Goal: Task Accomplishment & Management: Complete application form

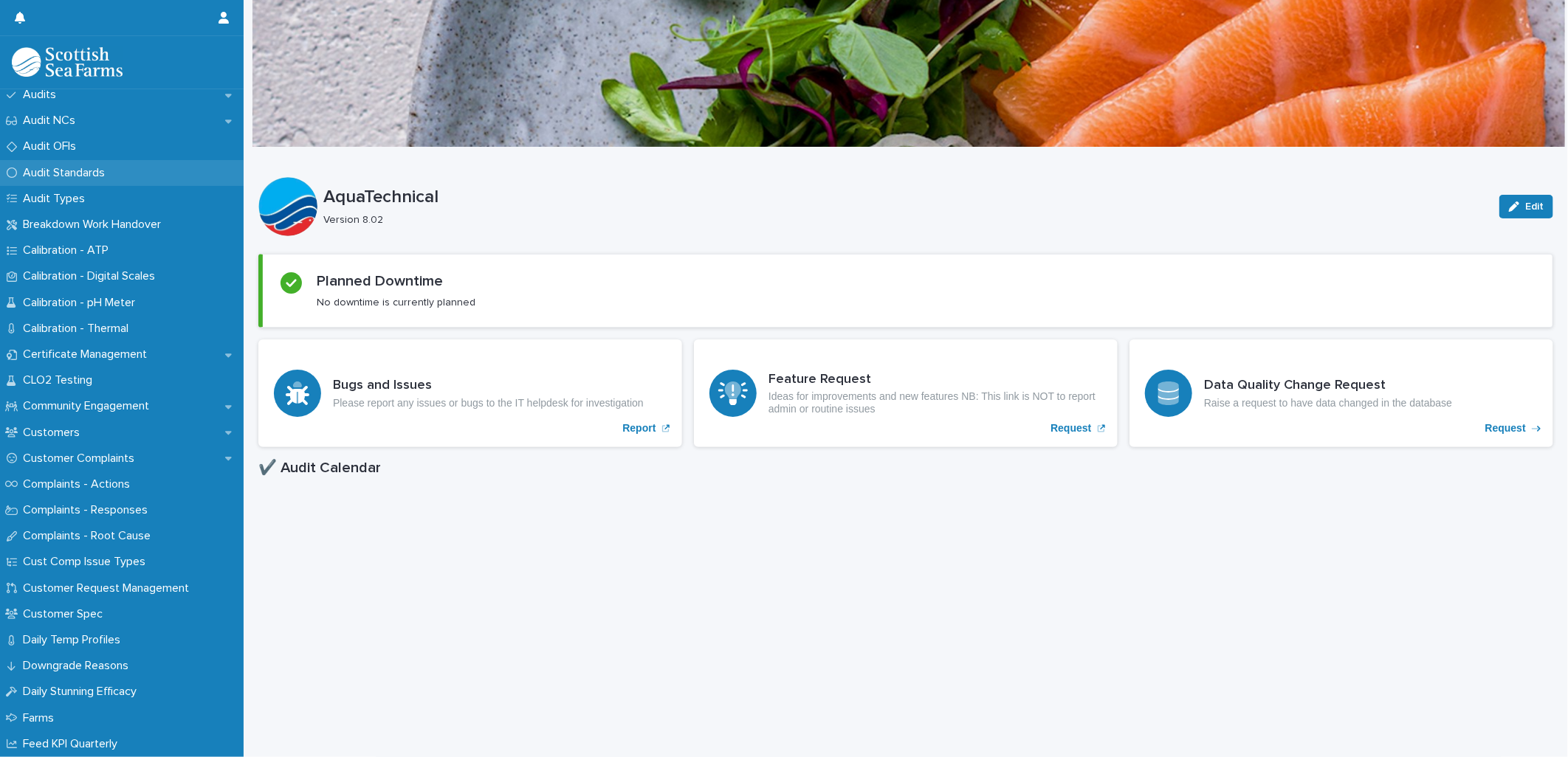
scroll to position [491, 0]
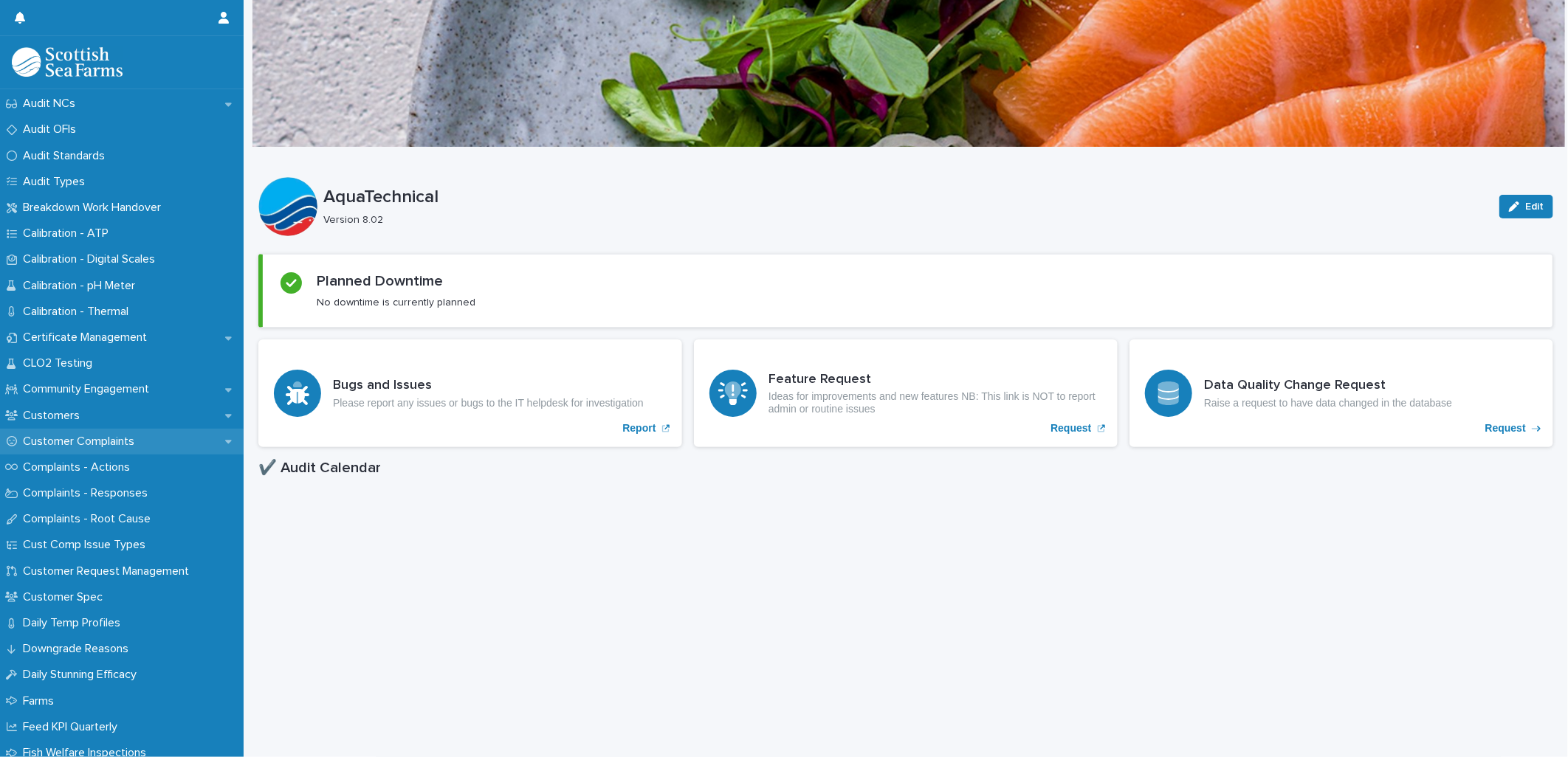
click at [86, 440] on p "Customer Complaints" at bounding box center [81, 441] width 129 height 14
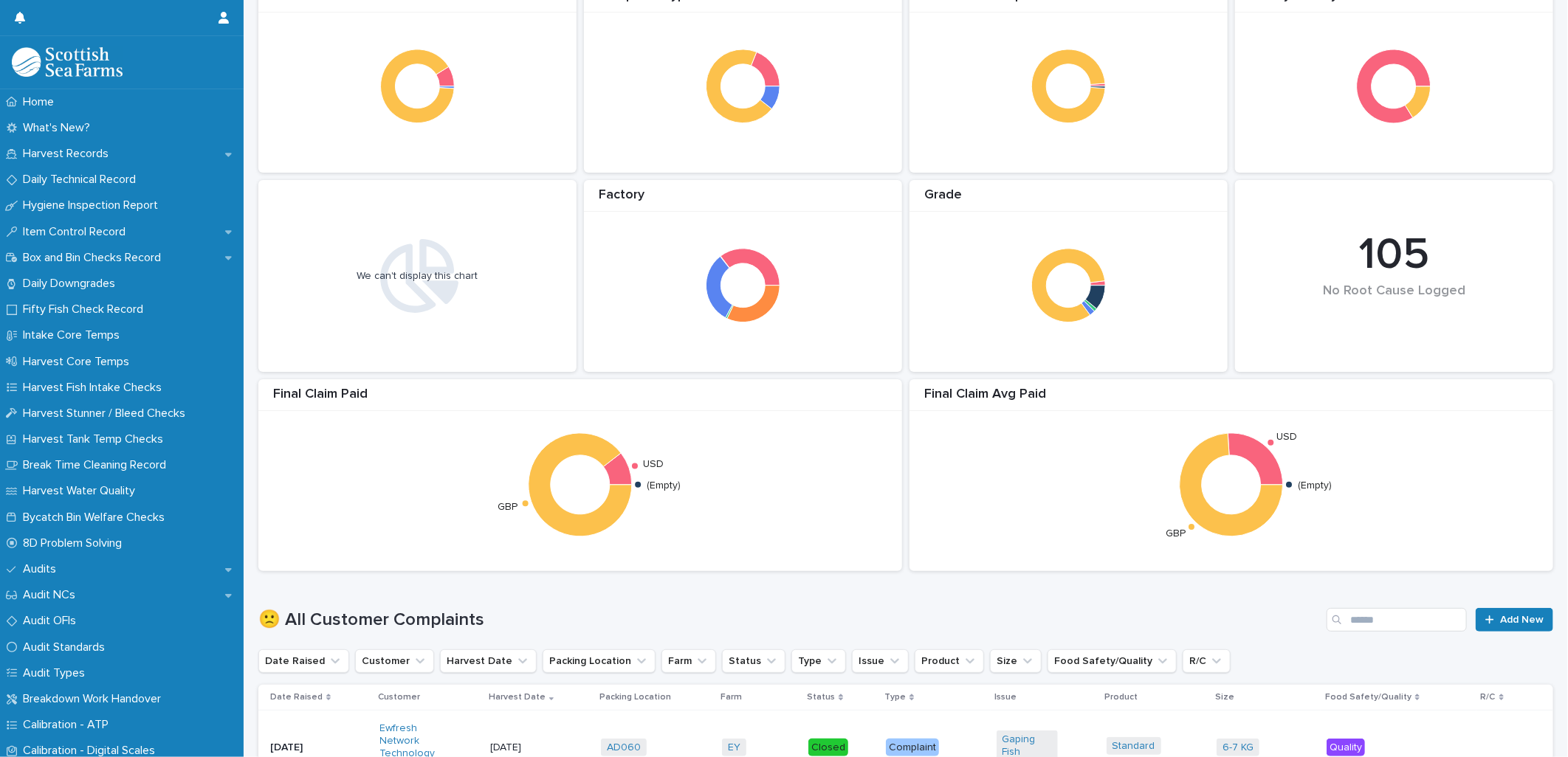
scroll to position [491, 0]
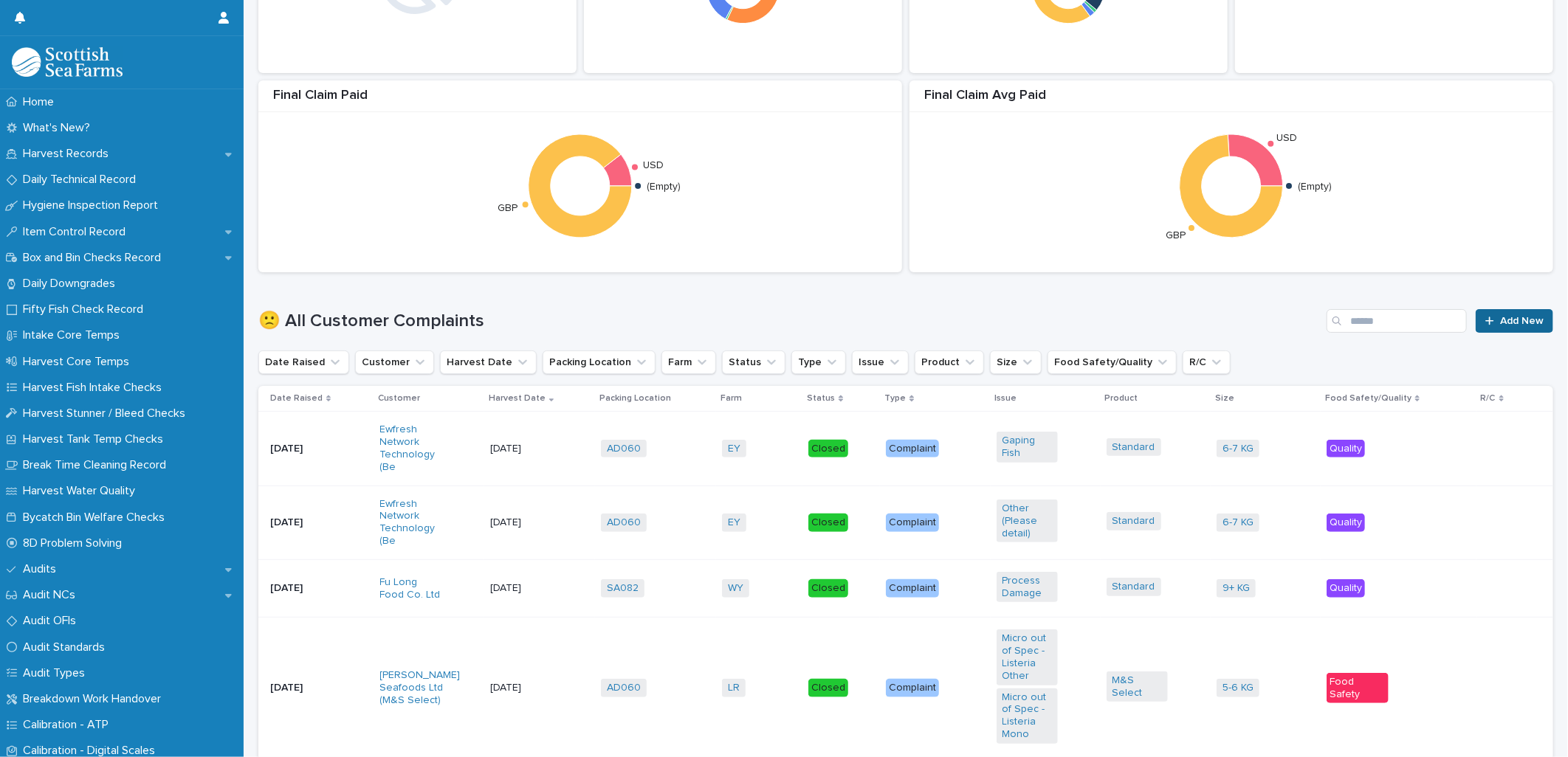
click at [1500, 325] on span "Add New" at bounding box center [1522, 321] width 44 height 10
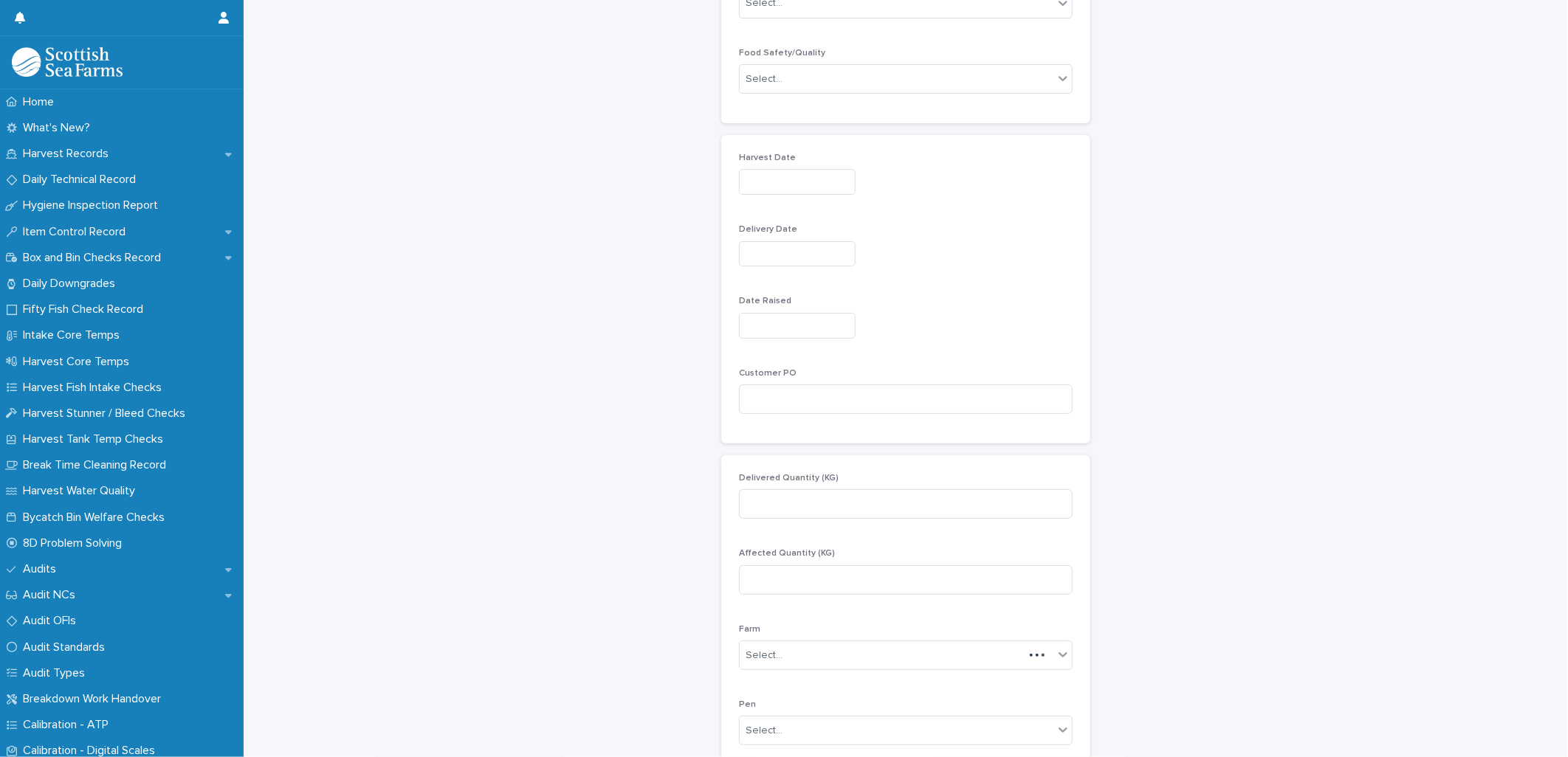
scroll to position [357, 0]
click at [784, 70] on div "Select..." at bounding box center [896, 62] width 313 height 24
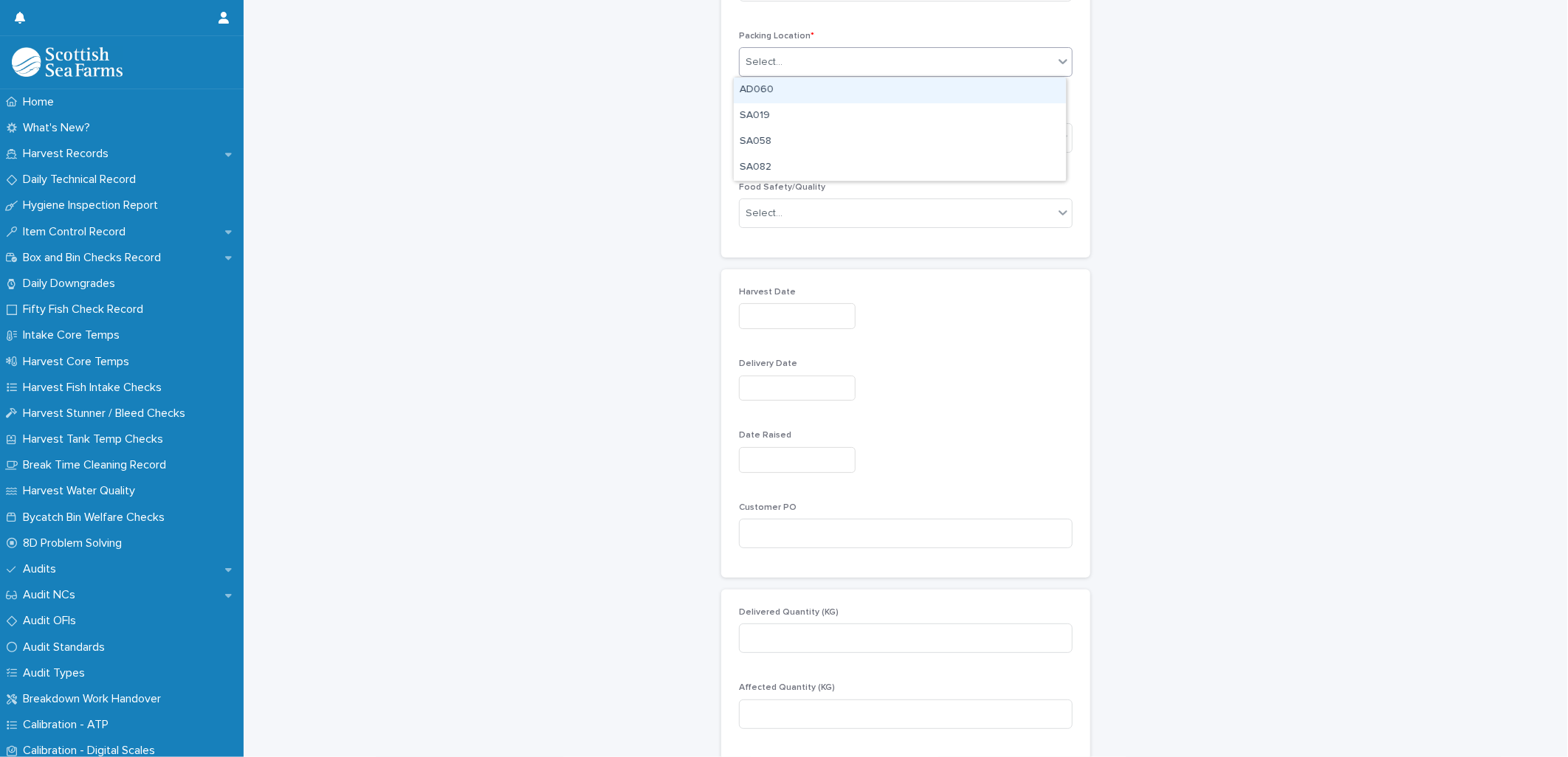
click at [778, 89] on div "AD060" at bounding box center [899, 90] width 332 height 26
click at [775, 138] on div "Select..." at bounding box center [896, 137] width 313 height 24
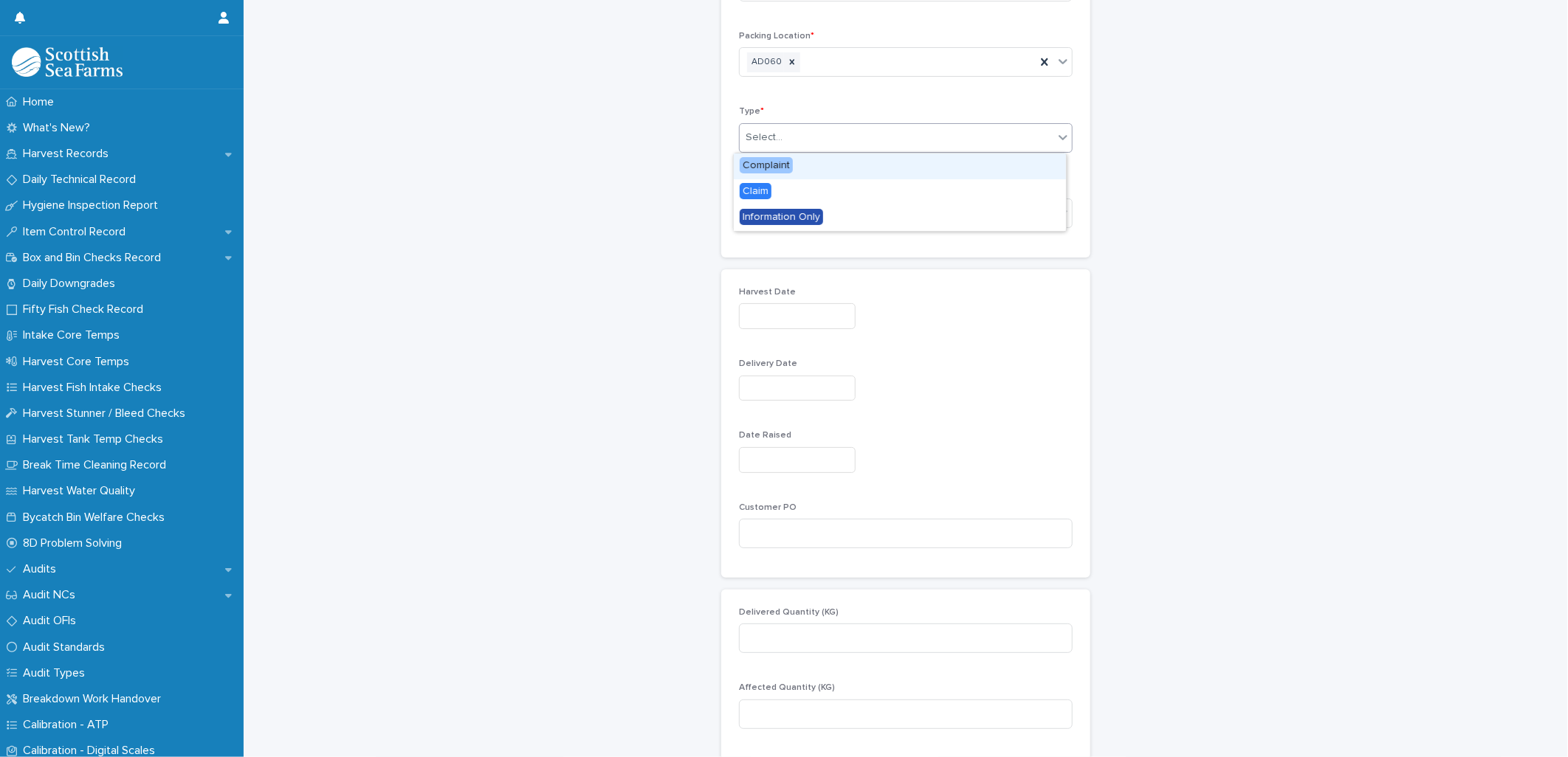
click at [769, 166] on span "Complaint" at bounding box center [766, 166] width 53 height 17
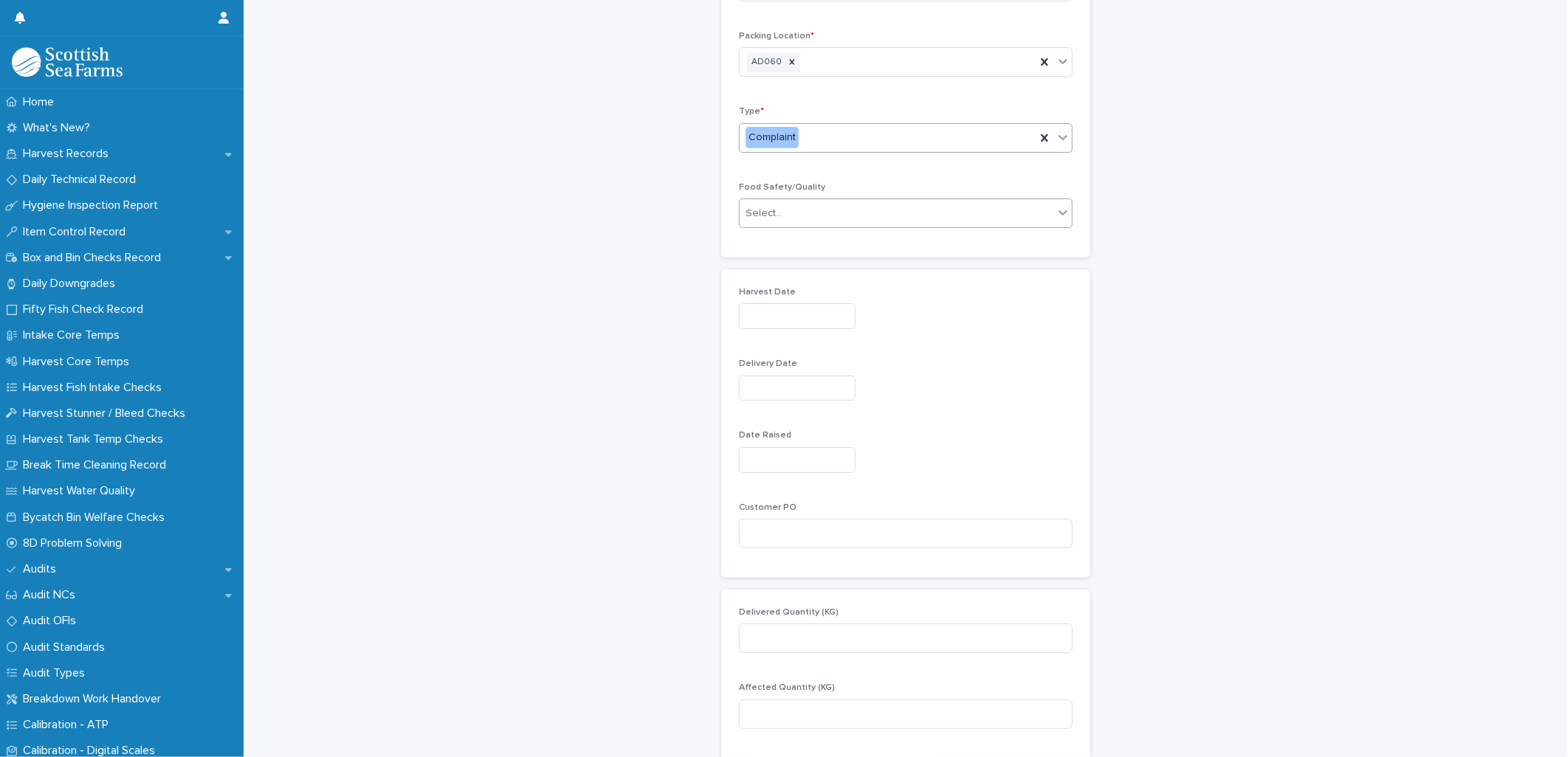
click at [748, 210] on div "Select..." at bounding box center [763, 213] width 37 height 16
click at [753, 244] on span "Food Safety" at bounding box center [771, 241] width 64 height 17
click at [757, 214] on div "Food Safety" at bounding box center [777, 214] width 64 height 22
click at [757, 266] on span "Quality" at bounding box center [758, 267] width 38 height 17
click at [756, 317] on input "text" at bounding box center [796, 316] width 117 height 26
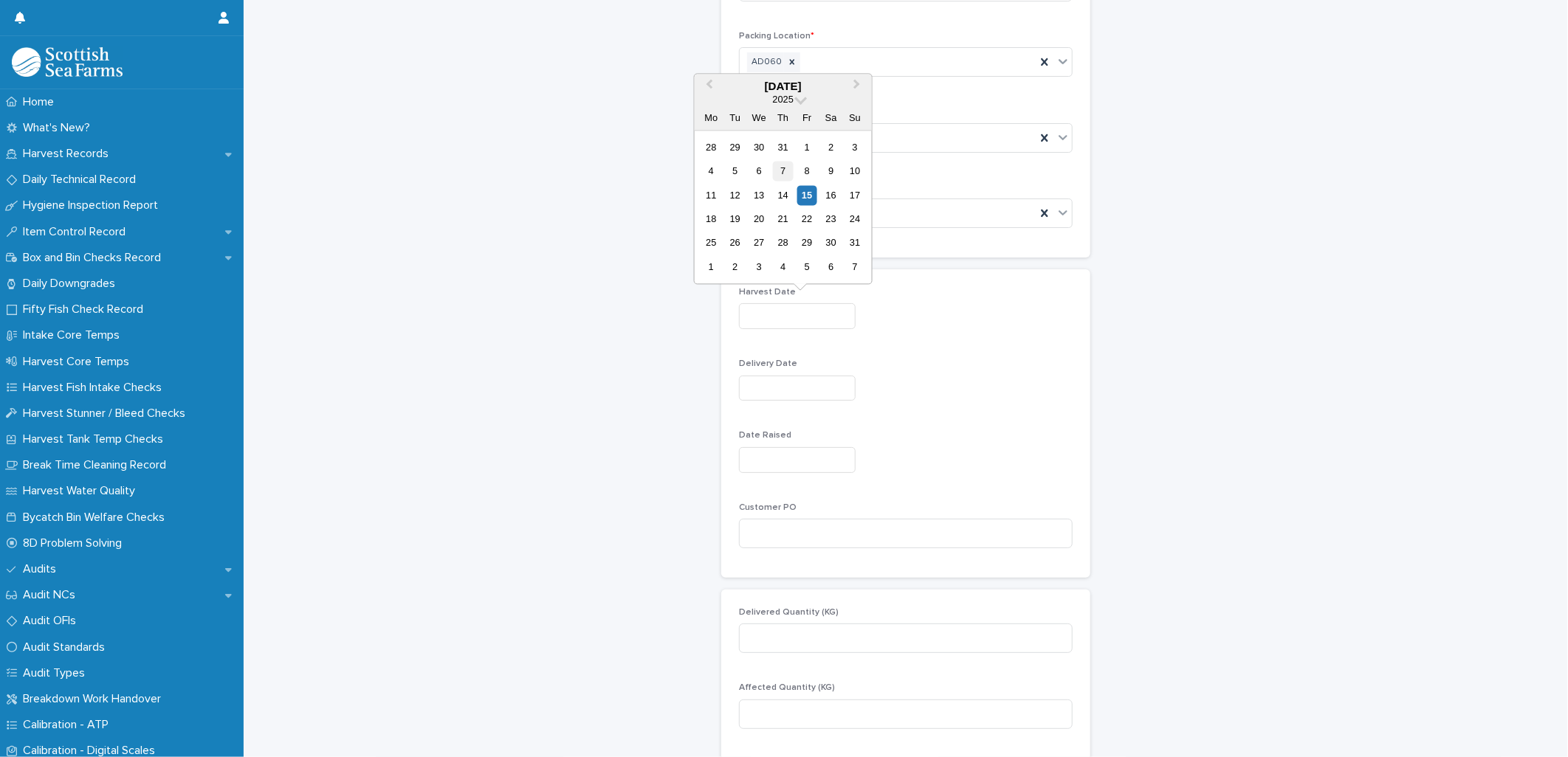
click at [785, 174] on div "7" at bounding box center [782, 171] width 20 height 20
type input "********"
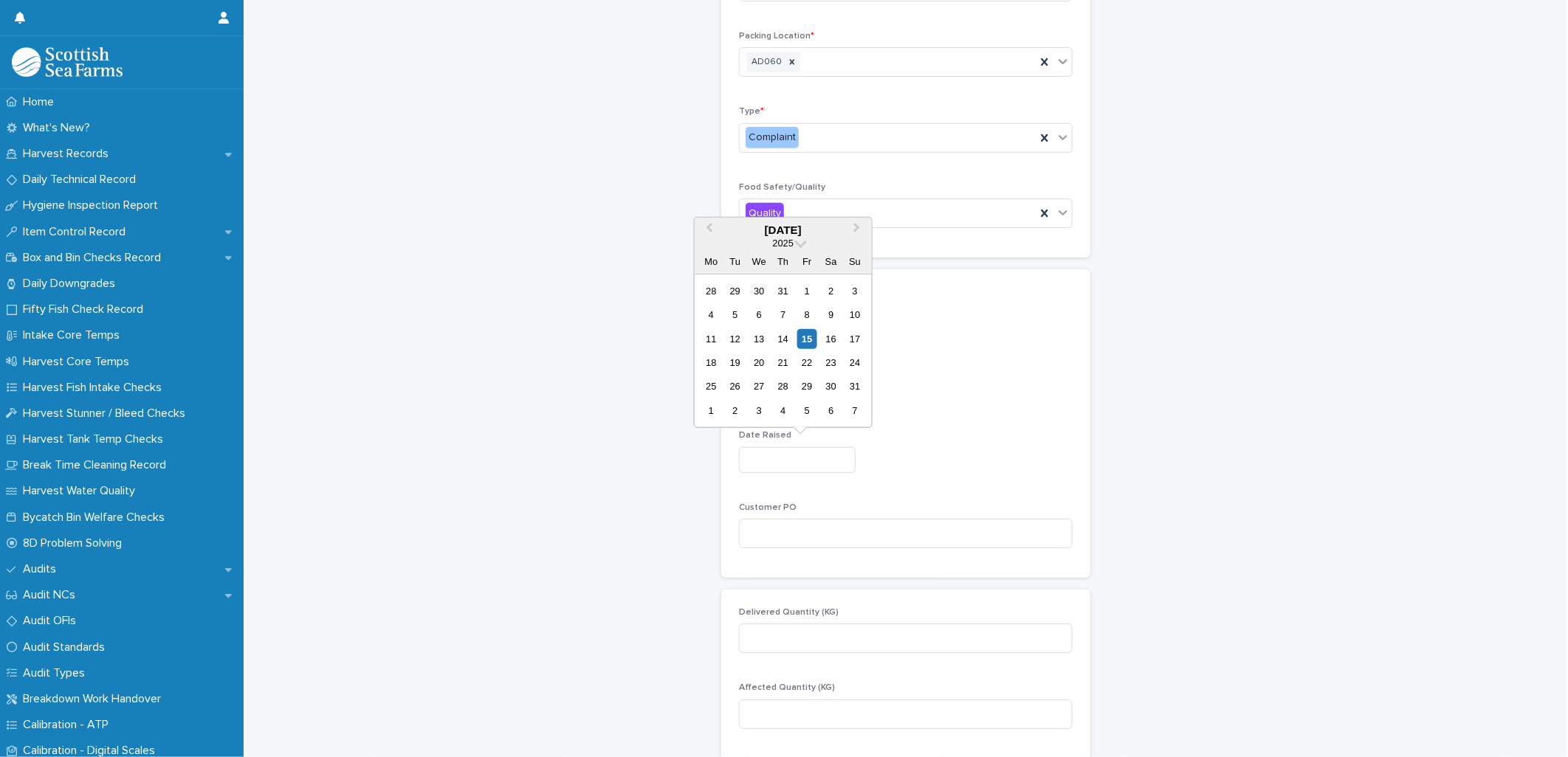
click at [766, 458] on input "text" at bounding box center [796, 460] width 117 height 26
click at [764, 338] on div "13" at bounding box center [759, 338] width 20 height 20
type input "*********"
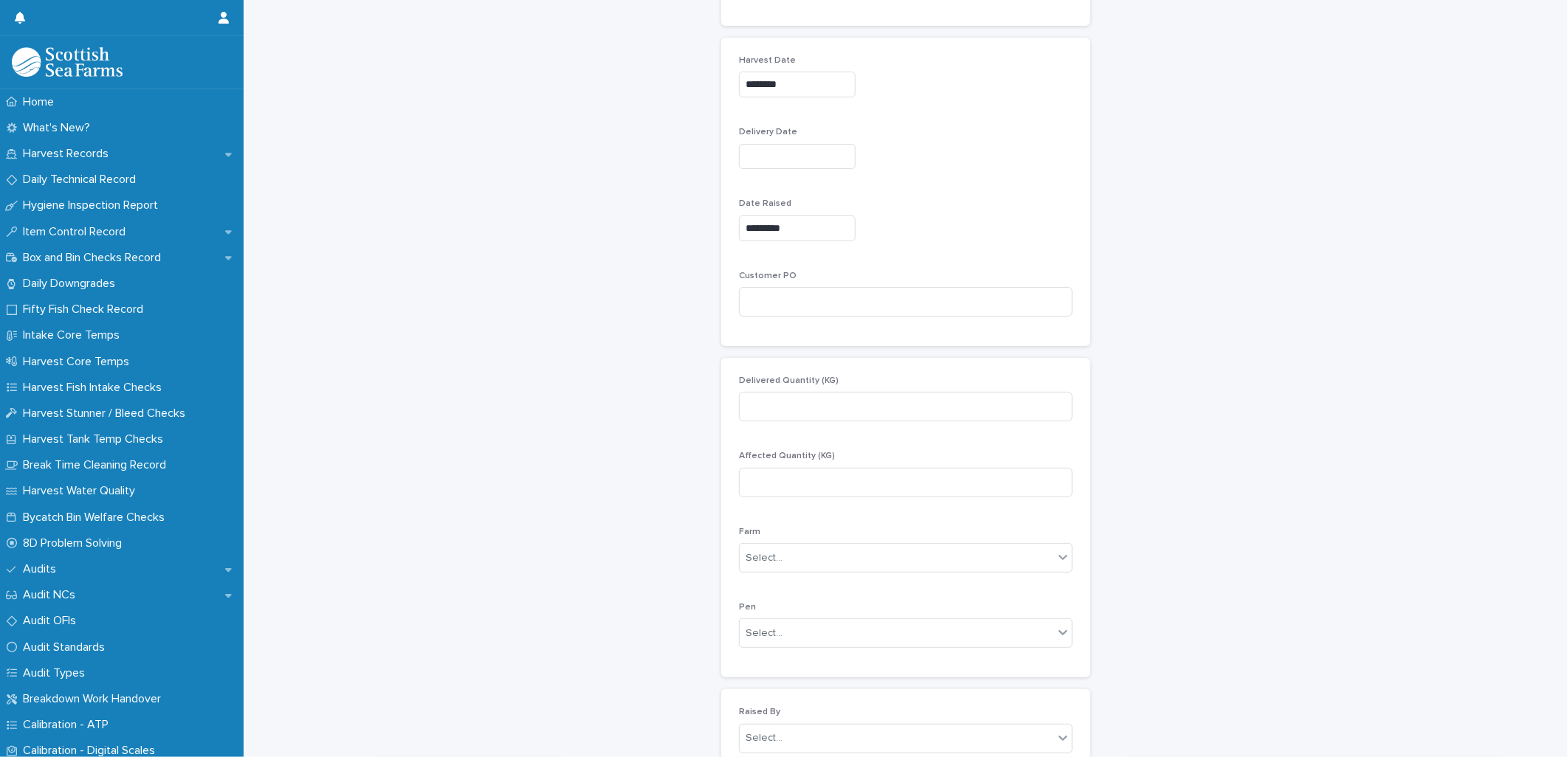
scroll to position [603, 0]
click at [768, 291] on input at bounding box center [905, 288] width 334 height 30
paste input "**********"
click at [757, 395] on input at bounding box center [905, 393] width 334 height 30
click at [841, 388] on input at bounding box center [905, 393] width 334 height 30
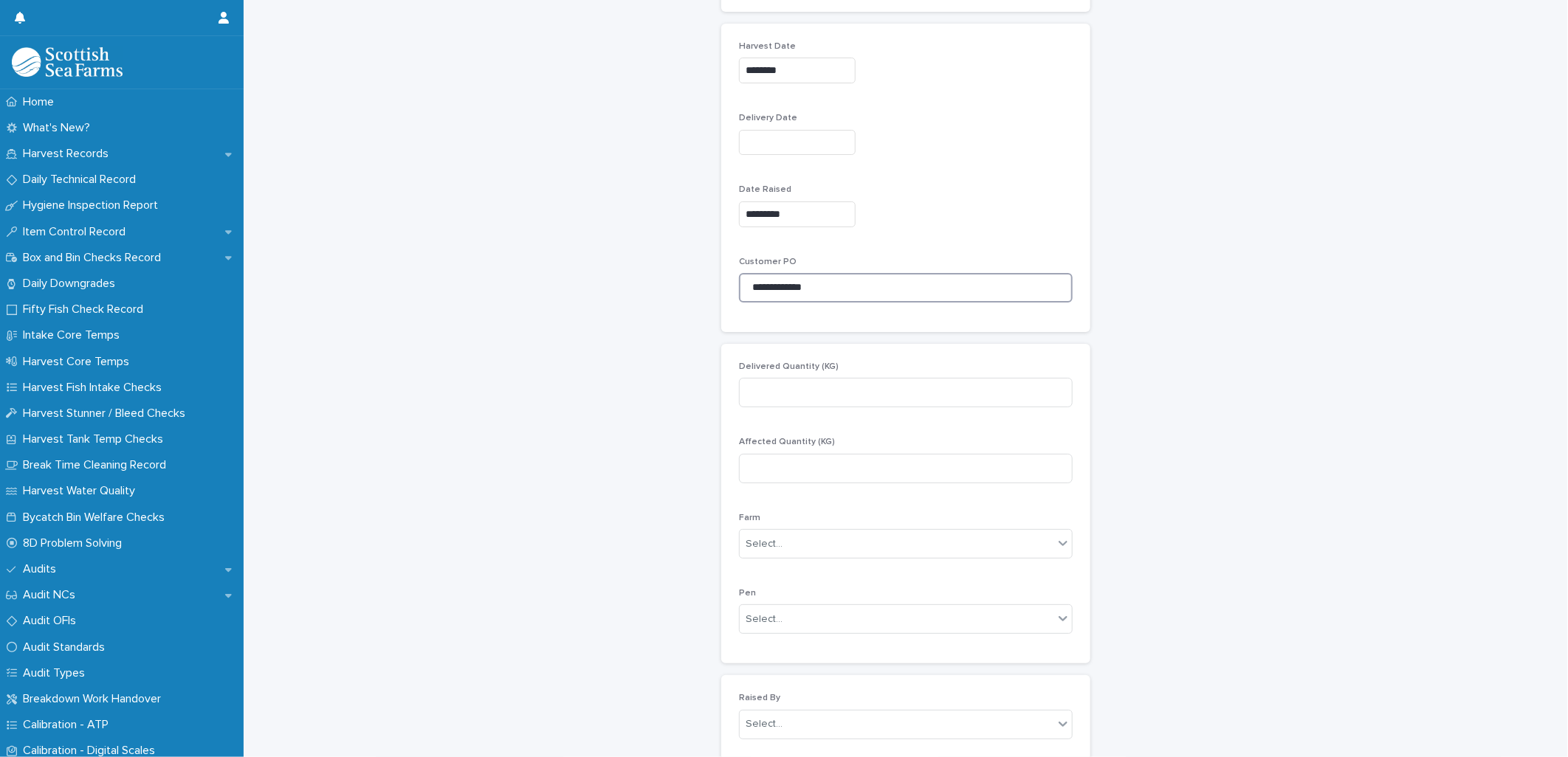
drag, startPoint x: 788, startPoint y: 289, endPoint x: 684, endPoint y: 273, distance: 105.2
click at [688, 273] on div "**********" at bounding box center [906, 437] width 1295 height 2078
type input "****"
click at [767, 391] on input at bounding box center [905, 393] width 334 height 30
type input "*******"
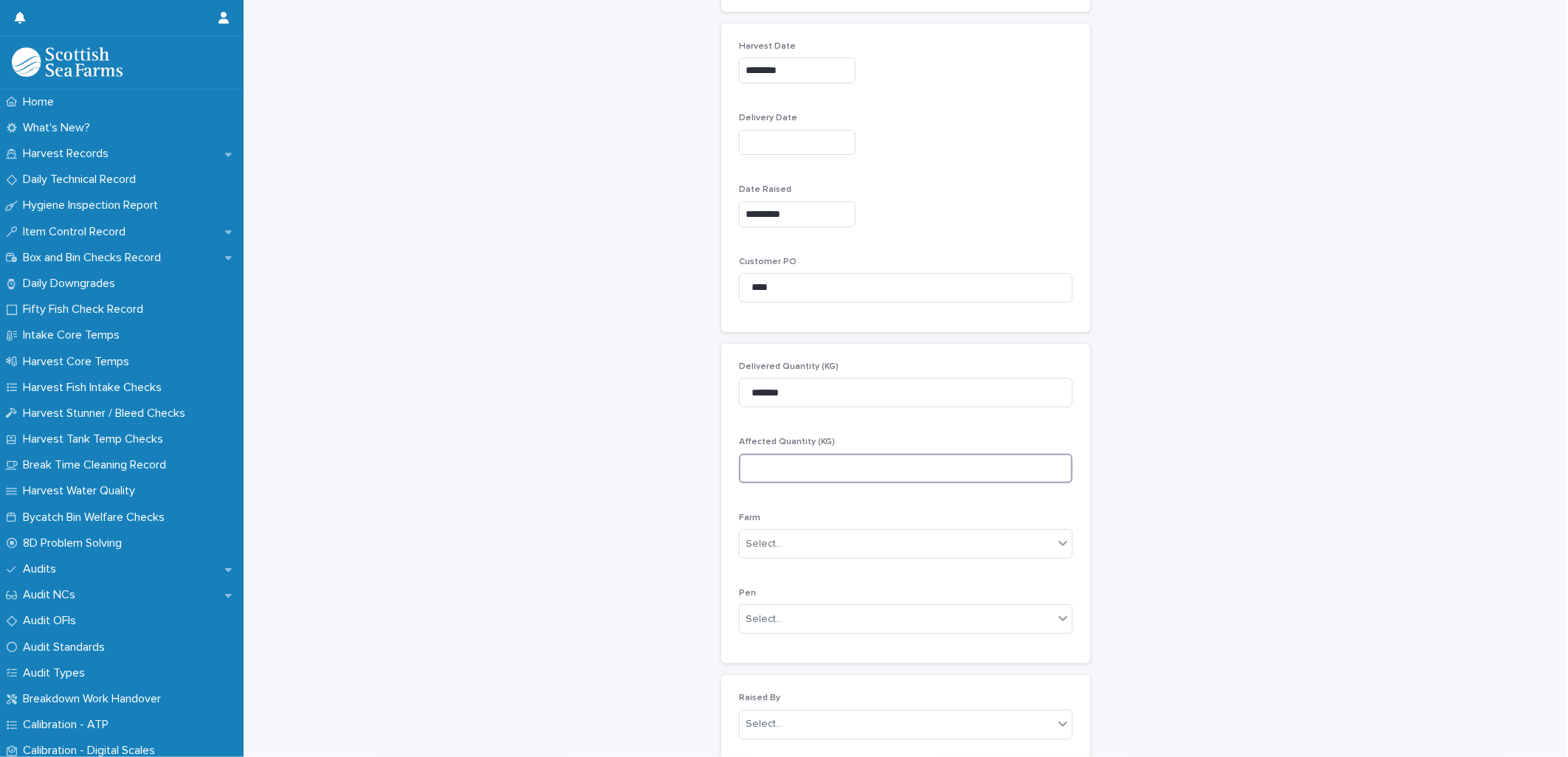
click at [765, 469] on input at bounding box center [905, 469] width 334 height 30
click at [745, 538] on div "Select..." at bounding box center [763, 543] width 37 height 16
click at [760, 694] on div "LB" at bounding box center [899, 692] width 332 height 26
click at [793, 613] on div "Select..." at bounding box center [896, 619] width 313 height 24
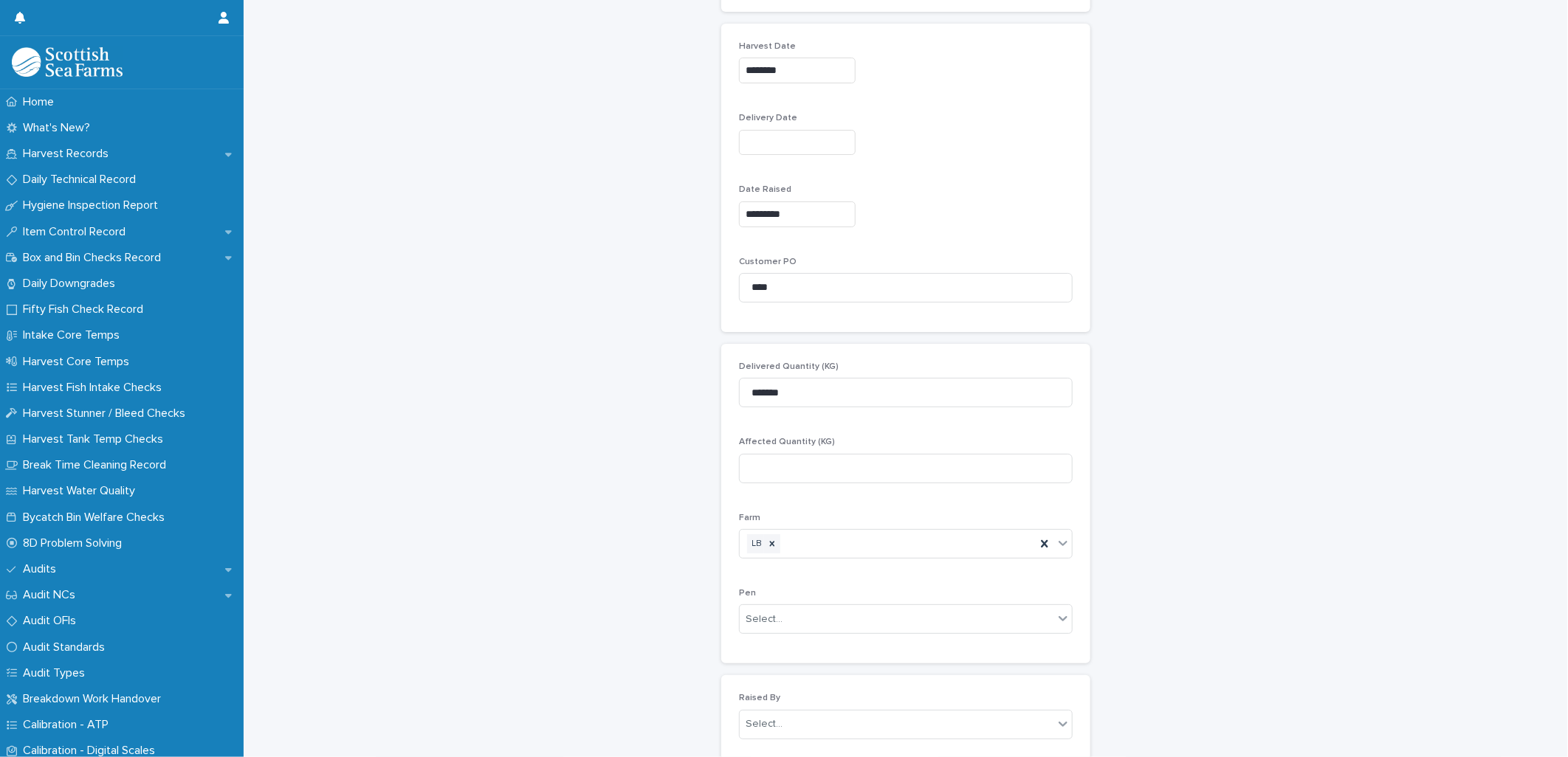
click at [654, 631] on div "Customer Complaints: add new Loading... Saving… Loading... Saving… Loading... S…" at bounding box center [906, 437] width 1295 height 2078
click at [788, 559] on div "Select..." at bounding box center [896, 559] width 313 height 24
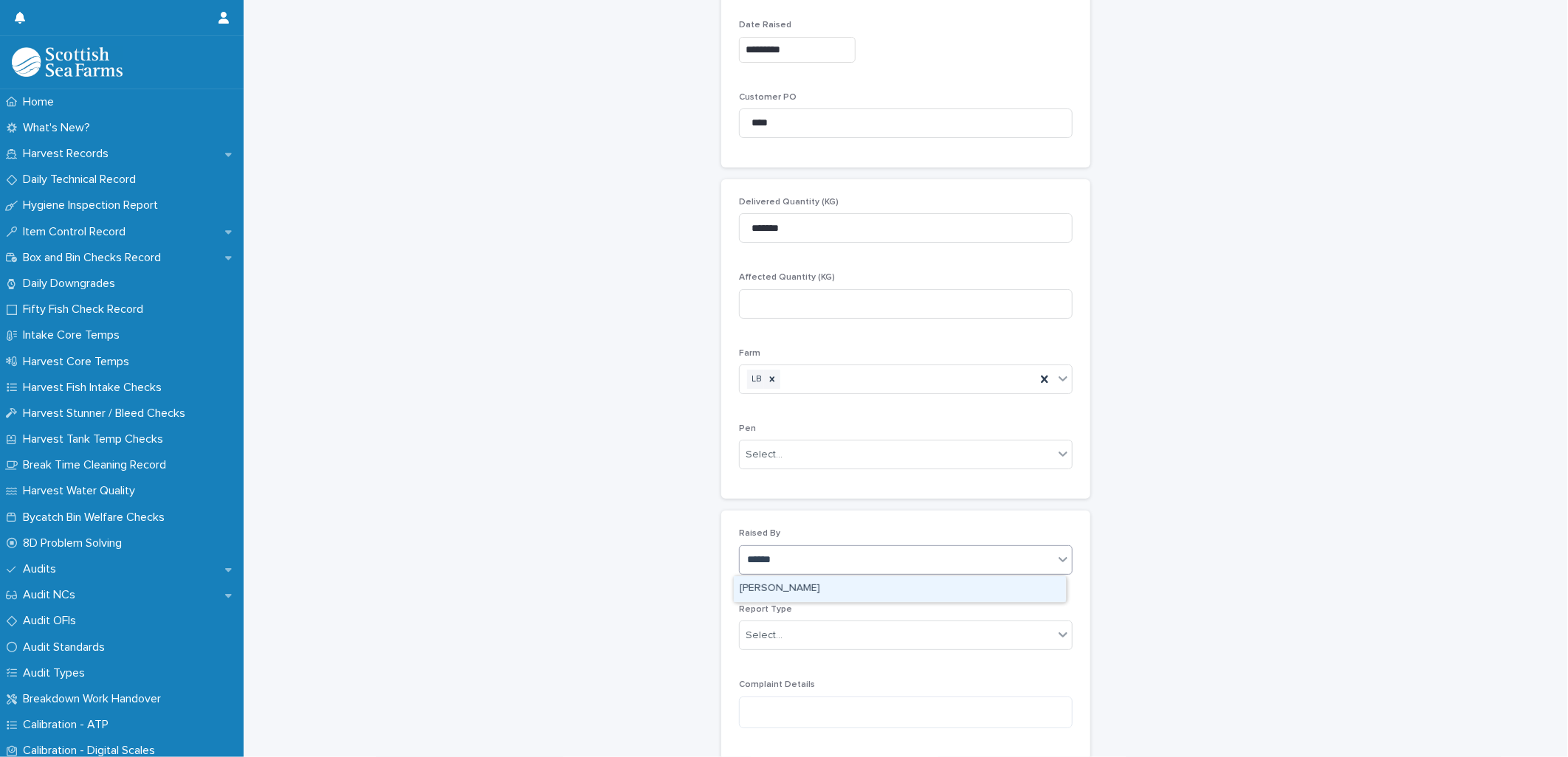
type input "*******"
click at [778, 583] on div "[PERSON_NAME]" at bounding box center [899, 589] width 332 height 26
click at [766, 644] on div "Select..." at bounding box center [896, 635] width 313 height 24
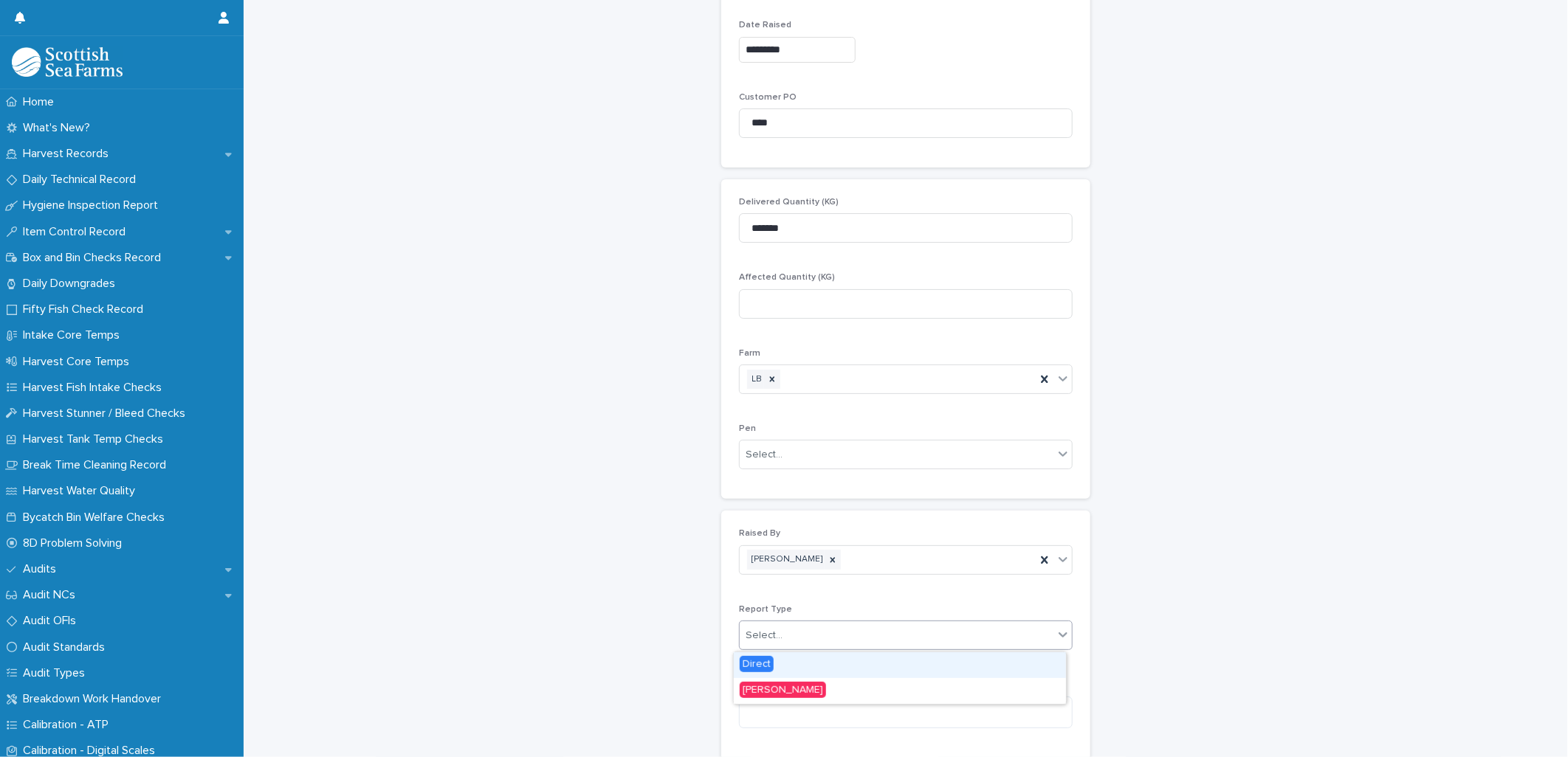
click at [766, 661] on span "Direct" at bounding box center [756, 664] width 34 height 17
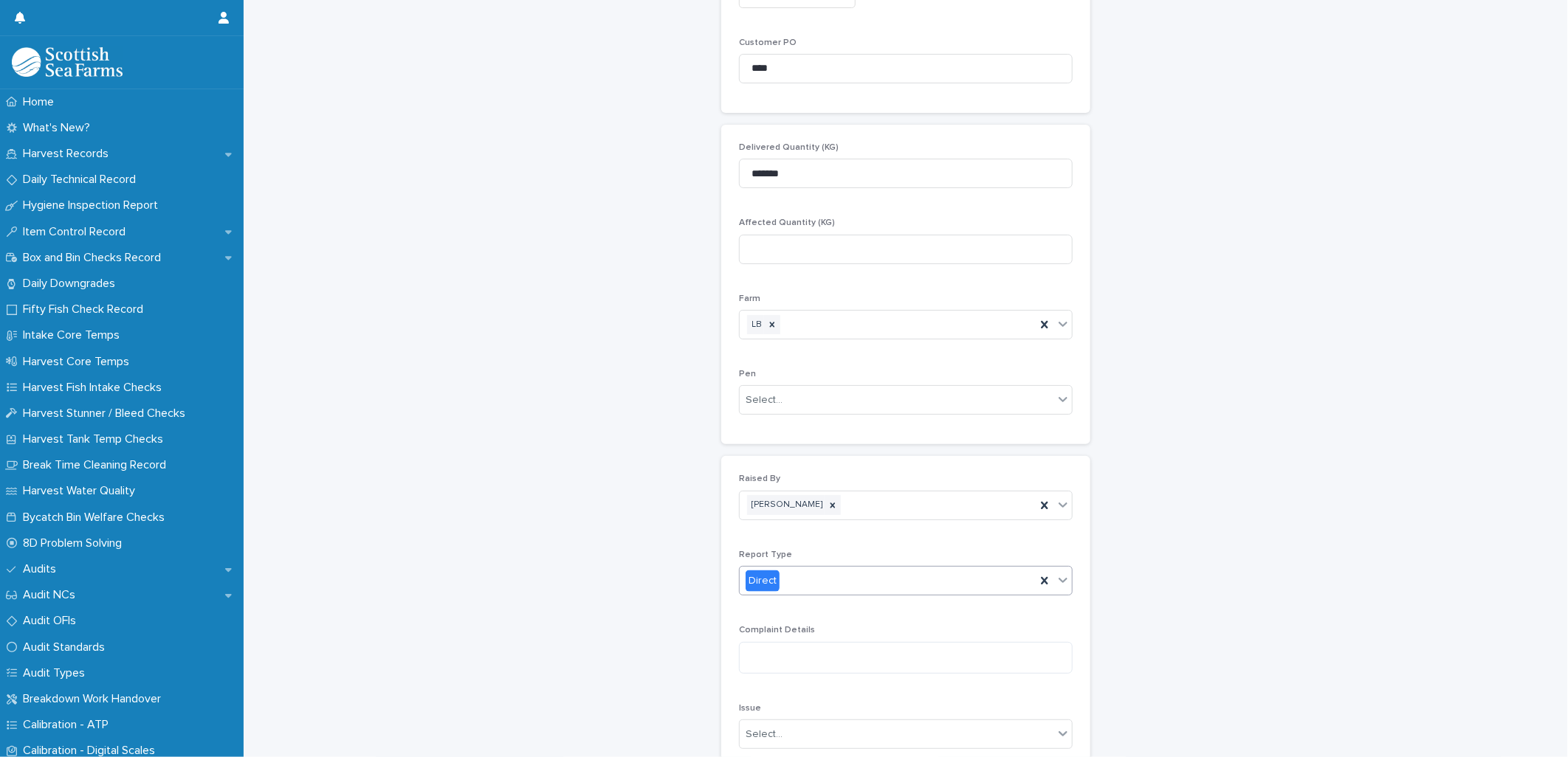
scroll to position [1013, 0]
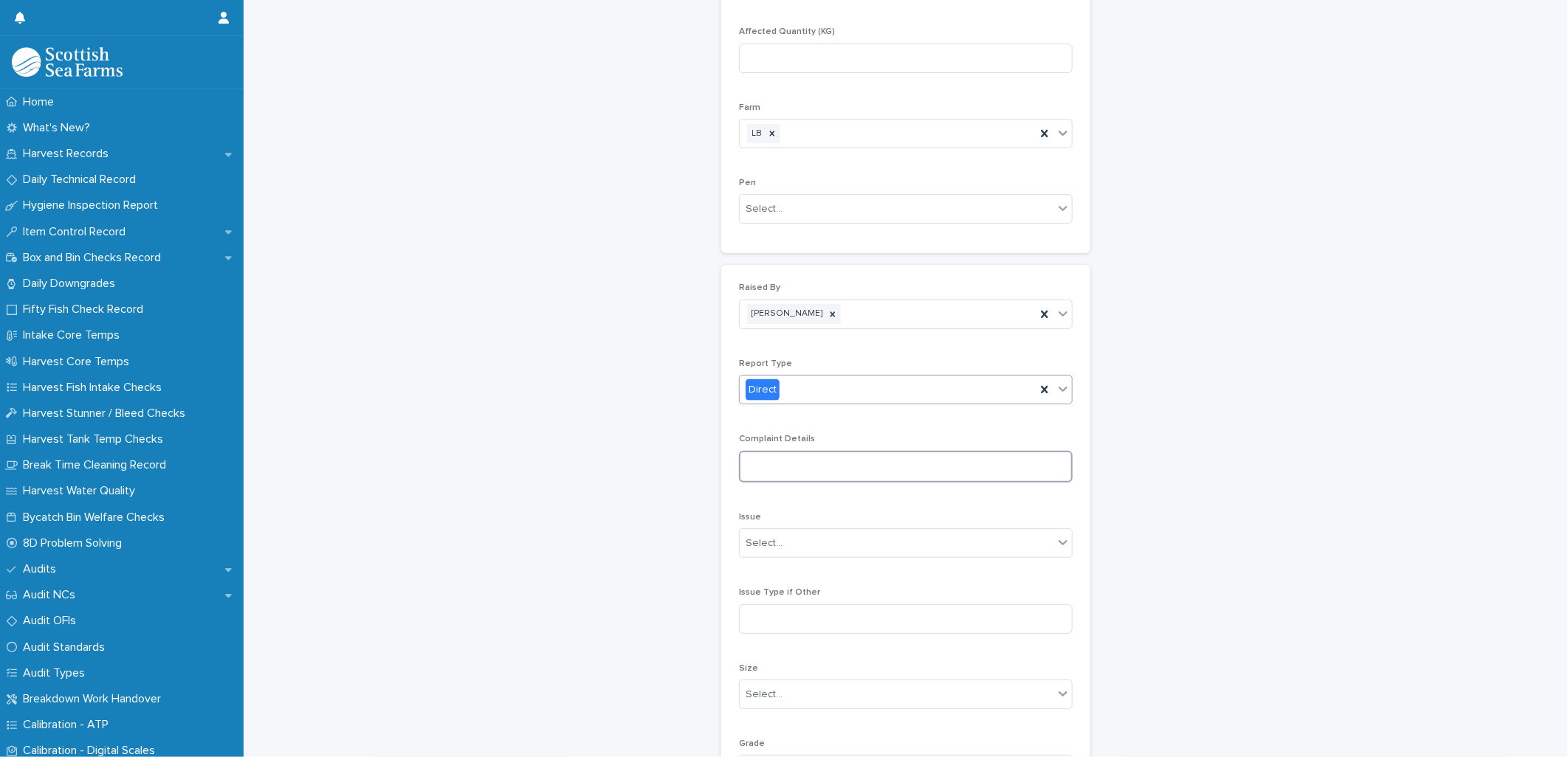
click at [764, 455] on textarea at bounding box center [905, 466] width 334 height 31
paste textarea "**********"
click at [740, 468] on textarea "**********" at bounding box center [905, 479] width 334 height 56
type textarea "**********"
click at [779, 571] on div "Select..." at bounding box center [896, 567] width 313 height 24
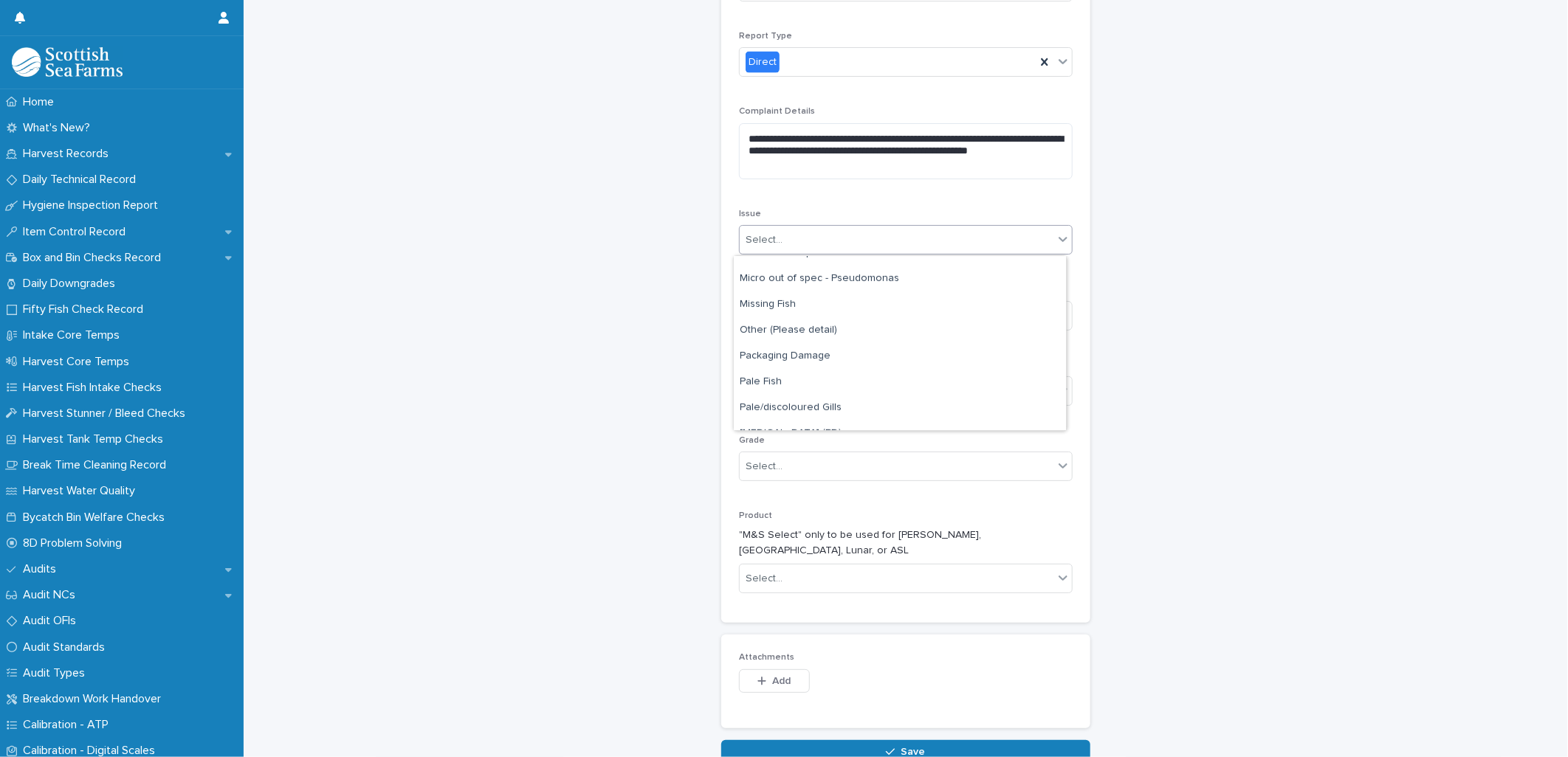
scroll to position [557, 0]
click at [857, 334] on div "Other (Please detail)" at bounding box center [899, 331] width 332 height 26
click at [833, 315] on input at bounding box center [905, 316] width 334 height 30
click at [833, 399] on div "Select..." at bounding box center [896, 391] width 313 height 24
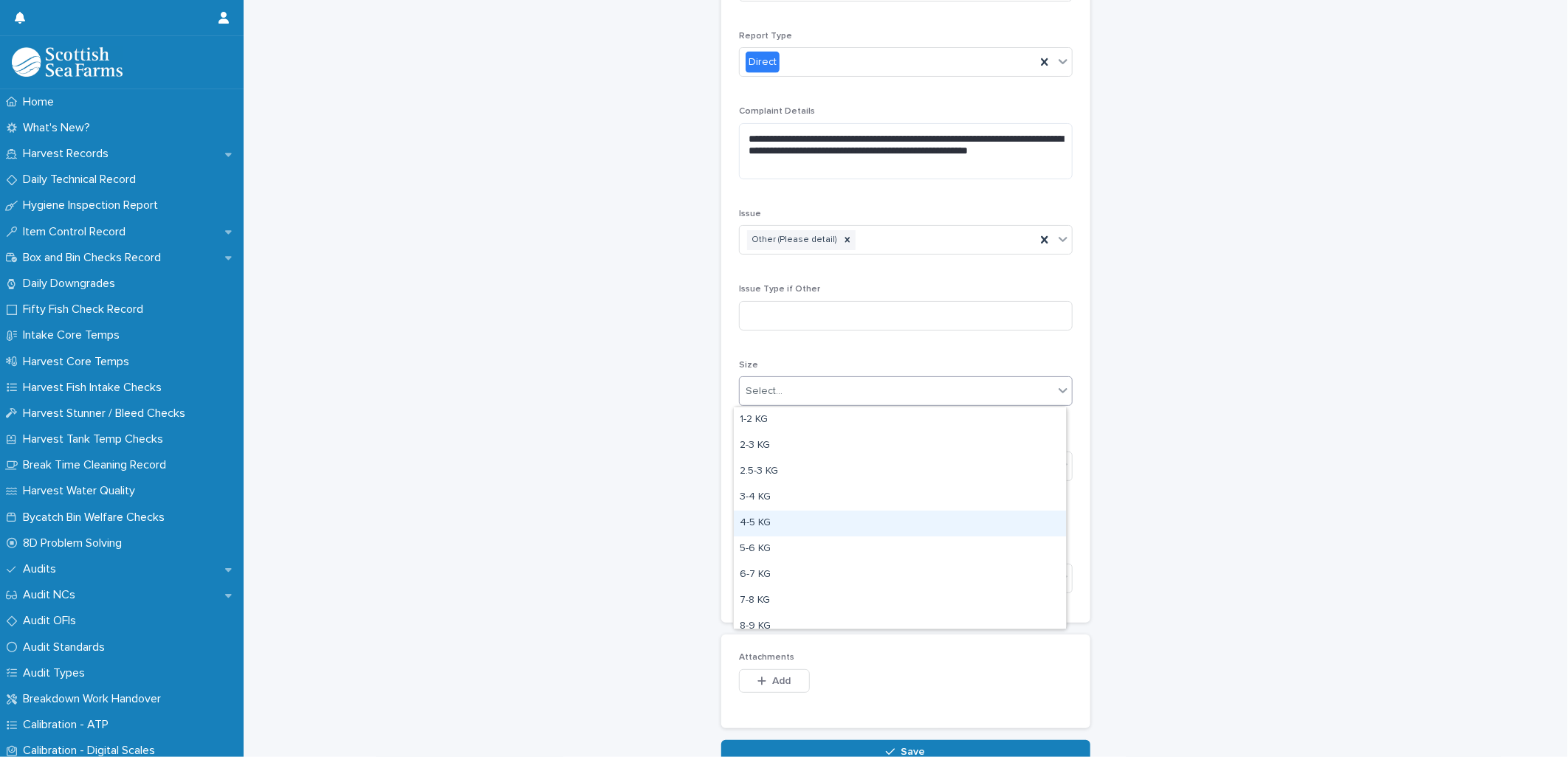
click at [812, 524] on div "4-5 KG" at bounding box center [899, 523] width 332 height 26
click at [791, 320] on input at bounding box center [905, 316] width 334 height 30
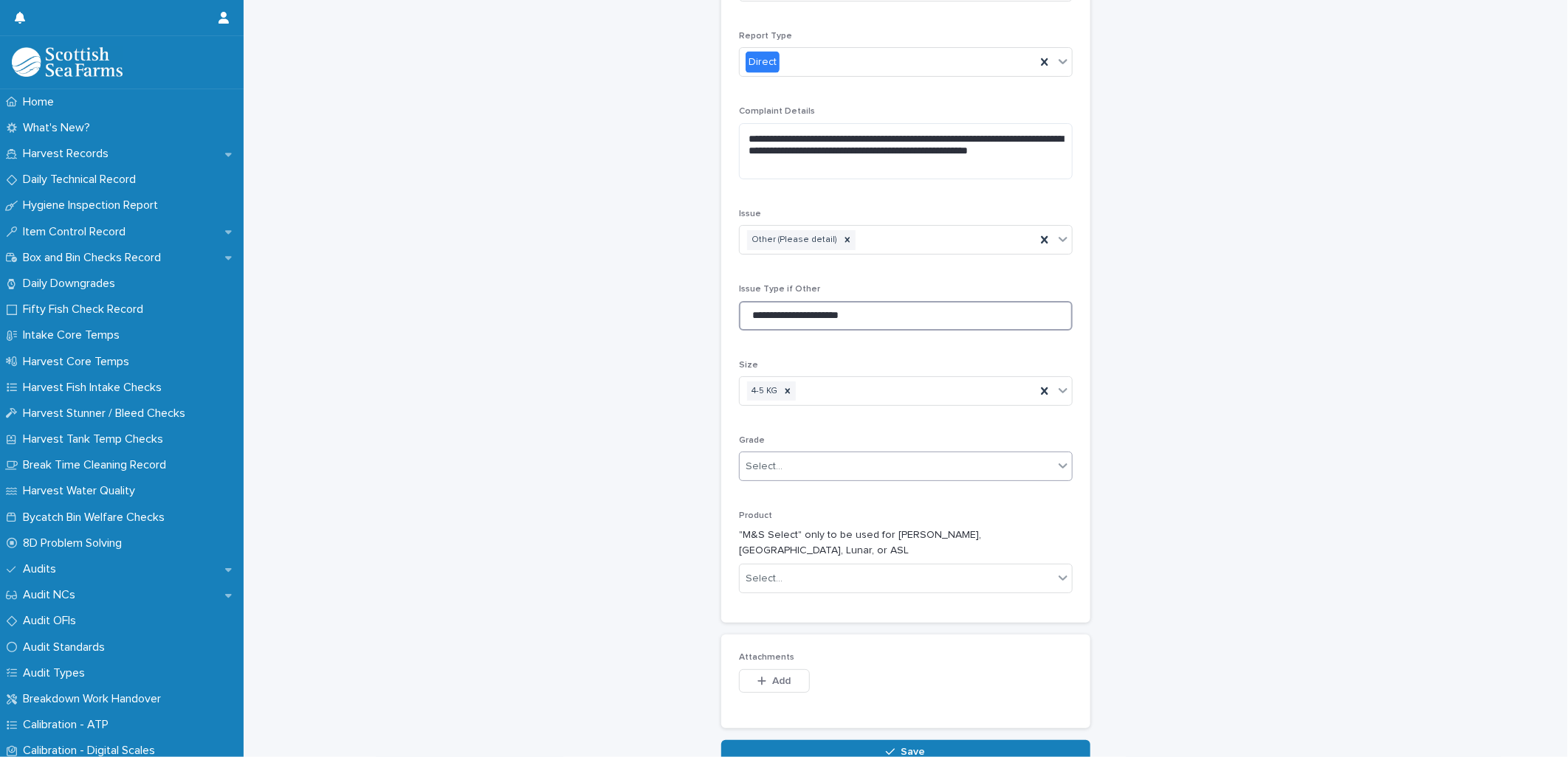
type input "**********"
click at [811, 475] on div "Select..." at bounding box center [896, 466] width 313 height 24
click at [806, 461] on div "Select..." at bounding box center [896, 466] width 313 height 24
click at [791, 538] on div "Superior" at bounding box center [899, 547] width 332 height 26
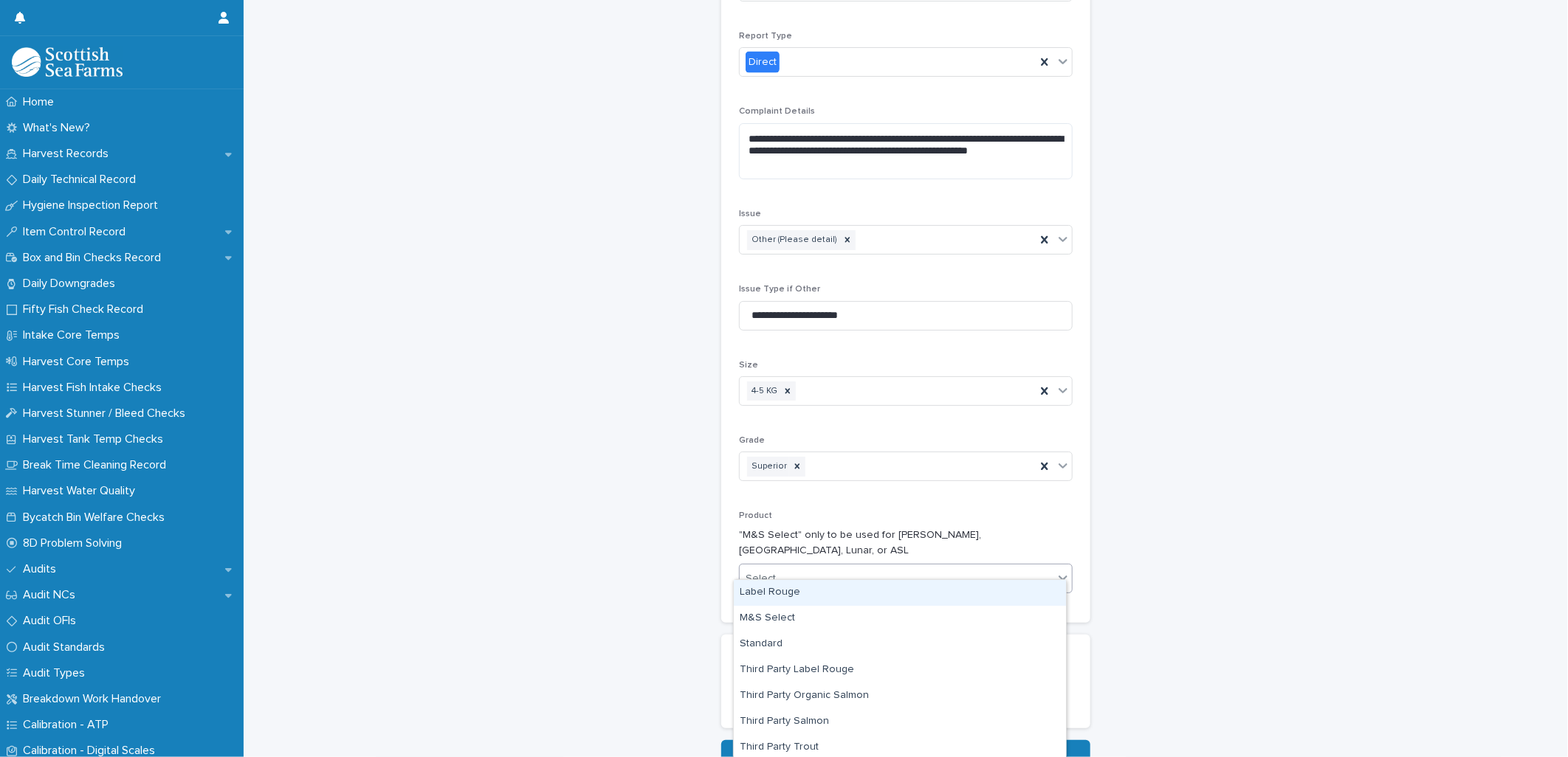
click at [785, 567] on div "Select..." at bounding box center [896, 578] width 313 height 24
click at [791, 622] on div "M&S Select" at bounding box center [899, 618] width 332 height 26
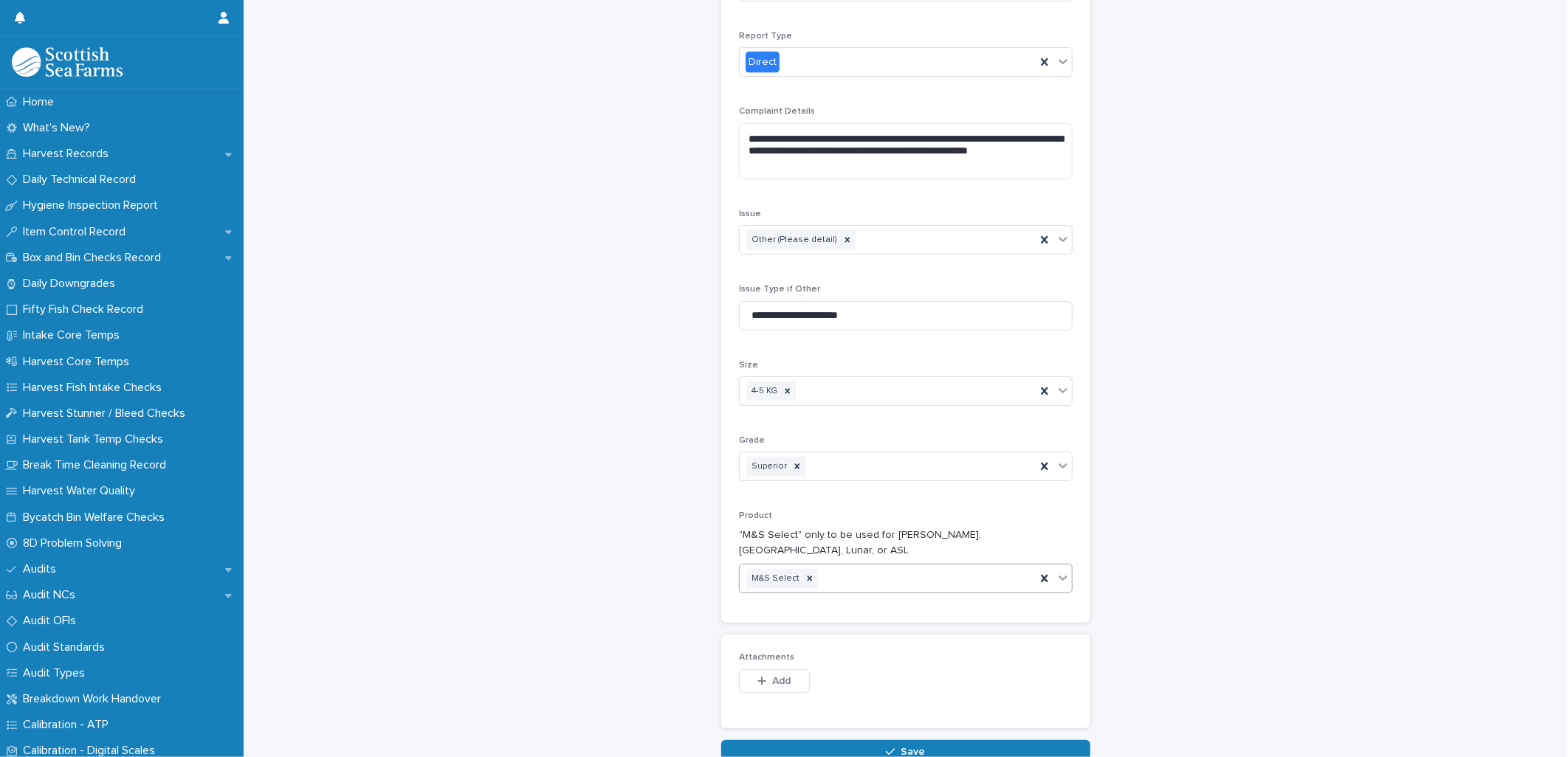
click at [846, 566] on div "M&S Select" at bounding box center [887, 578] width 296 height 26
click at [805, 573] on icon at bounding box center [810, 578] width 10 height 10
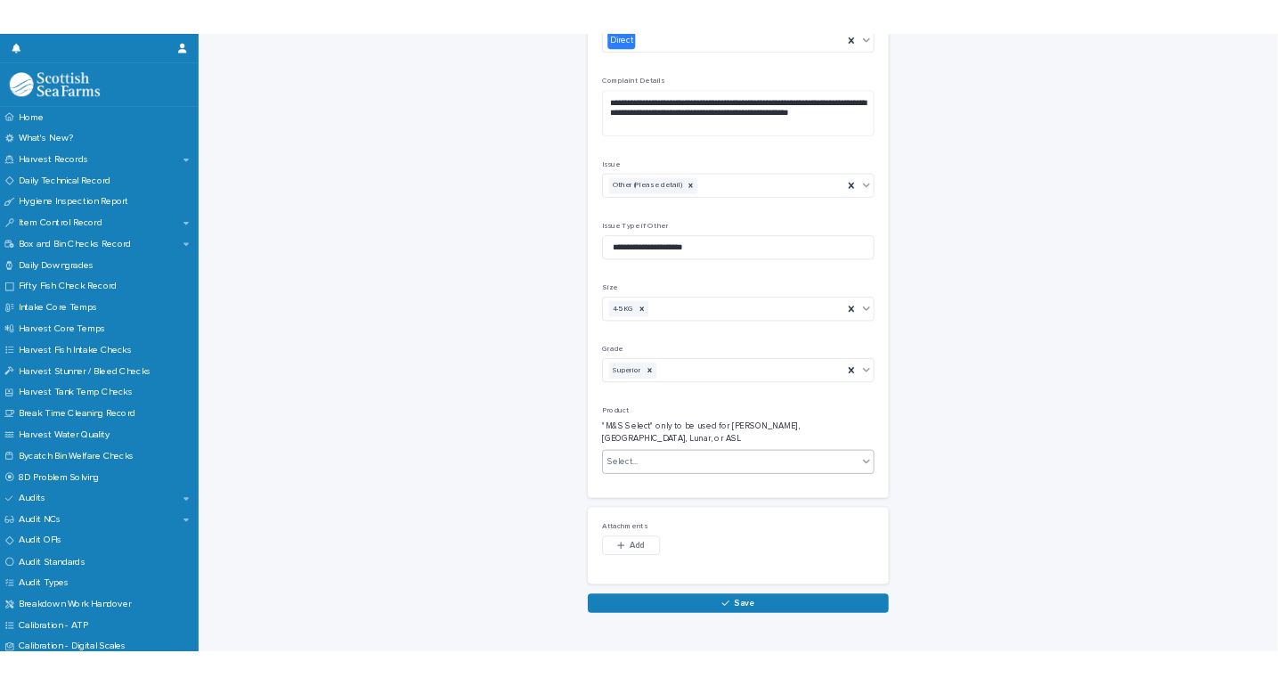
scroll to position [1713, 0]
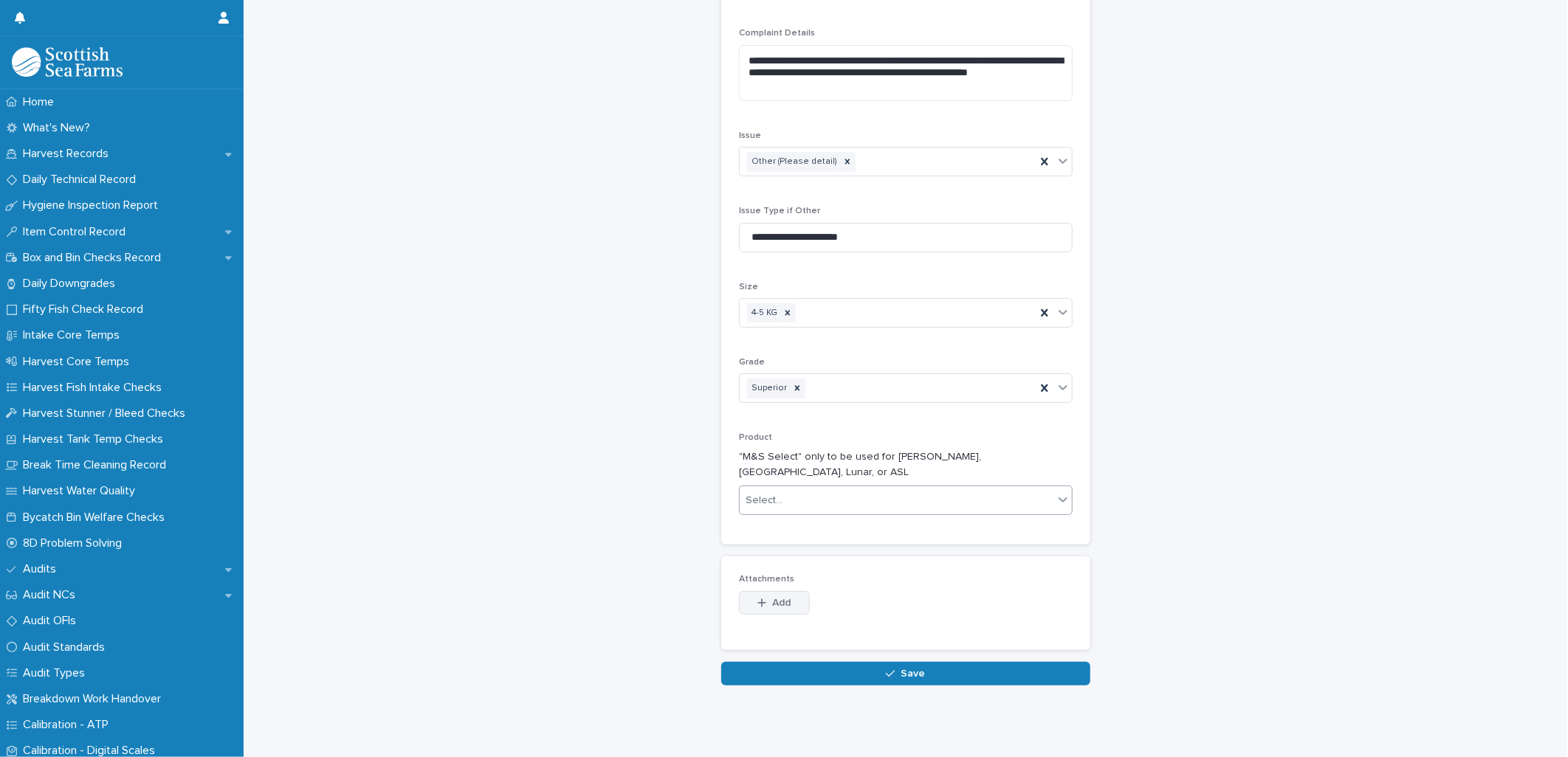
click at [780, 597] on span "Add" at bounding box center [782, 602] width 18 height 10
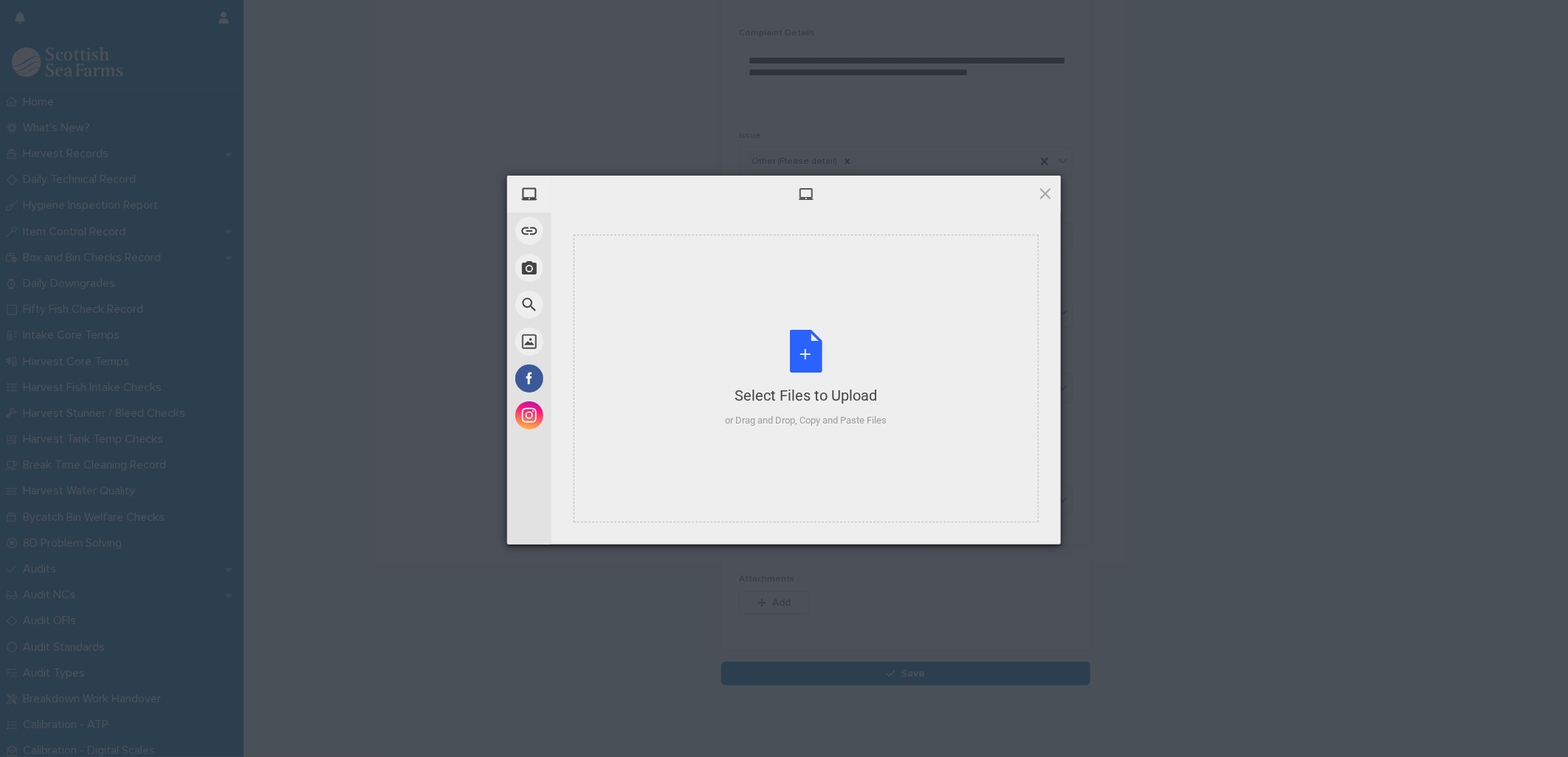
drag, startPoint x: 685, startPoint y: 315, endPoint x: 308, endPoint y: 394, distance: 385.2
click at [308, 394] on div "My Device Link (URL) Take Photo Web Search Unsplash Facebook Instagram Select F…" at bounding box center [784, 378] width 1568 height 757
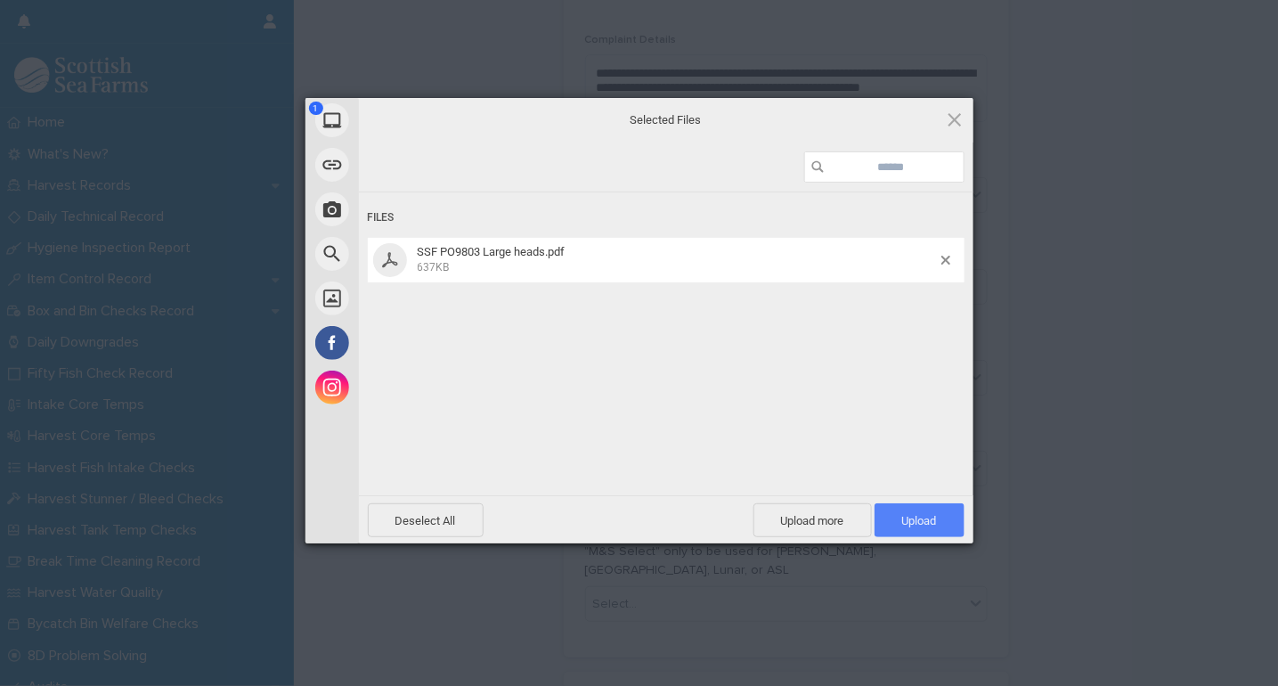
click at [912, 510] on span "Upload 1" at bounding box center [920, 520] width 90 height 34
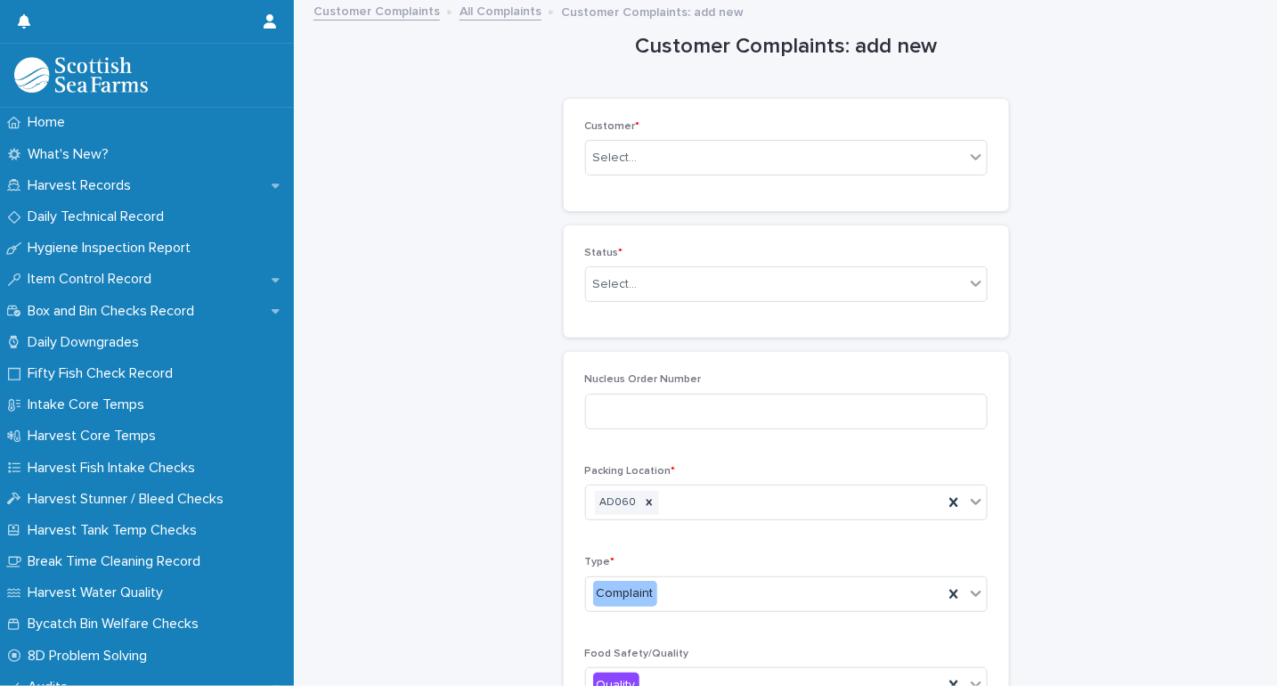
scroll to position [0, 0]
click at [726, 295] on div "Select..." at bounding box center [775, 287] width 378 height 29
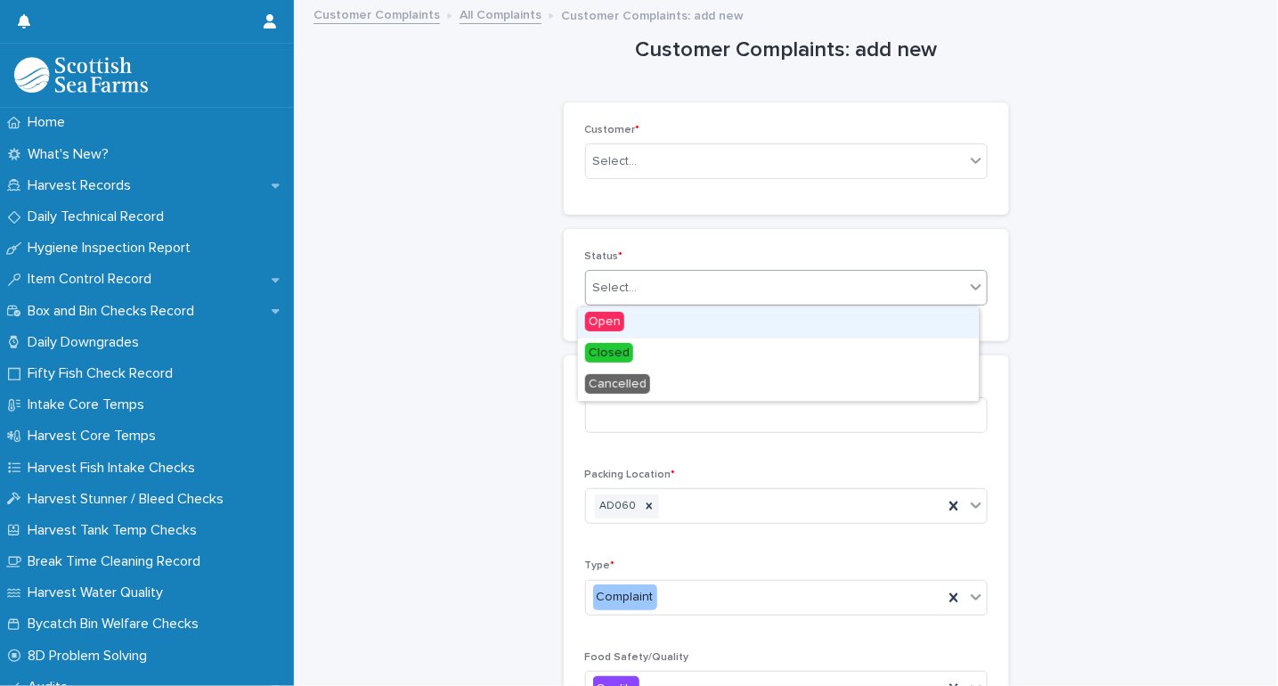
click at [690, 326] on div "Open" at bounding box center [778, 322] width 401 height 31
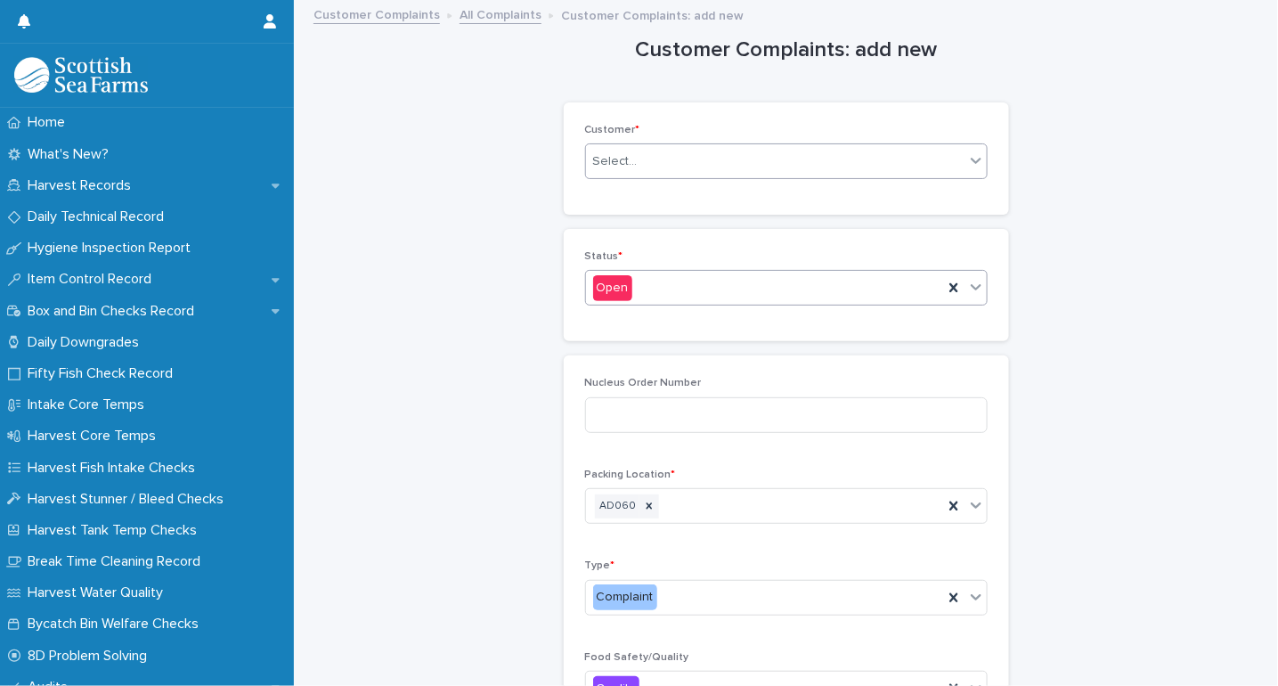
click at [688, 158] on div "Select..." at bounding box center [775, 161] width 378 height 29
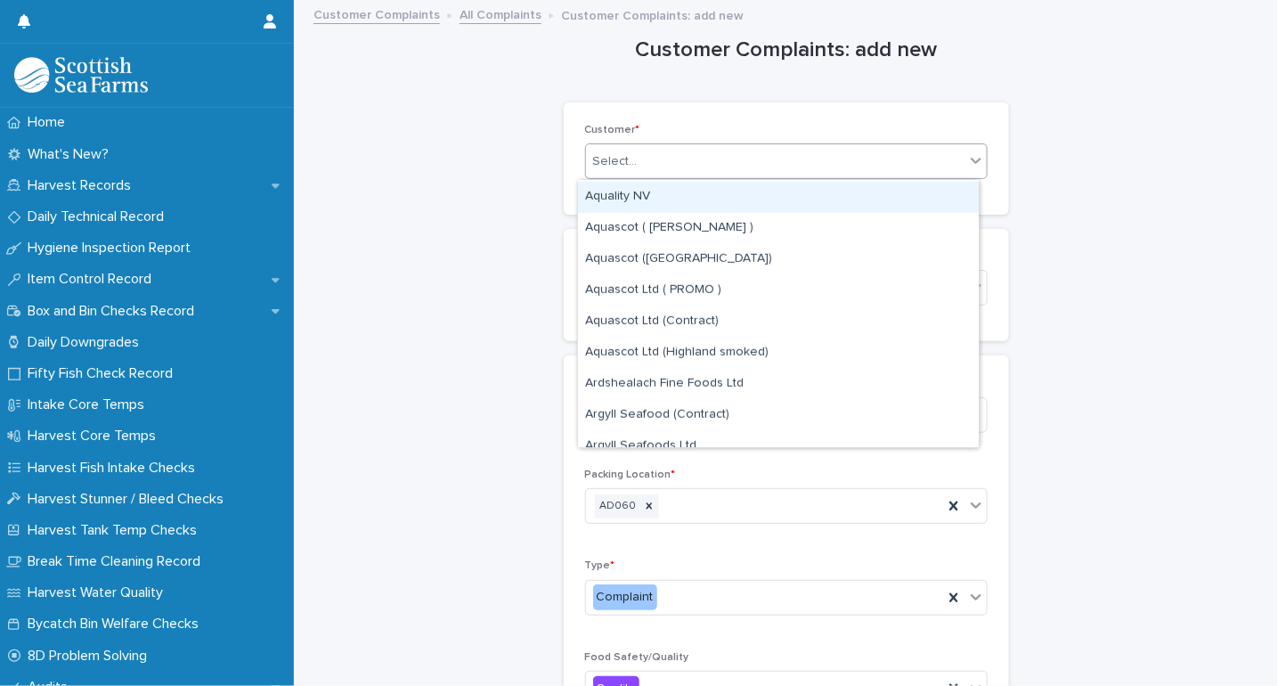
scroll to position [395, 0]
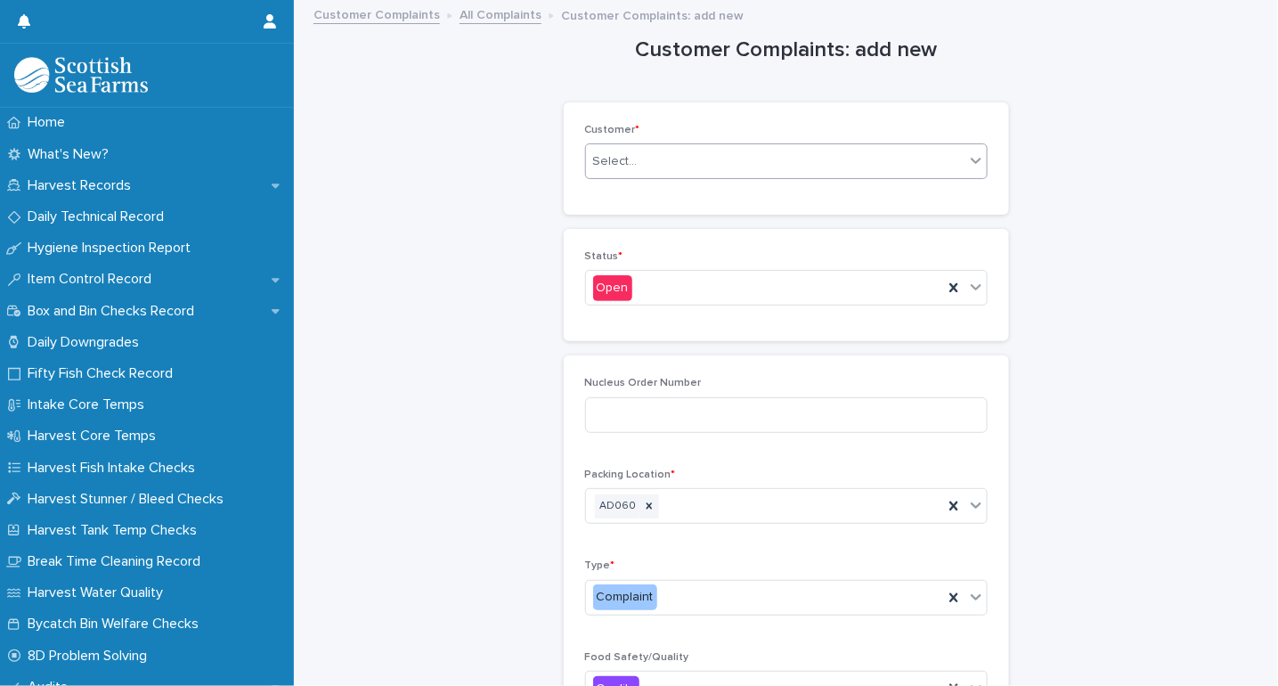
click at [664, 157] on div "Select..." at bounding box center [775, 161] width 378 height 29
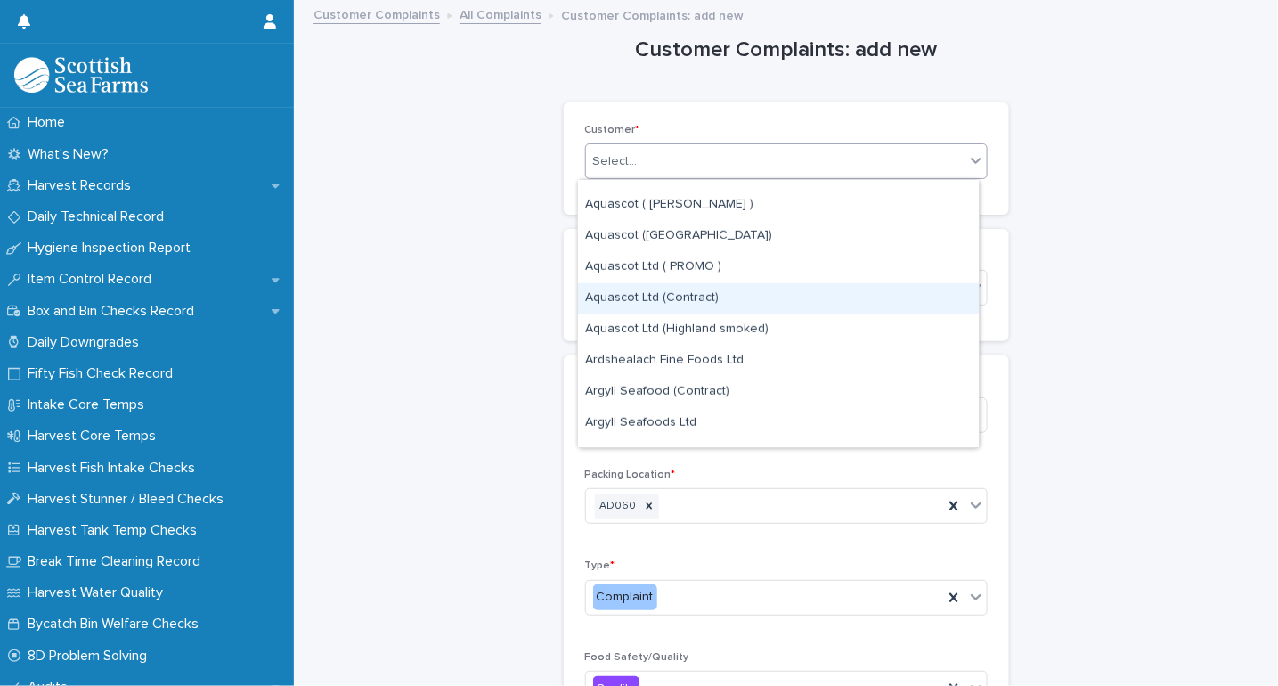
click at [688, 300] on div "Aquascot Ltd (Contract)" at bounding box center [778, 298] width 401 height 31
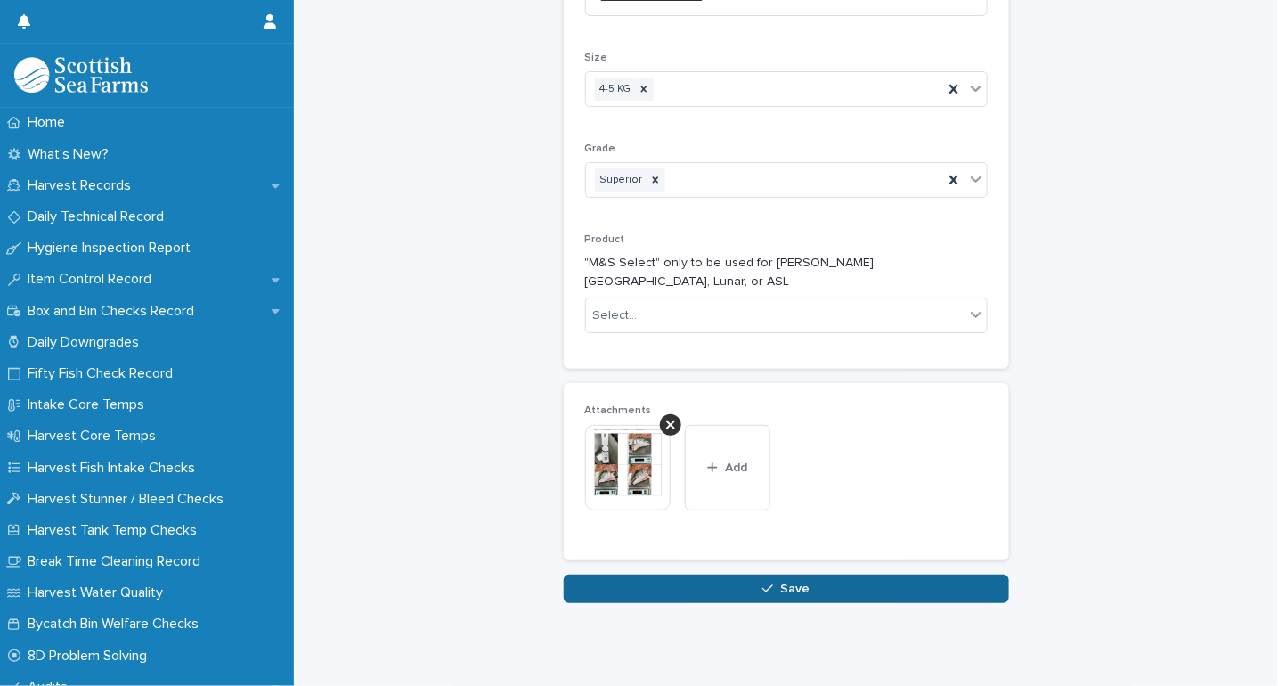
scroll to position [2006, 0]
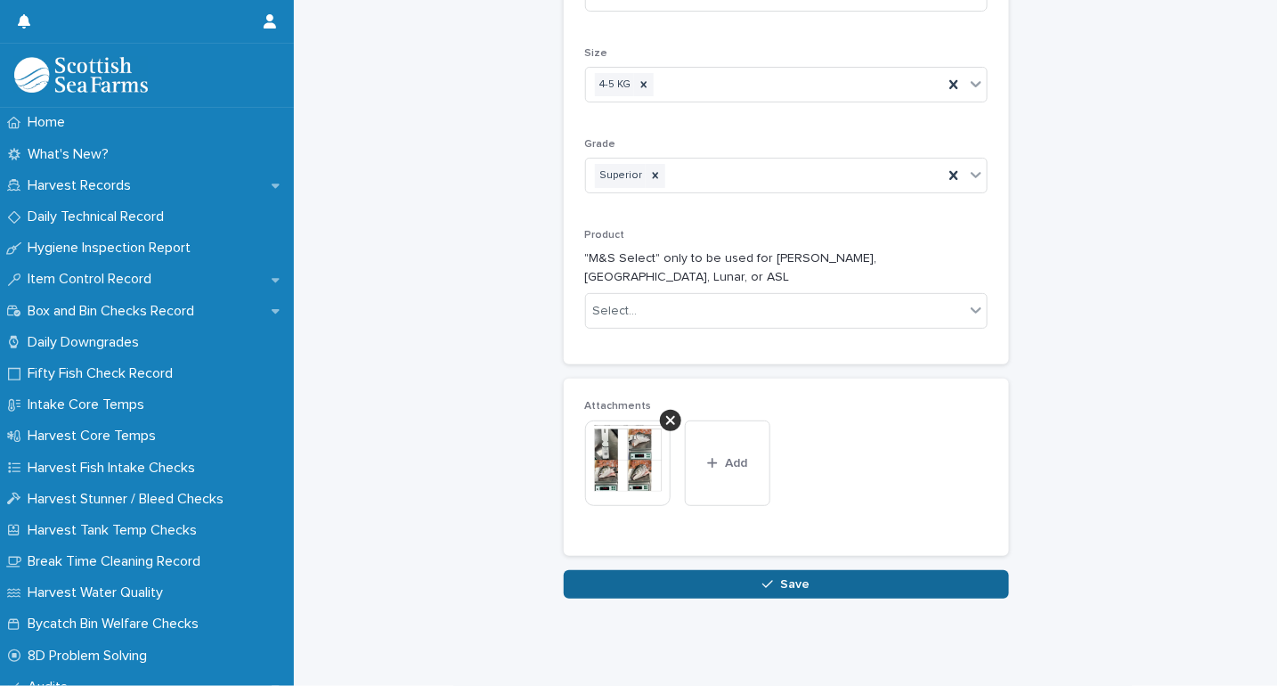
click at [682, 570] on button "Save" at bounding box center [786, 584] width 445 height 28
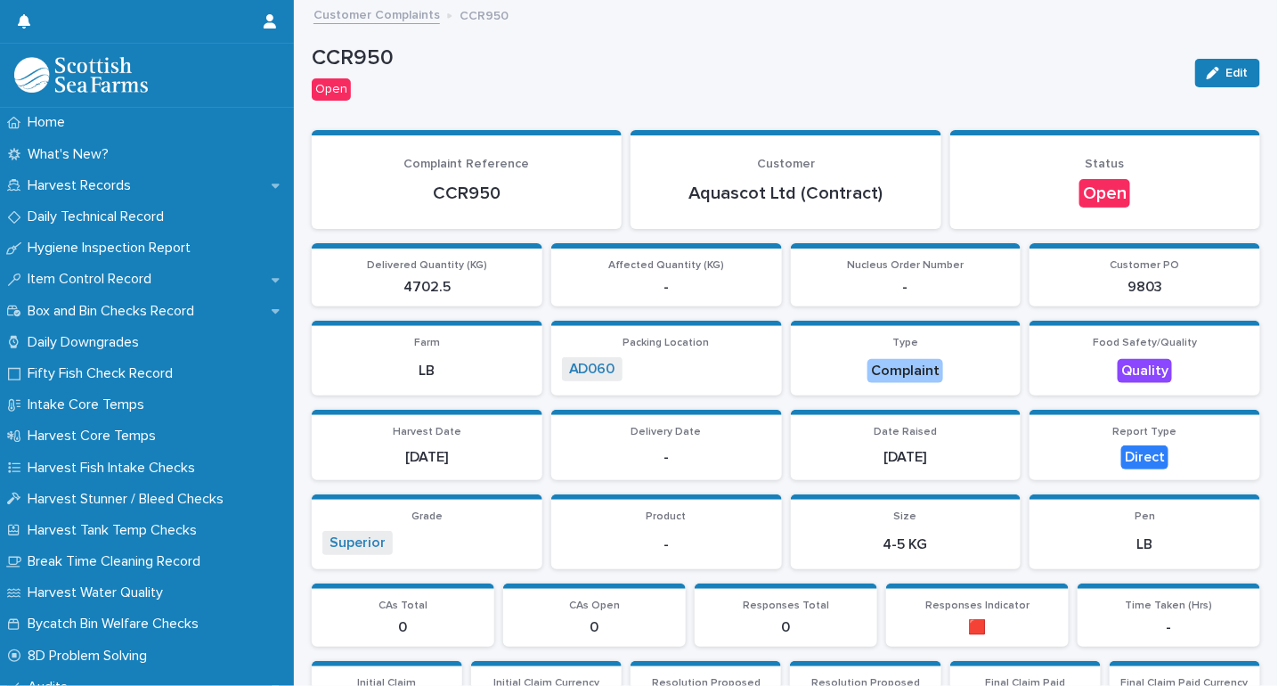
click at [378, 16] on link "Customer Complaints" at bounding box center [376, 14] width 126 height 20
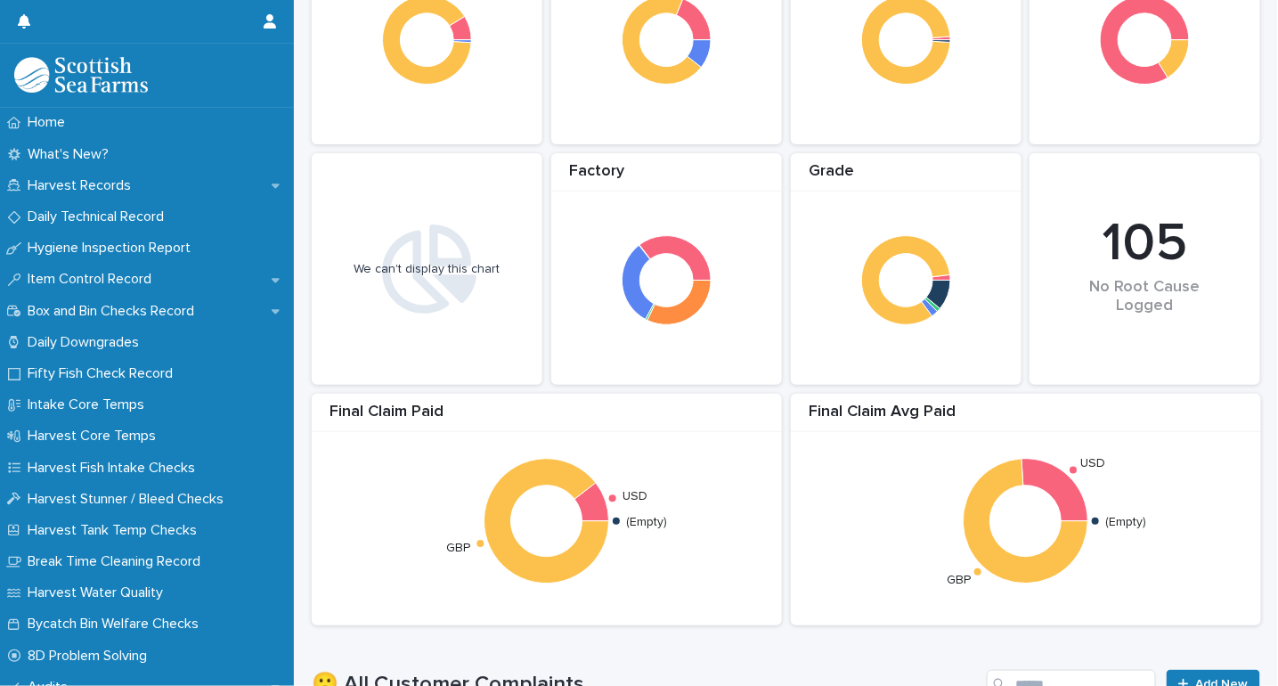
scroll to position [593, 0]
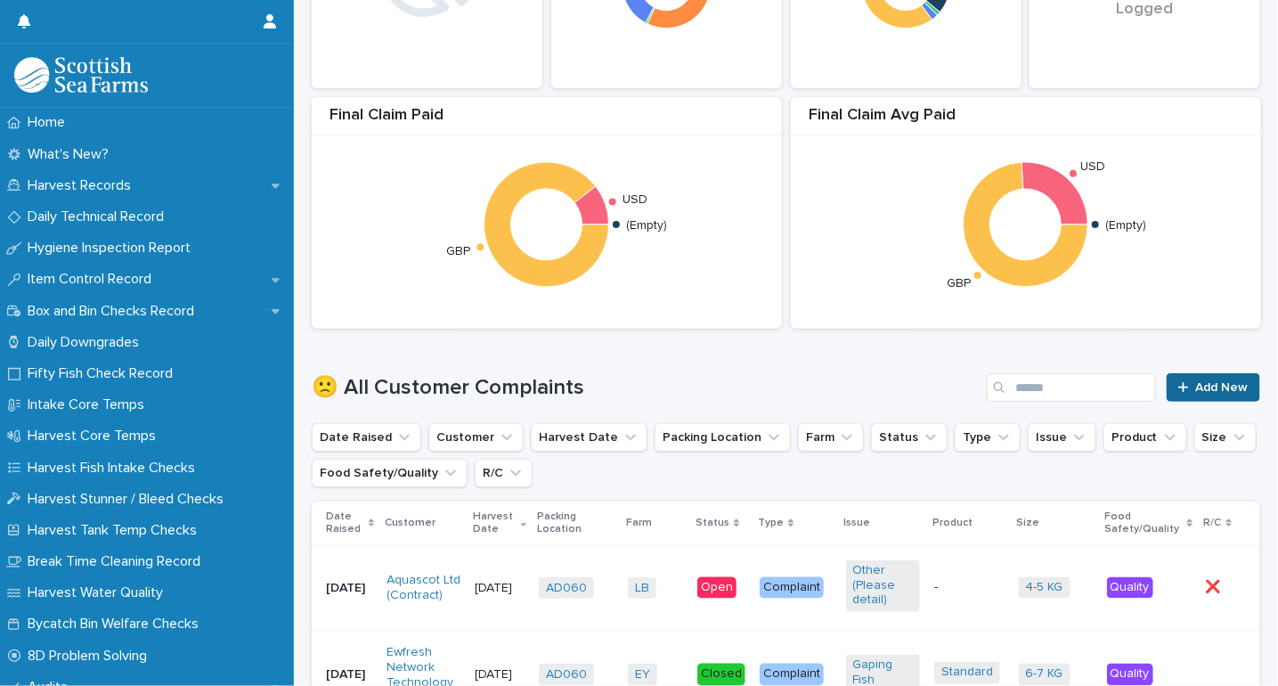
click at [1196, 388] on span "Add New" at bounding box center [1222, 387] width 53 height 12
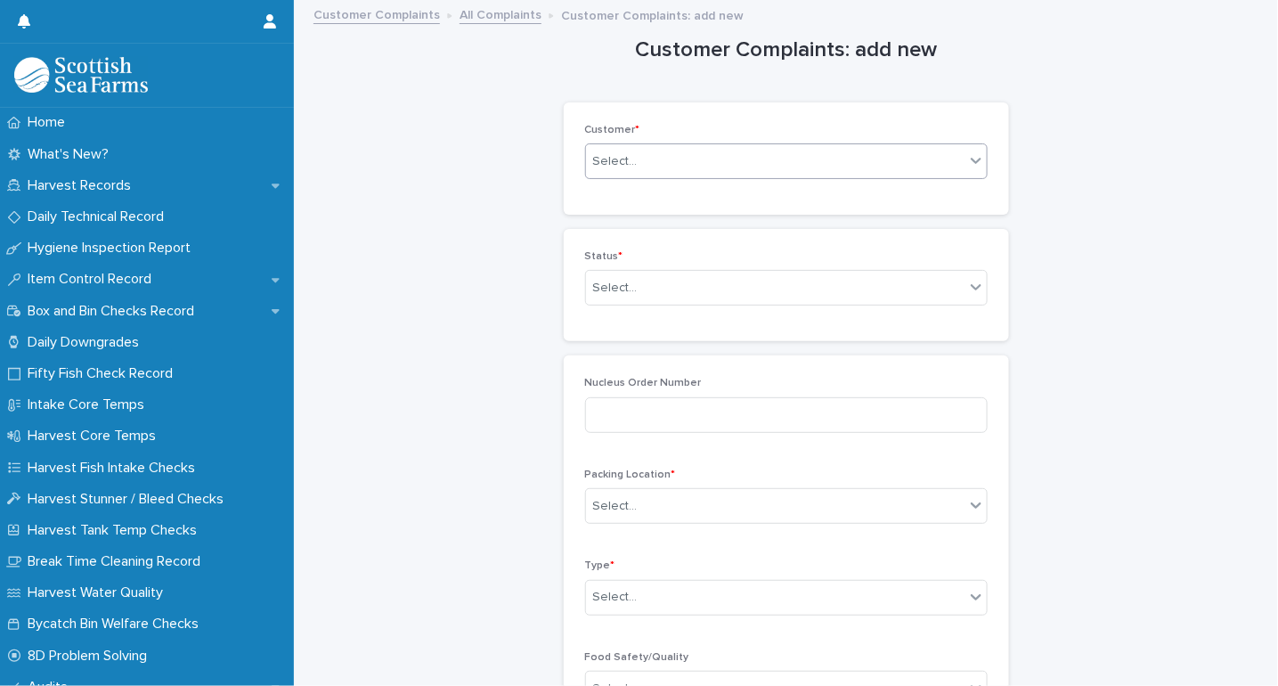
click at [679, 156] on div "Select..." at bounding box center [775, 161] width 378 height 29
click at [686, 150] on div "Select..." at bounding box center [775, 161] width 378 height 29
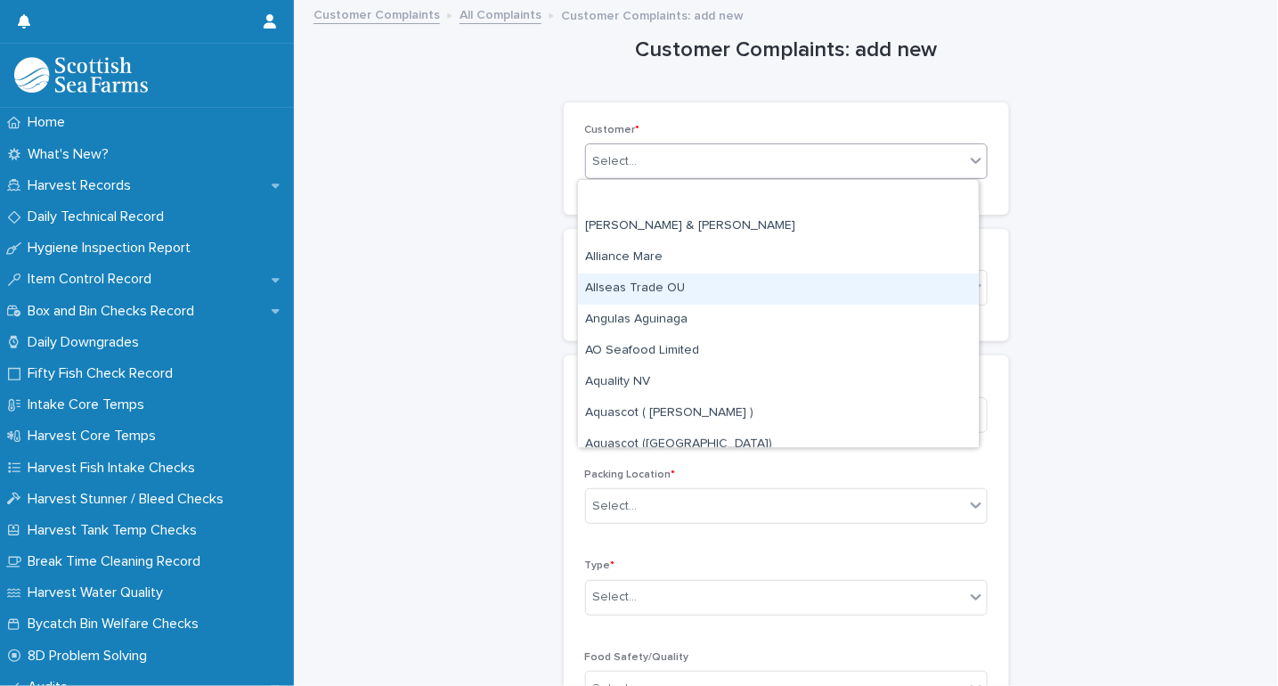
scroll to position [297, 0]
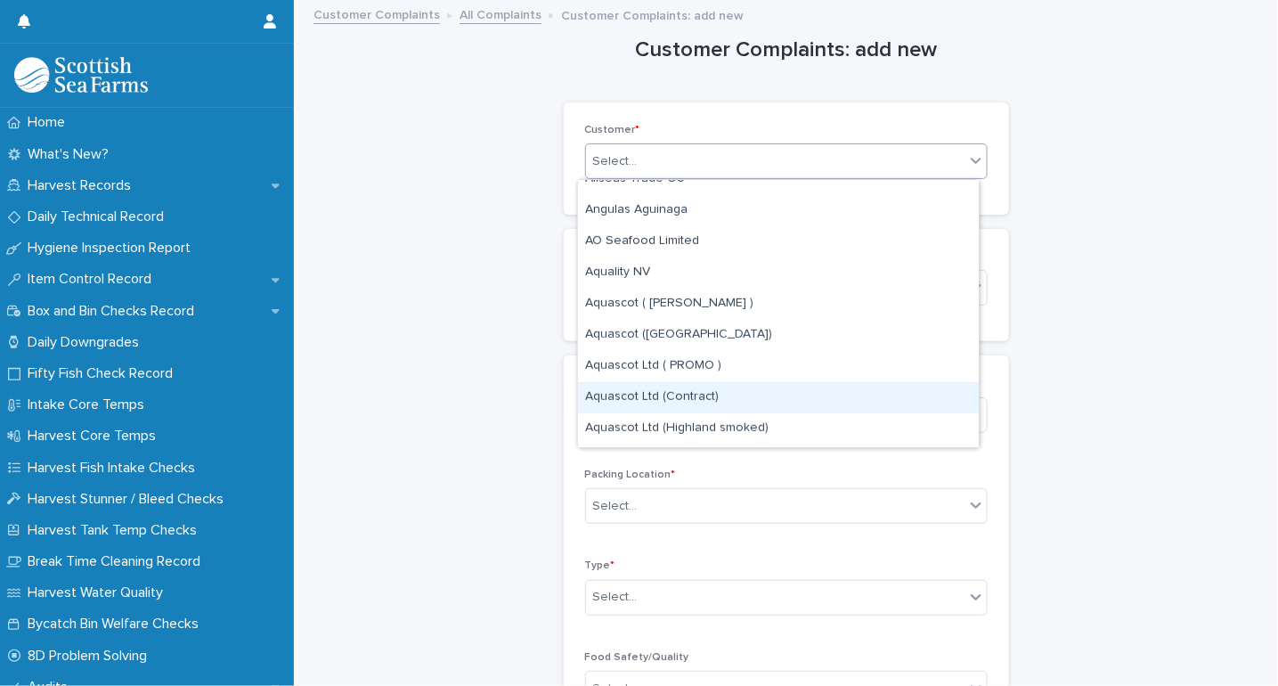
click at [657, 394] on div "Aquascot Ltd (Contract)" at bounding box center [778, 397] width 401 height 31
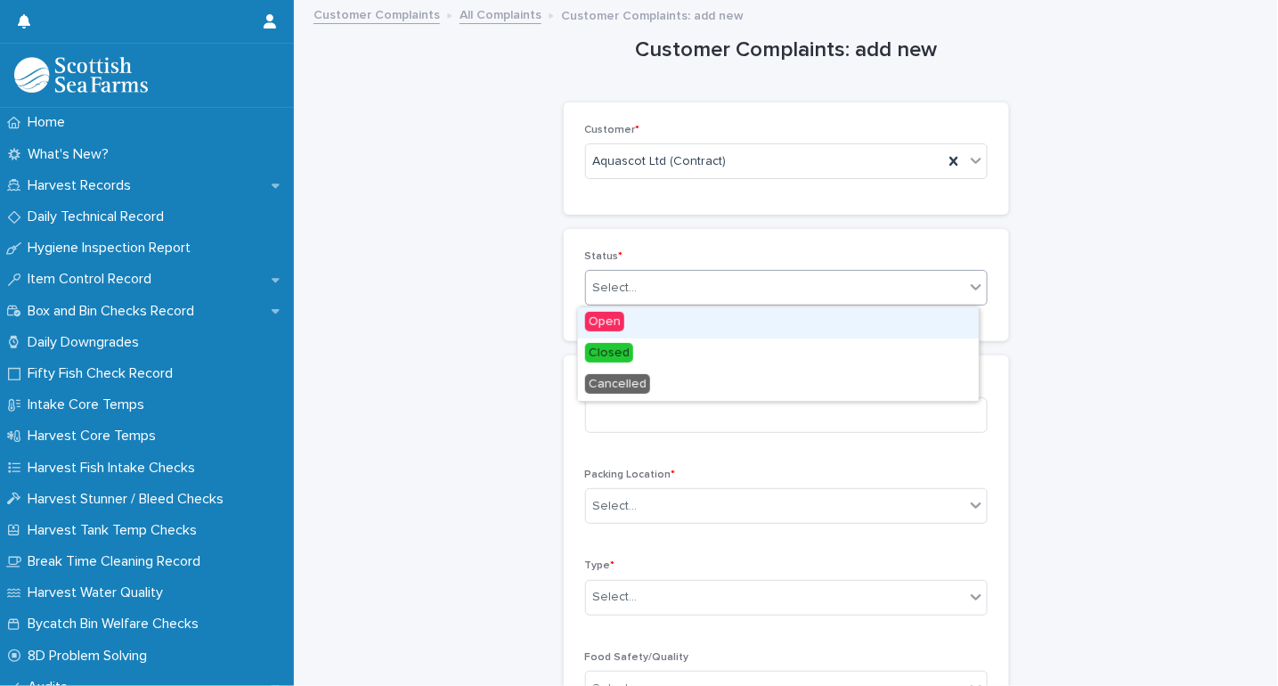
click at [655, 297] on div "Select..." at bounding box center [775, 287] width 378 height 29
click at [660, 315] on div "Open" at bounding box center [778, 322] width 401 height 31
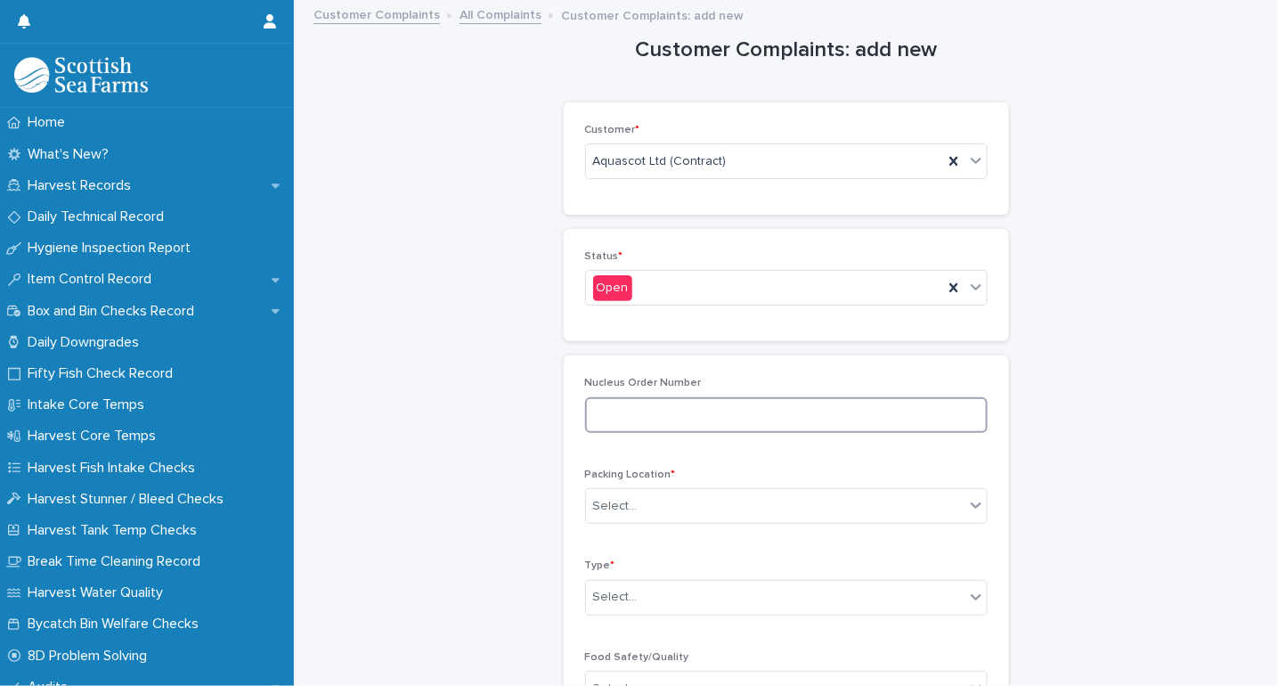
click at [644, 408] on input at bounding box center [786, 415] width 403 height 36
click at [609, 497] on div "Select..." at bounding box center [615, 506] width 45 height 19
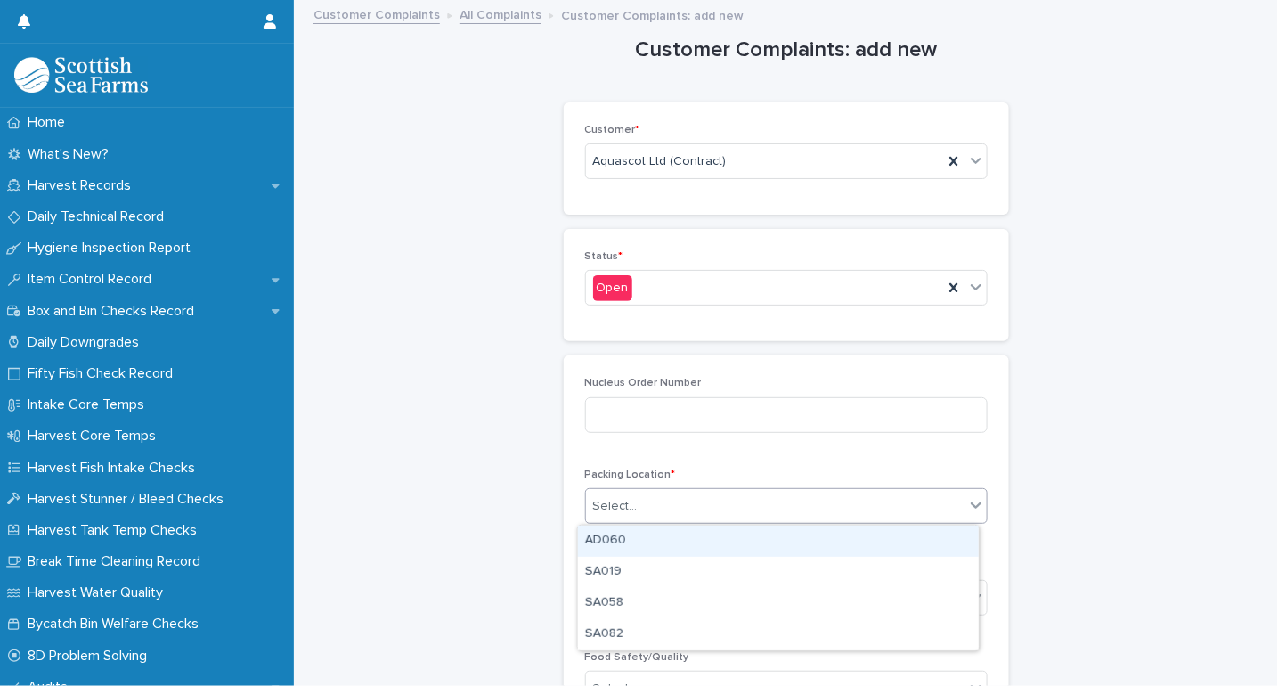
click at [607, 535] on div "AD060" at bounding box center [778, 540] width 401 height 31
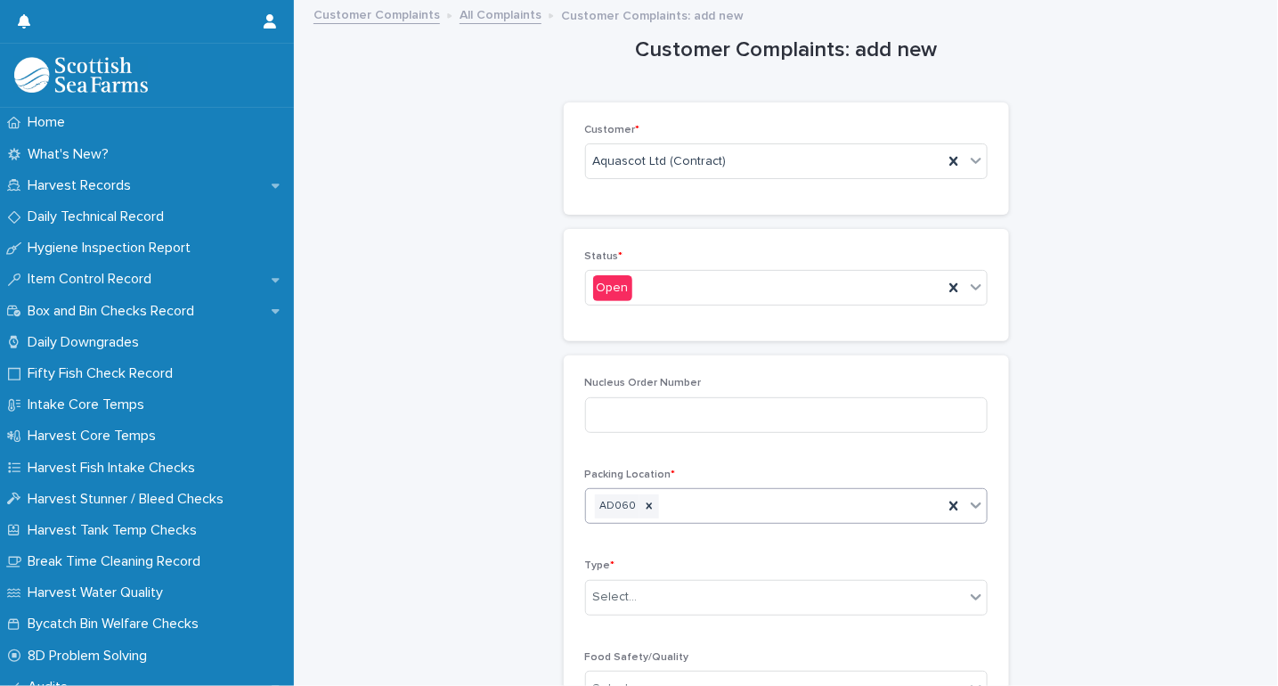
scroll to position [99, 0]
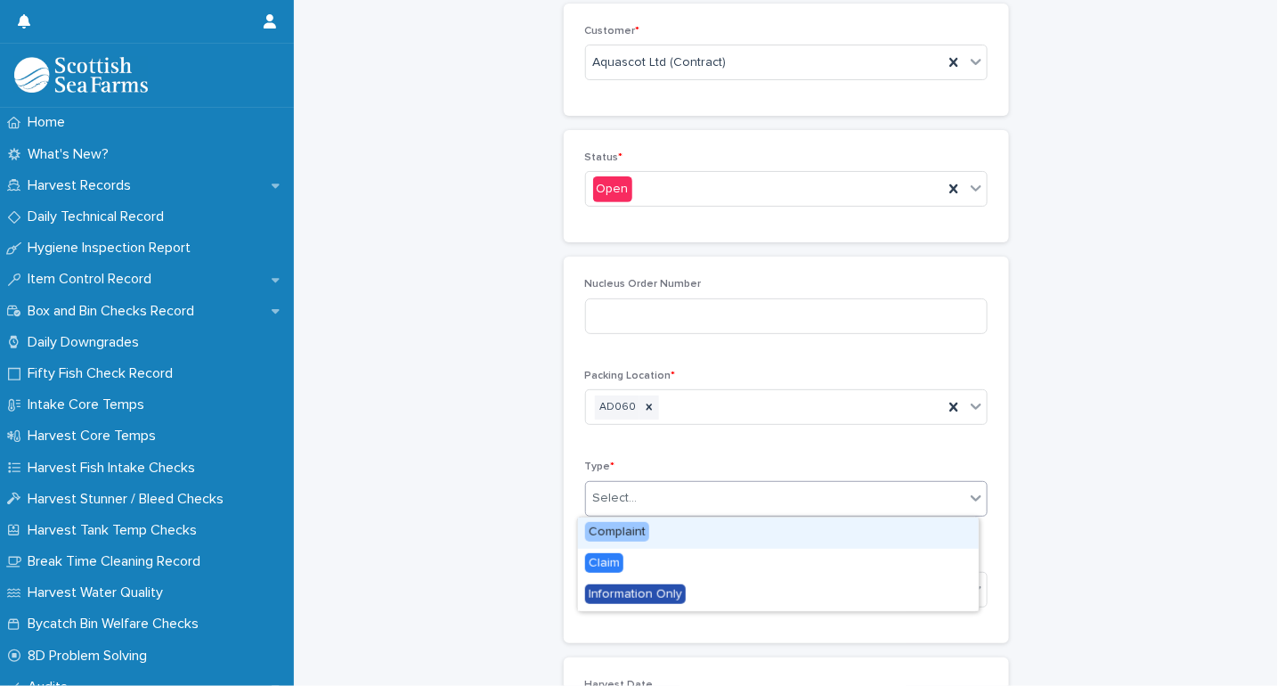
click at [618, 503] on div "Select..." at bounding box center [615, 498] width 45 height 19
click at [616, 524] on span "Complaint" at bounding box center [617, 532] width 64 height 20
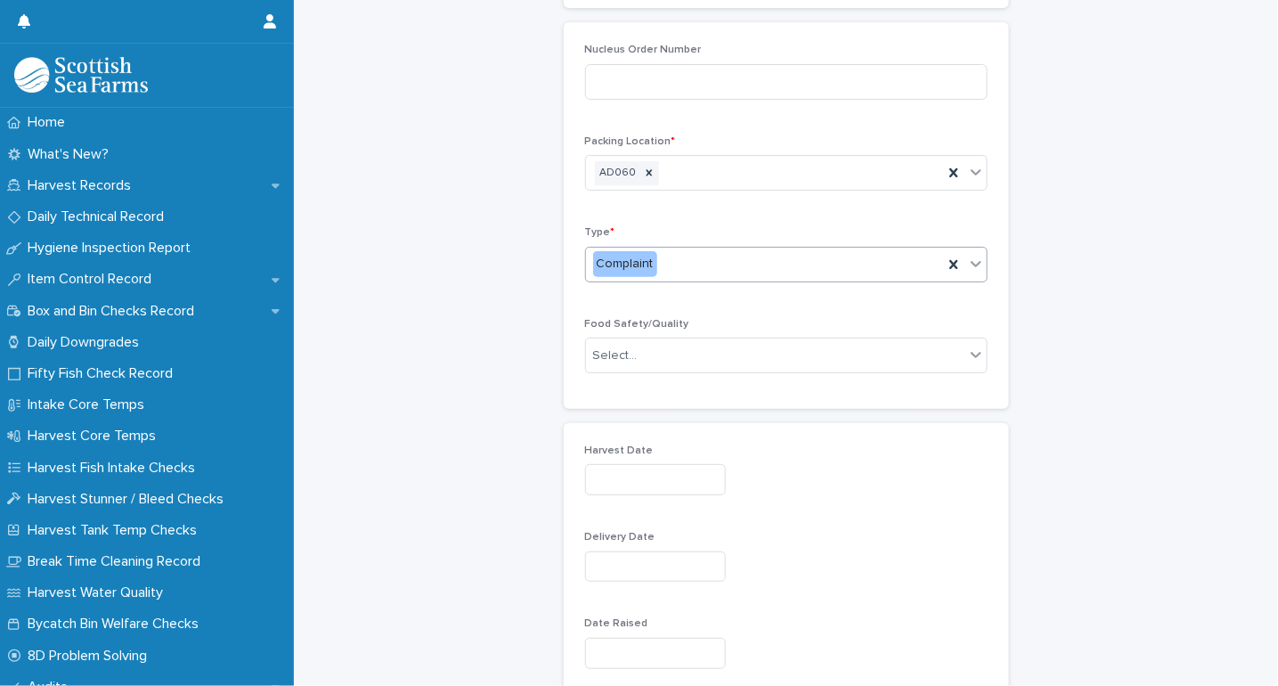
scroll to position [395, 0]
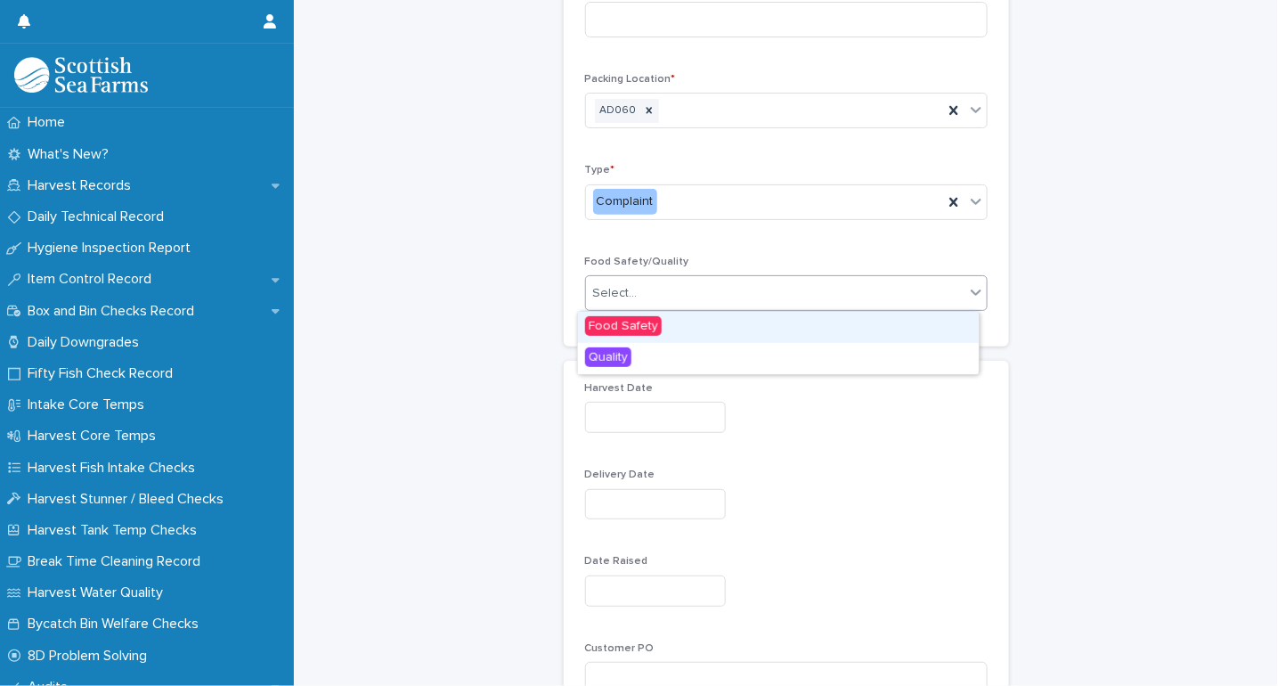
click at [620, 289] on div "Select..." at bounding box center [615, 293] width 45 height 19
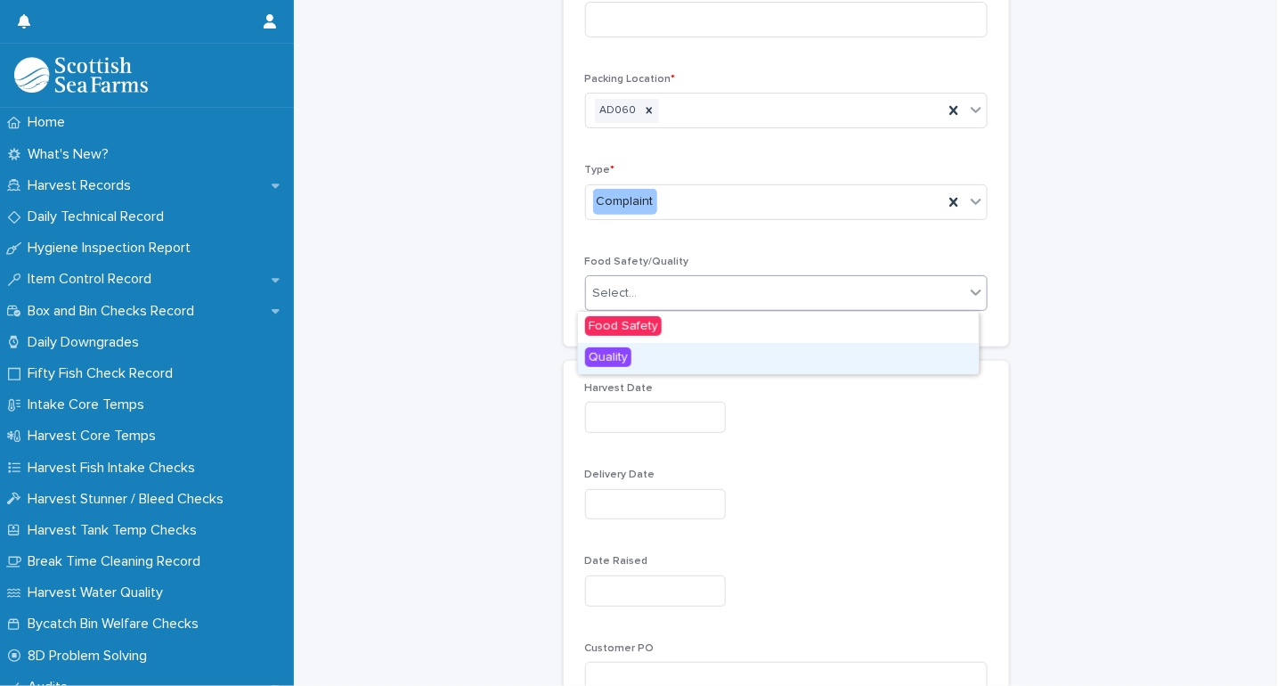
drag, startPoint x: 614, startPoint y: 339, endPoint x: 609, endPoint y: 358, distance: 19.5
click at [610, 366] on span "Quality" at bounding box center [608, 357] width 46 height 20
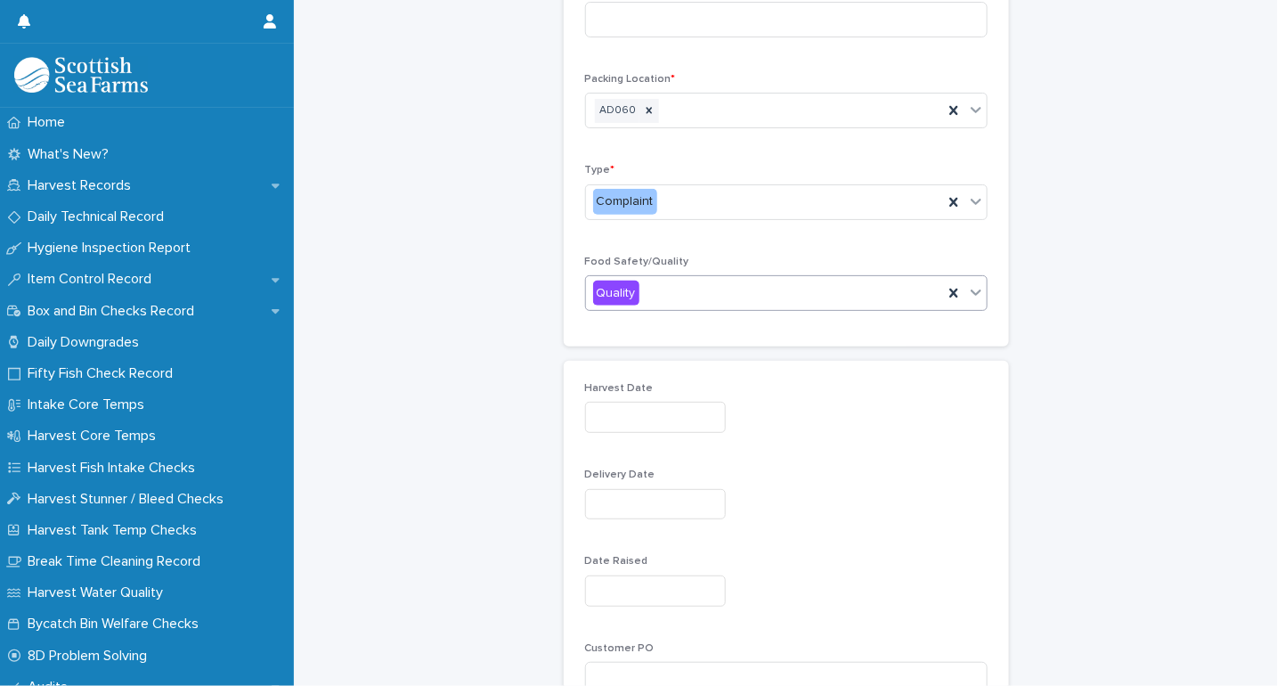
click at [609, 413] on input "text" at bounding box center [655, 417] width 141 height 31
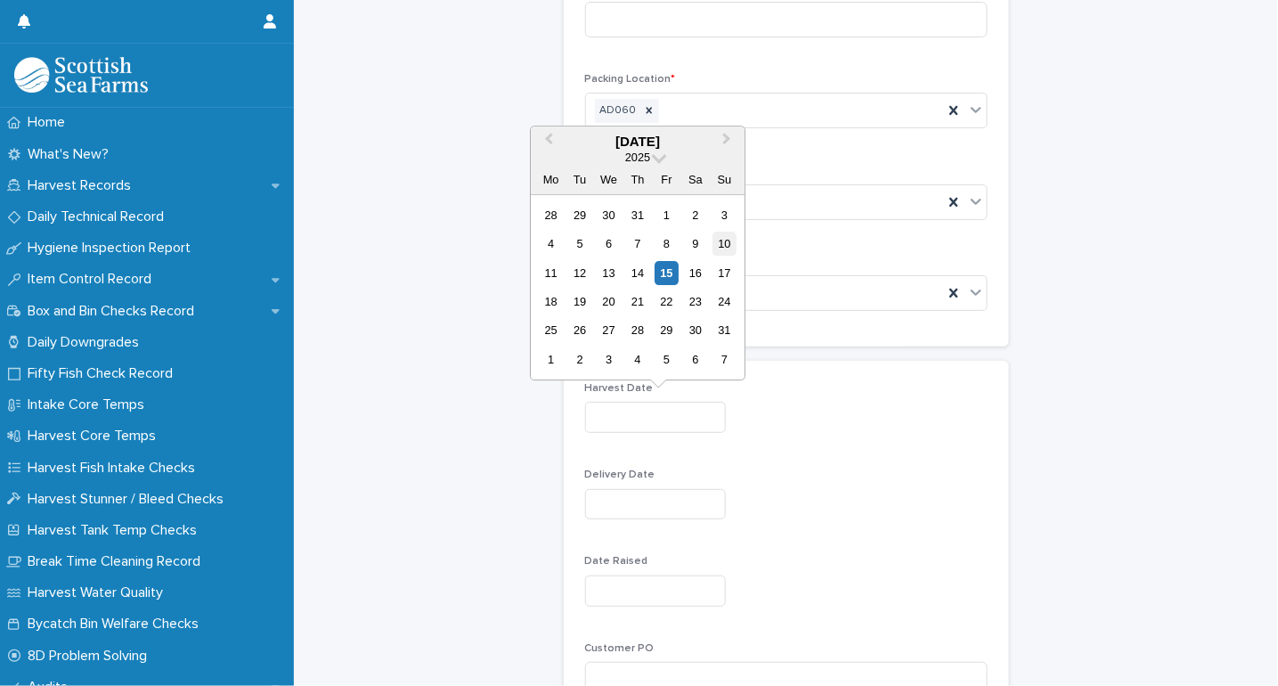
click at [731, 243] on div "10" at bounding box center [724, 244] width 24 height 24
type input "*********"
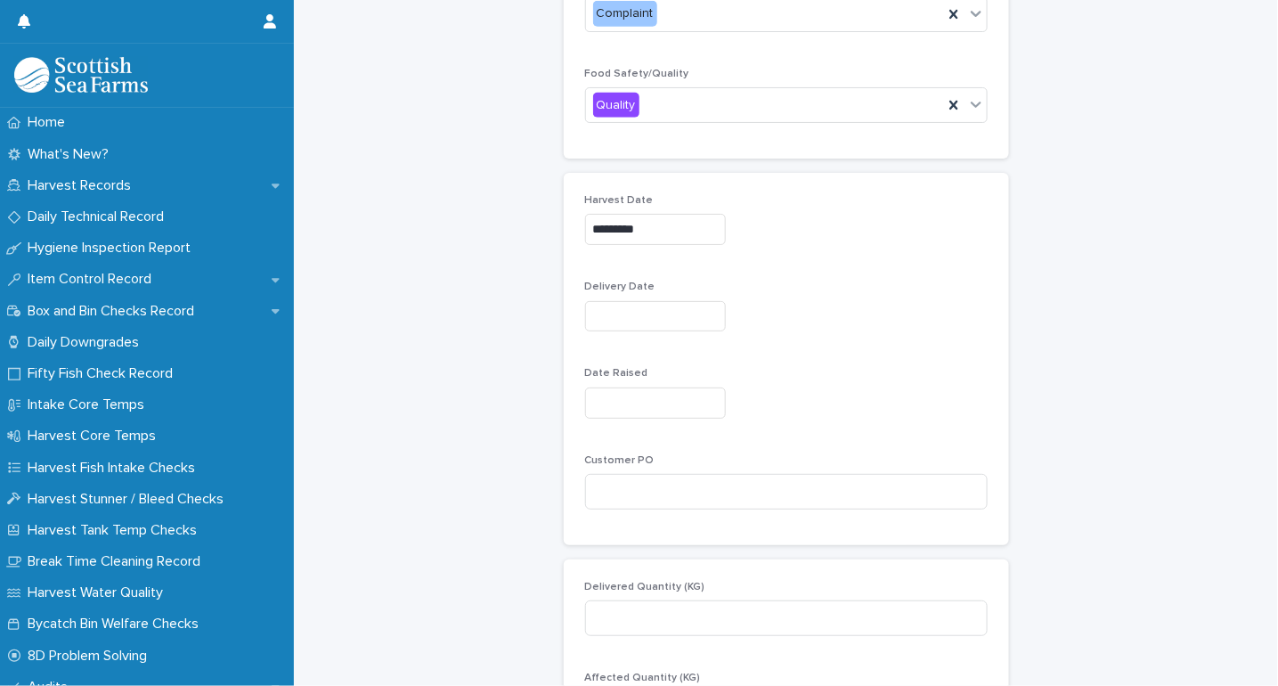
scroll to position [593, 0]
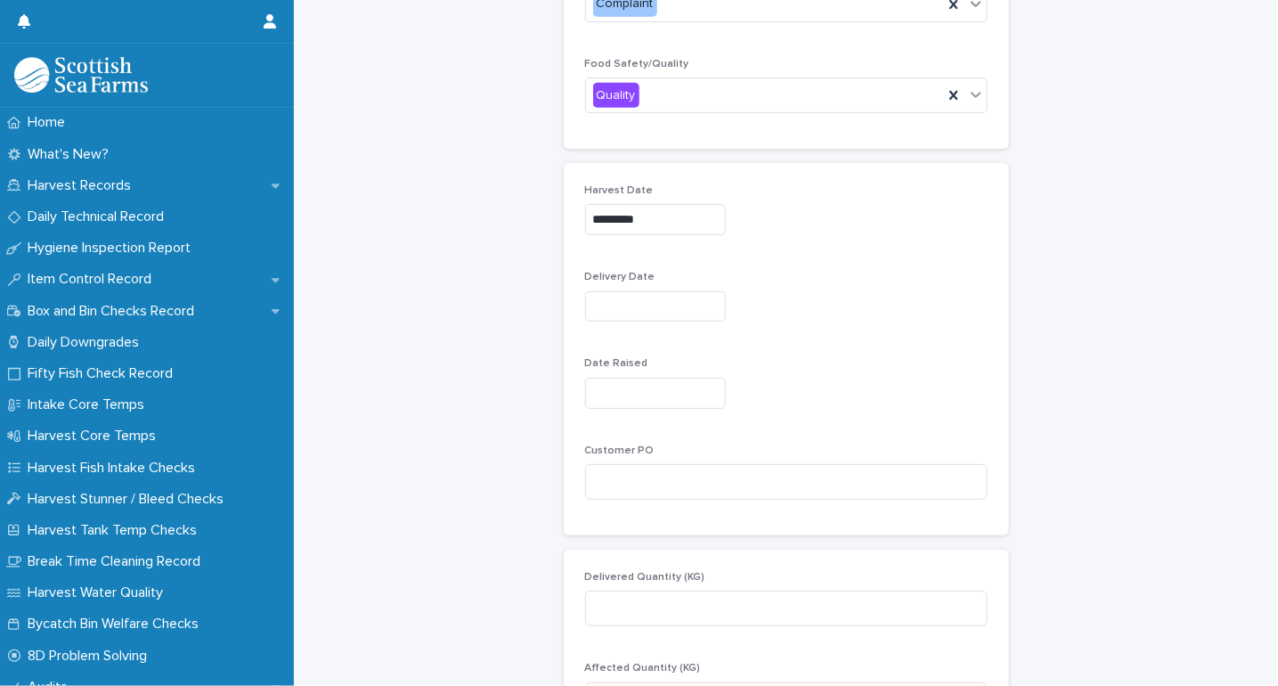
click at [614, 388] on input "text" at bounding box center [655, 393] width 141 height 31
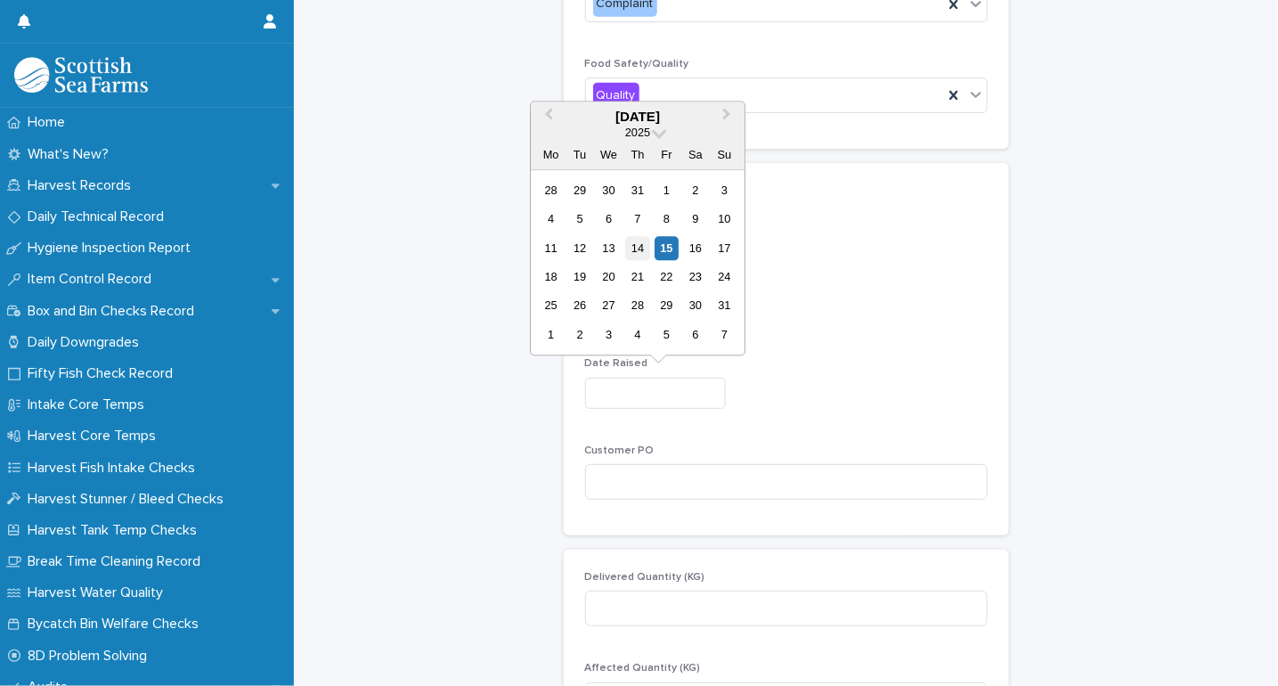
click at [639, 255] on div "14" at bounding box center [638, 248] width 24 height 24
type input "*********"
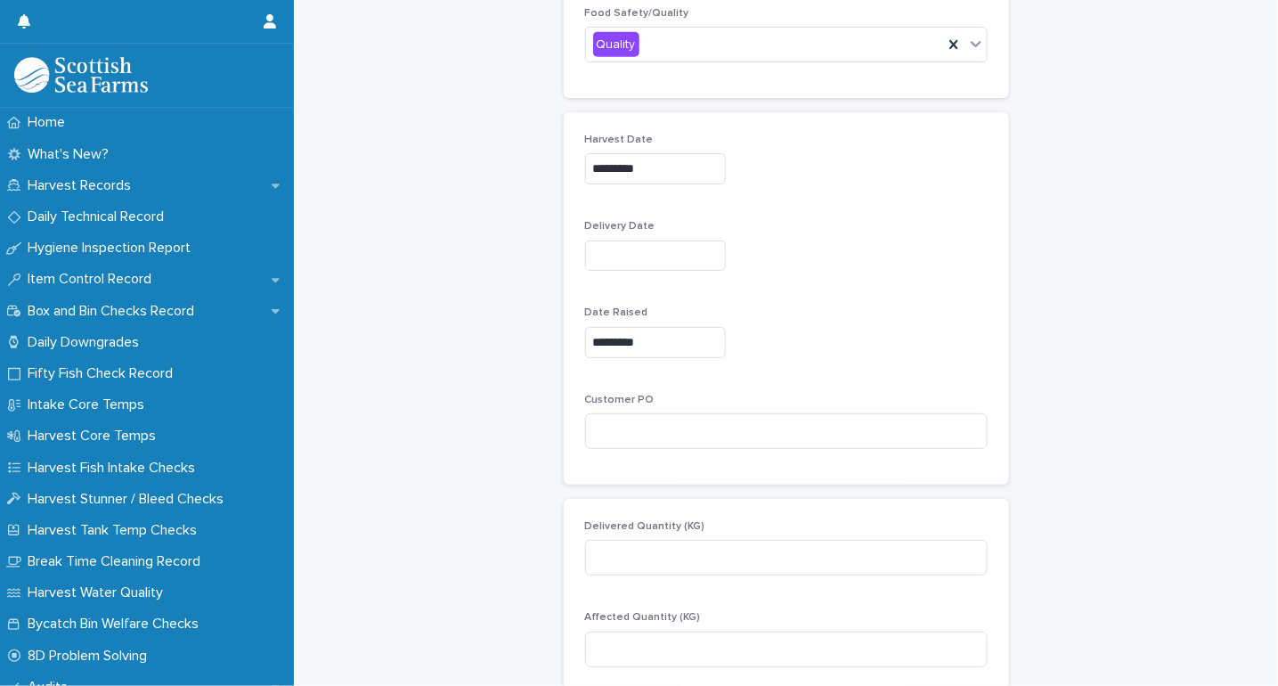
scroll to position [692, 0]
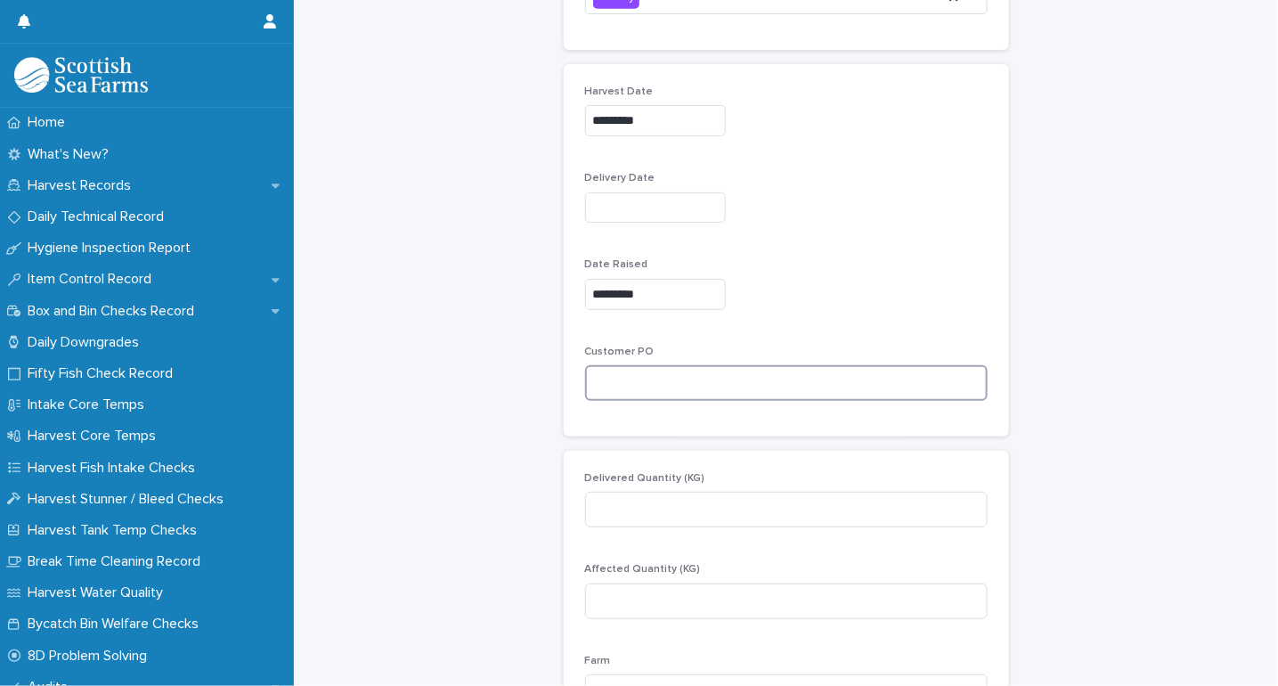
click at [598, 390] on input at bounding box center [786, 383] width 403 height 36
type input "****"
click at [780, 515] on input at bounding box center [786, 510] width 403 height 36
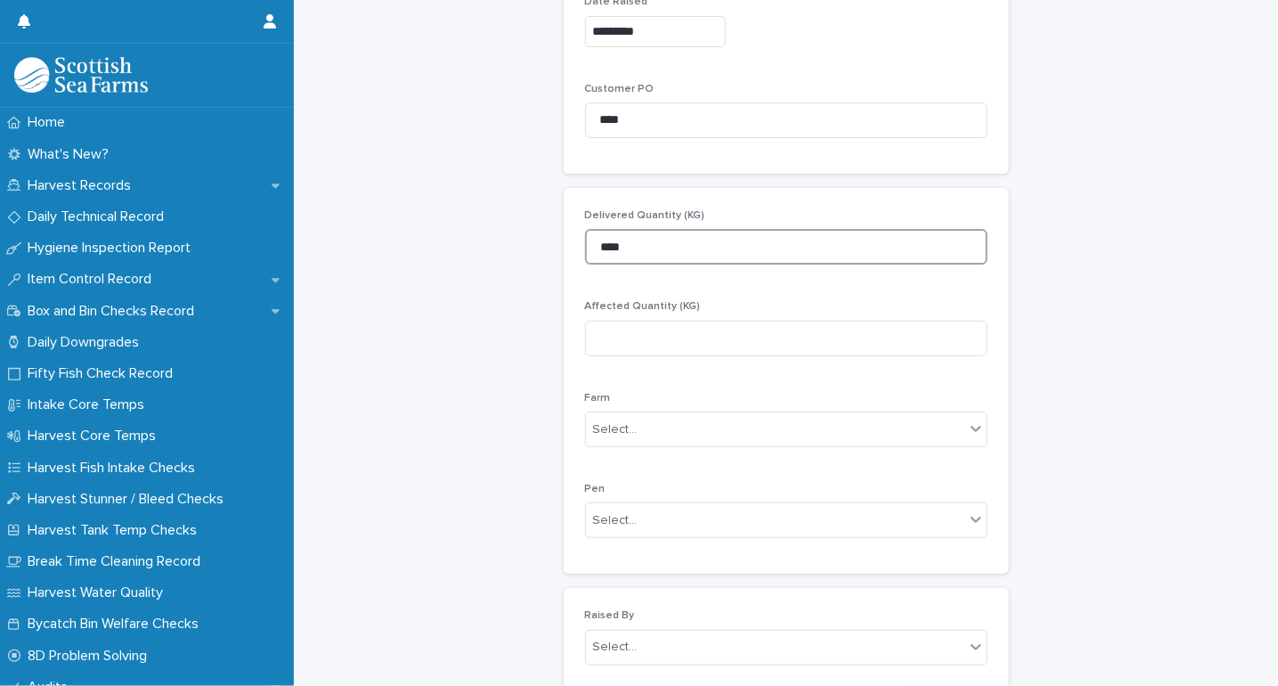
scroll to position [989, 0]
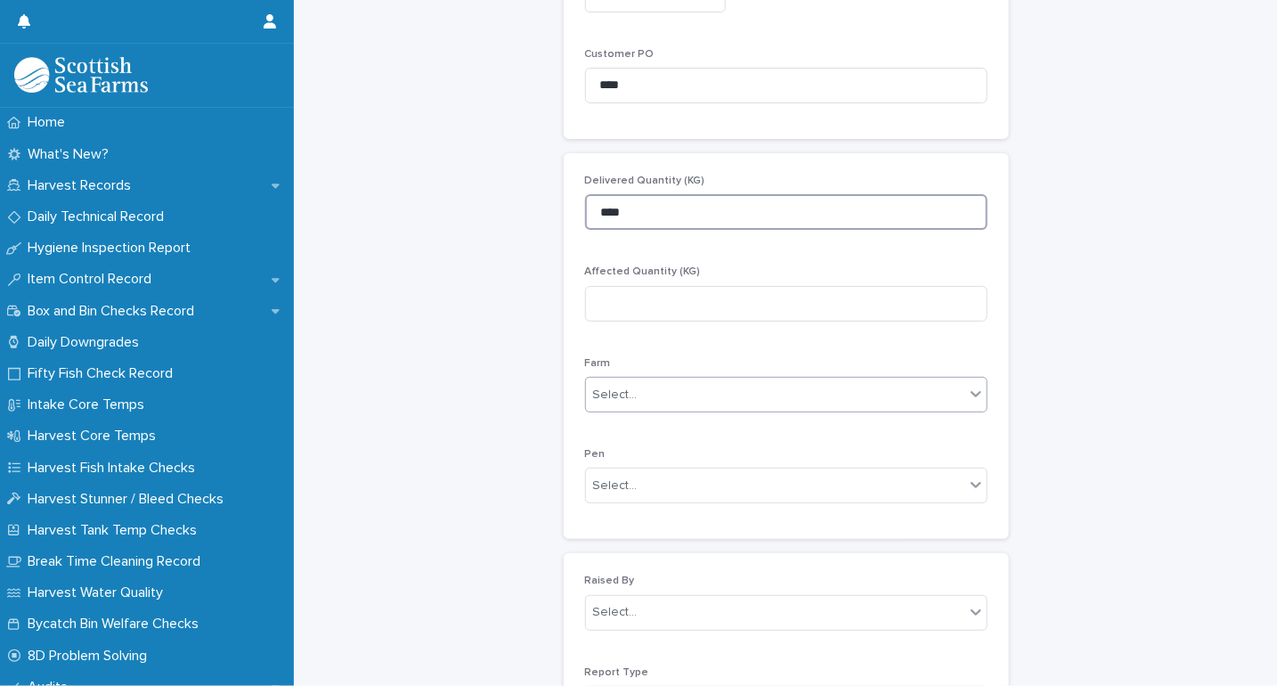
type input "****"
click at [682, 387] on div "Select..." at bounding box center [775, 394] width 378 height 29
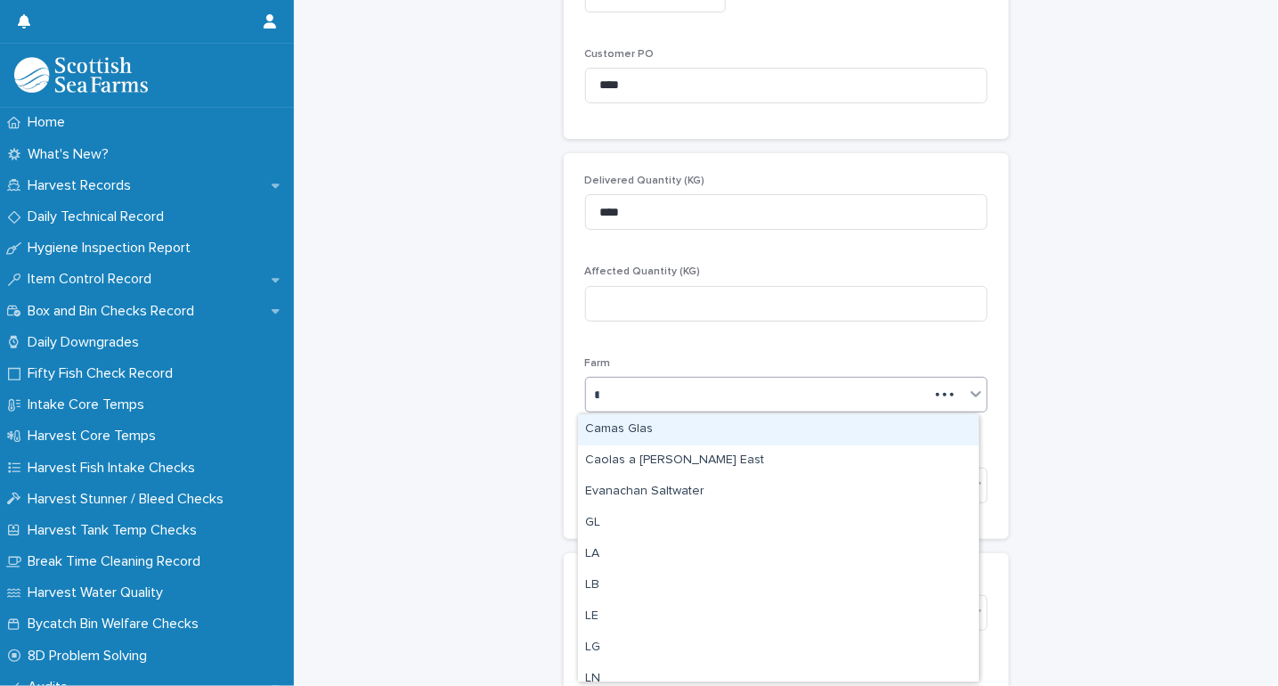
type input "**"
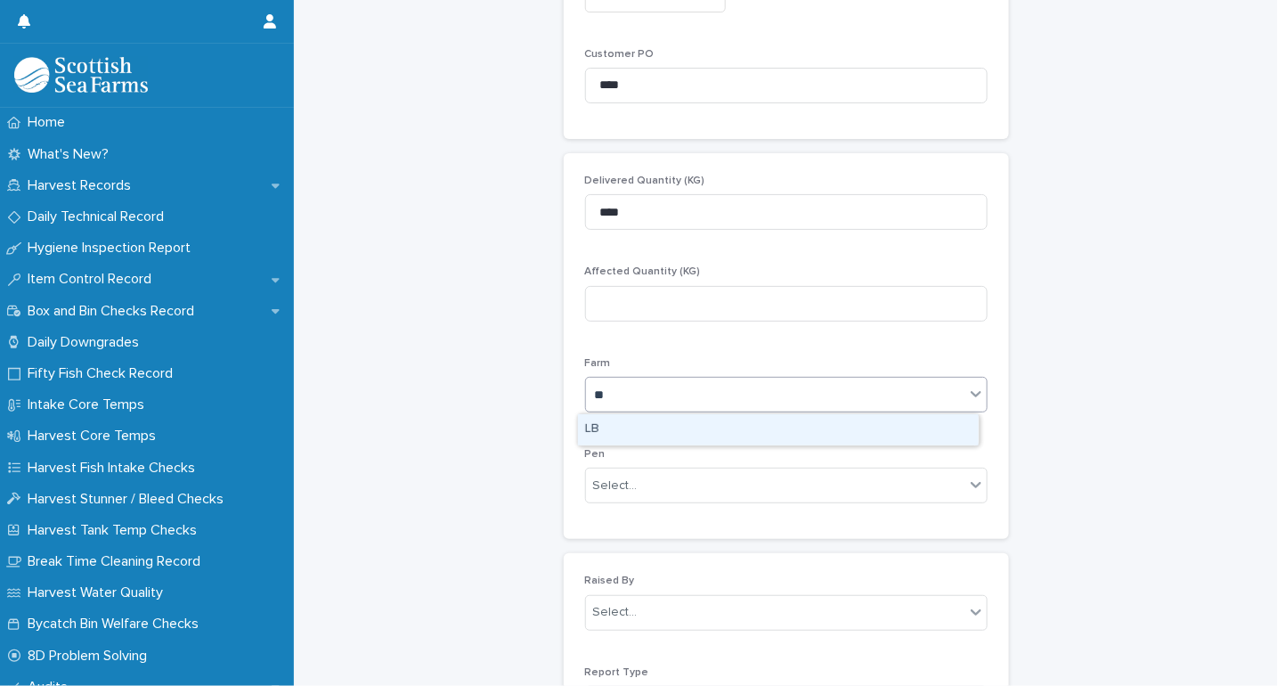
click at [657, 429] on div "LB" at bounding box center [778, 429] width 401 height 31
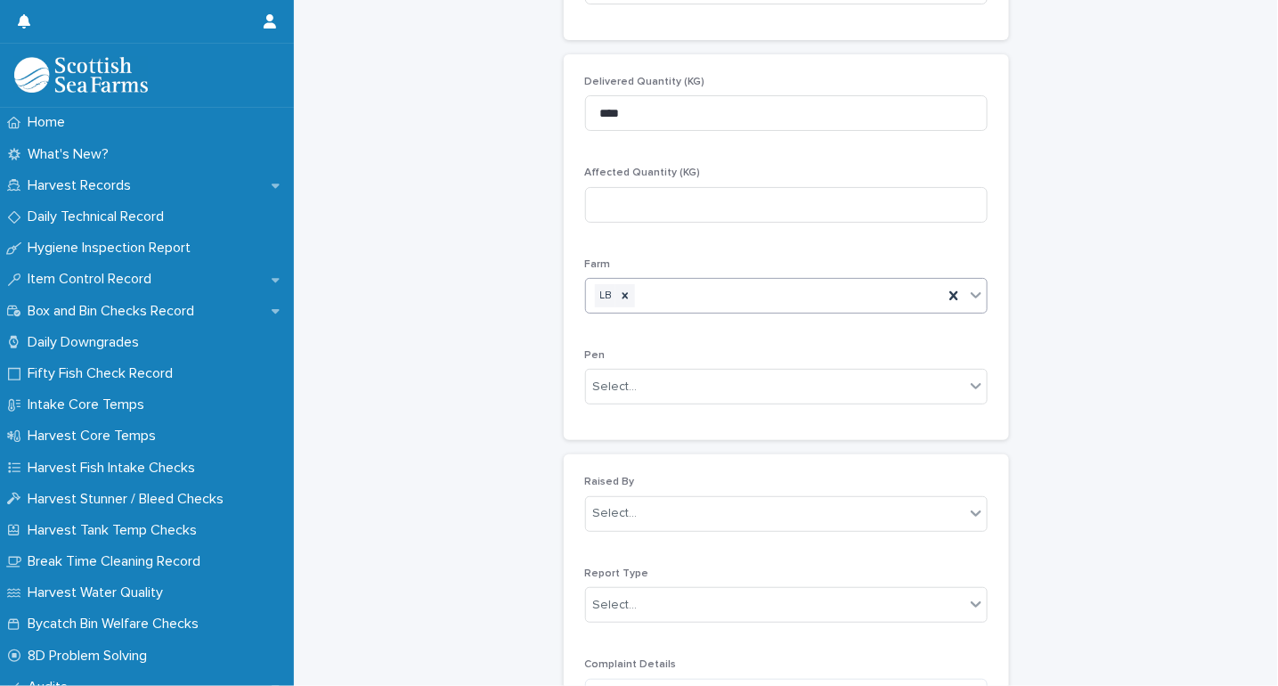
scroll to position [1187, 0]
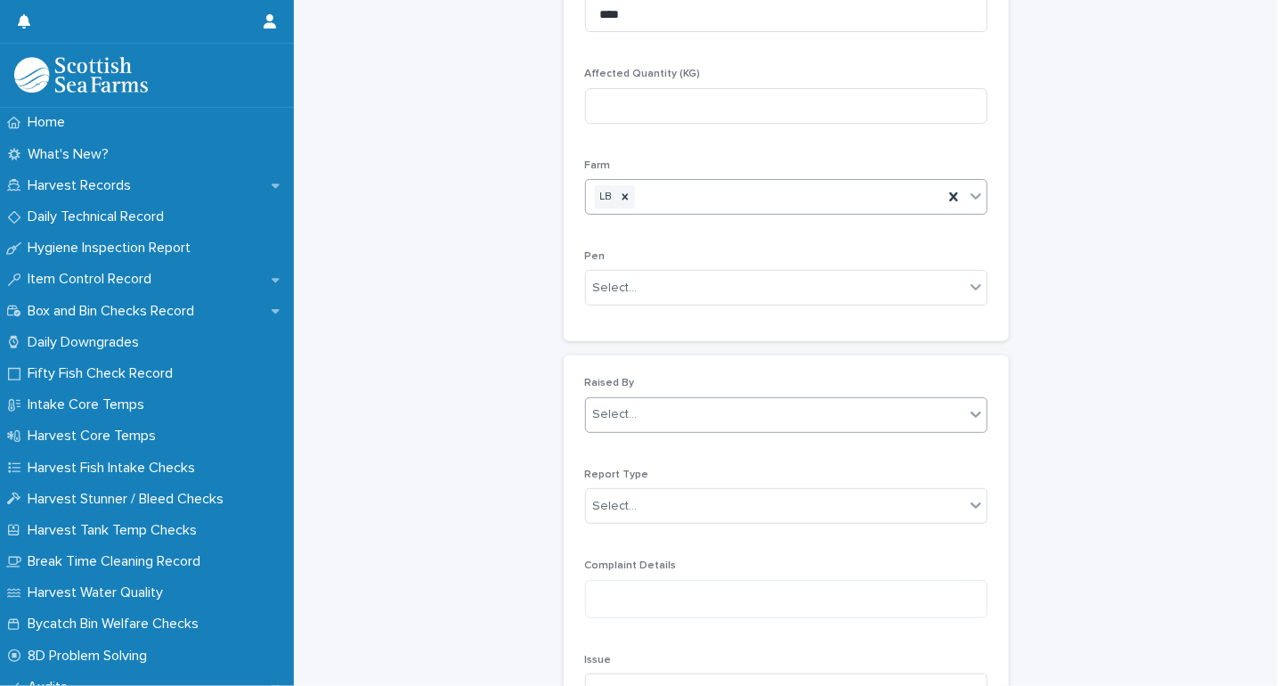
click at [625, 398] on div "Select..." at bounding box center [786, 415] width 403 height 36
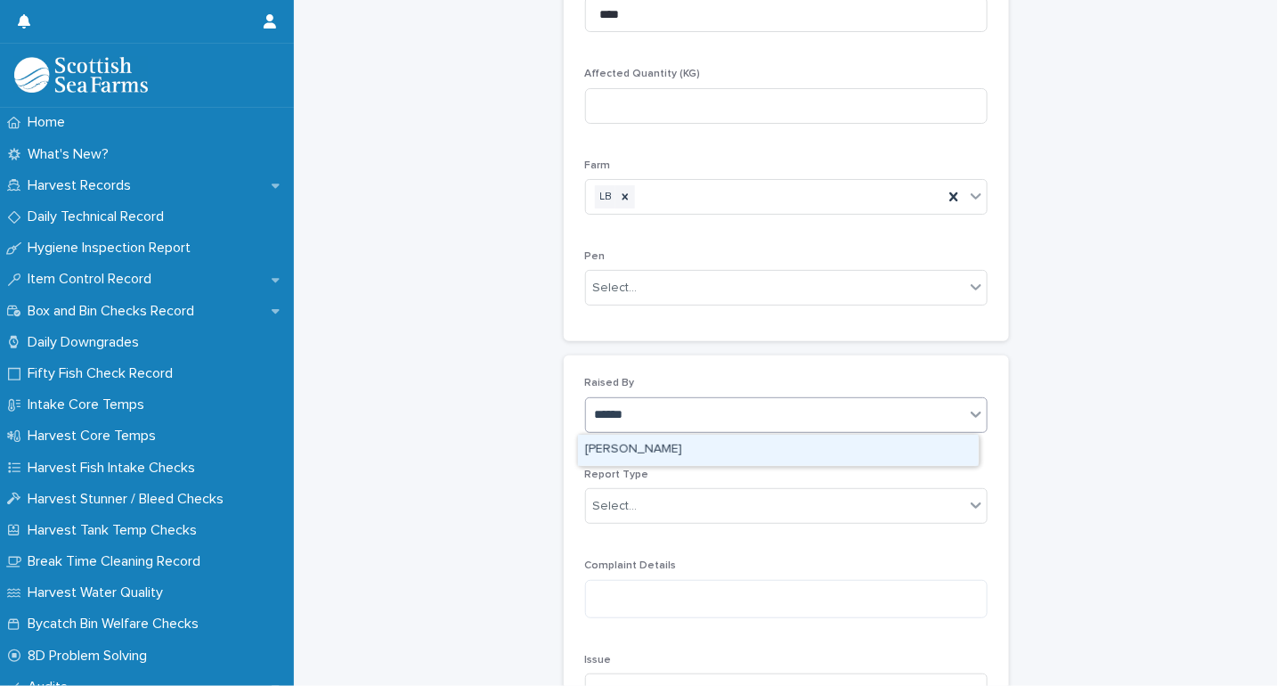
type input "*******"
click at [636, 464] on div "[PERSON_NAME]" at bounding box center [778, 450] width 401 height 31
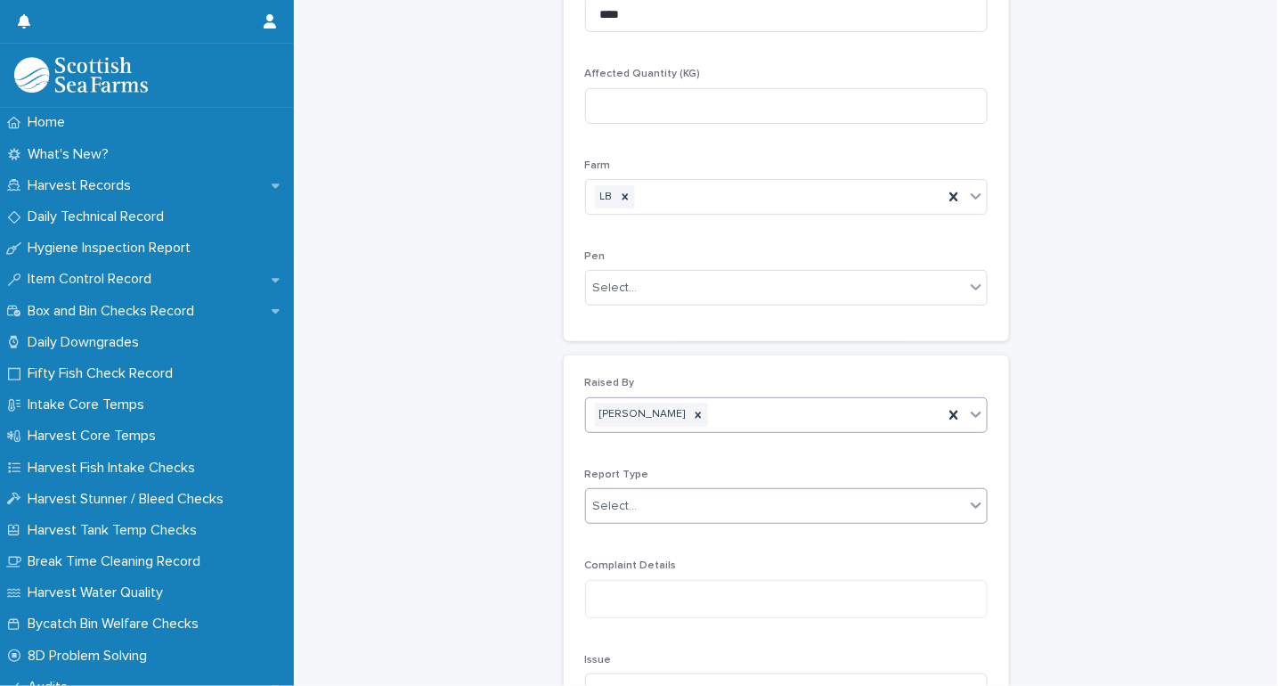
scroll to position [1286, 0]
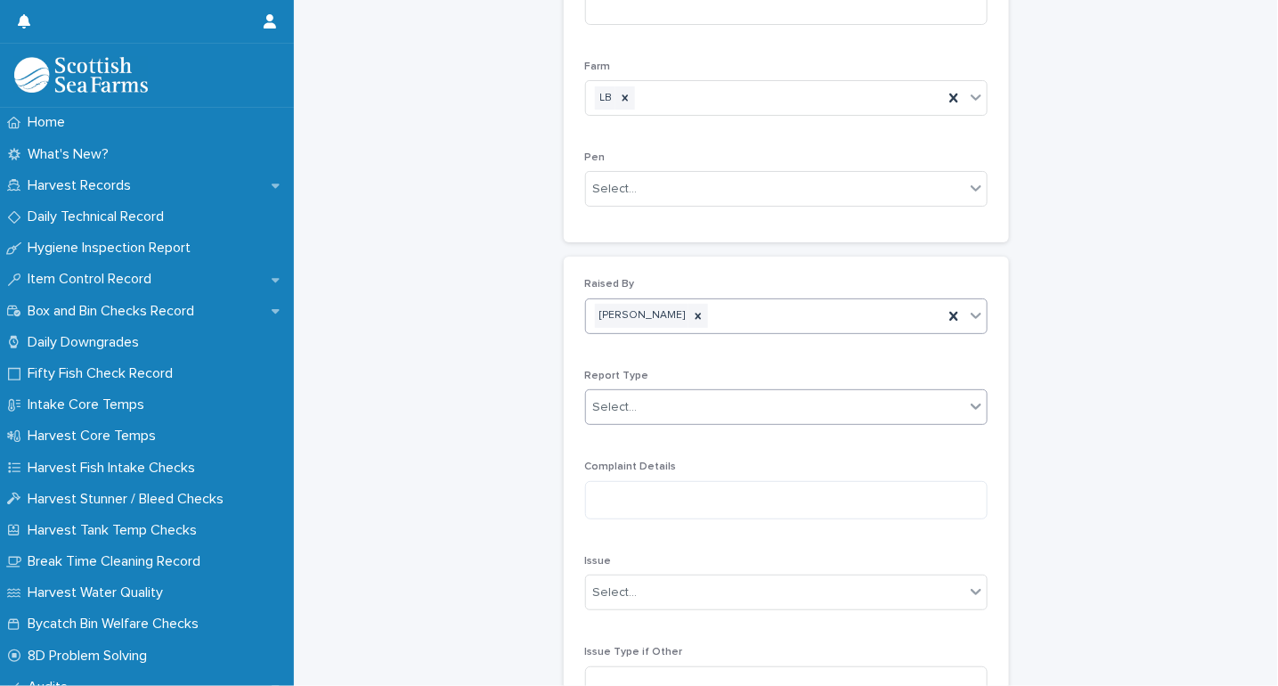
click at [639, 416] on div at bounding box center [640, 407] width 2 height 19
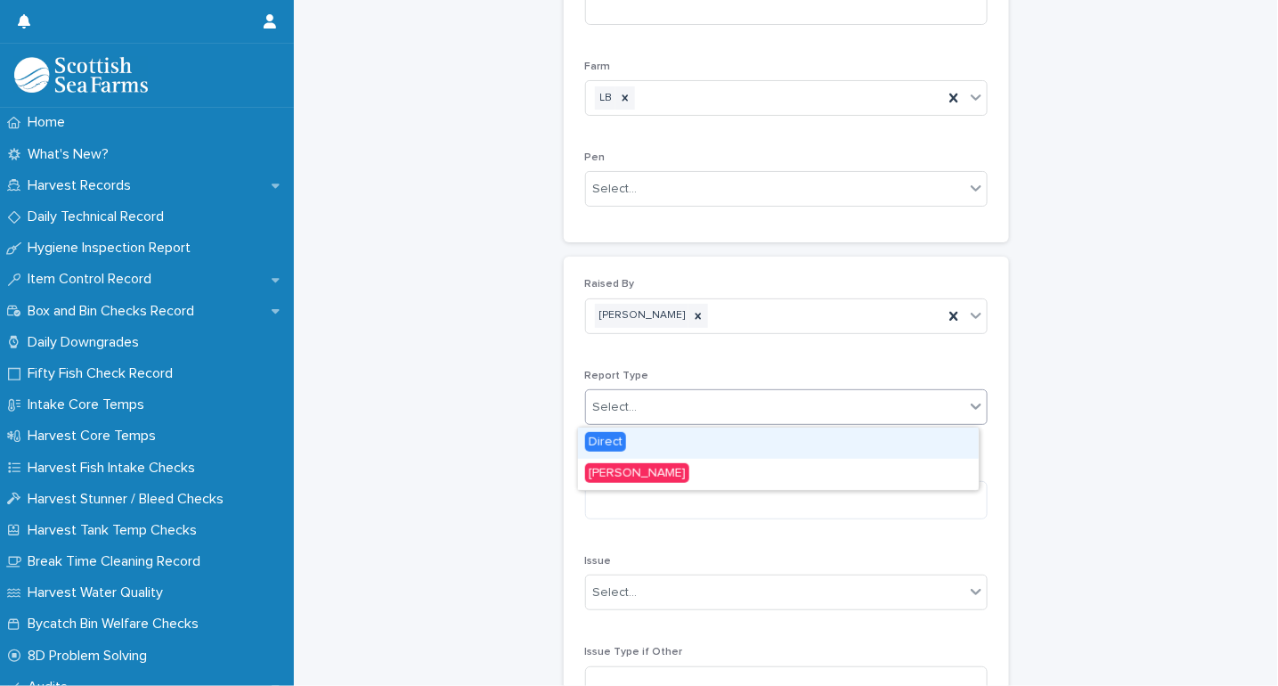
click at [629, 440] on div "Direct" at bounding box center [778, 442] width 401 height 31
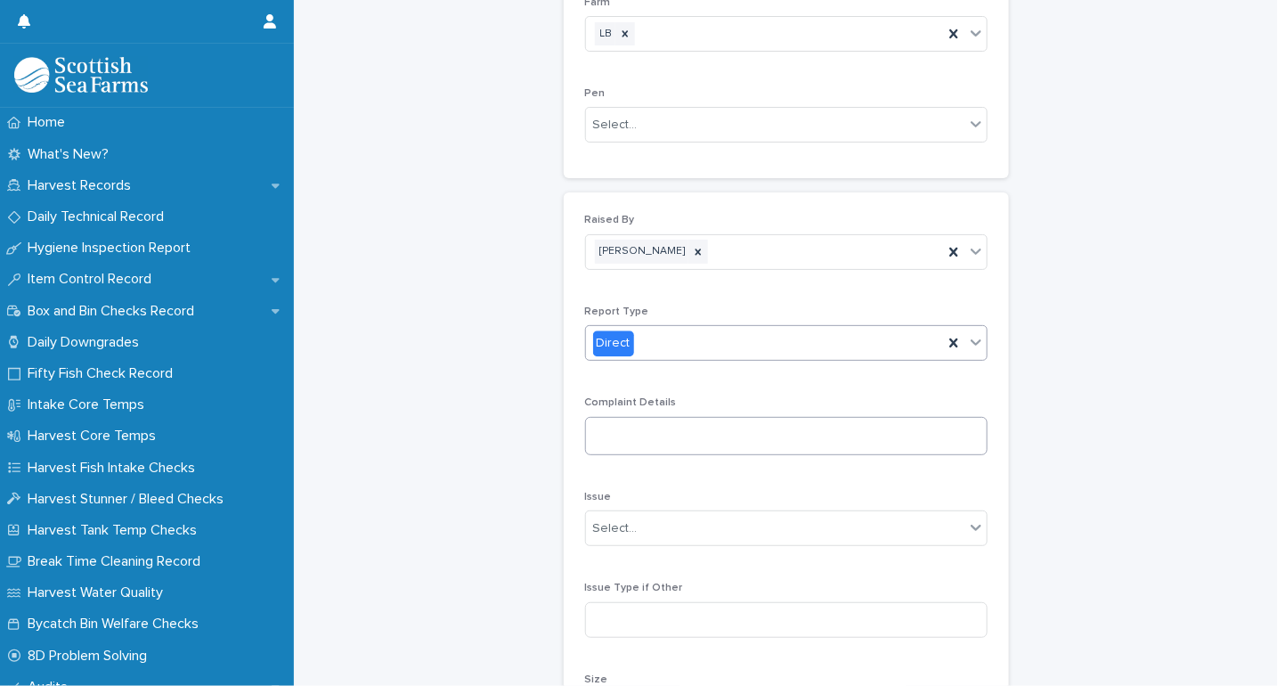
scroll to position [1385, 0]
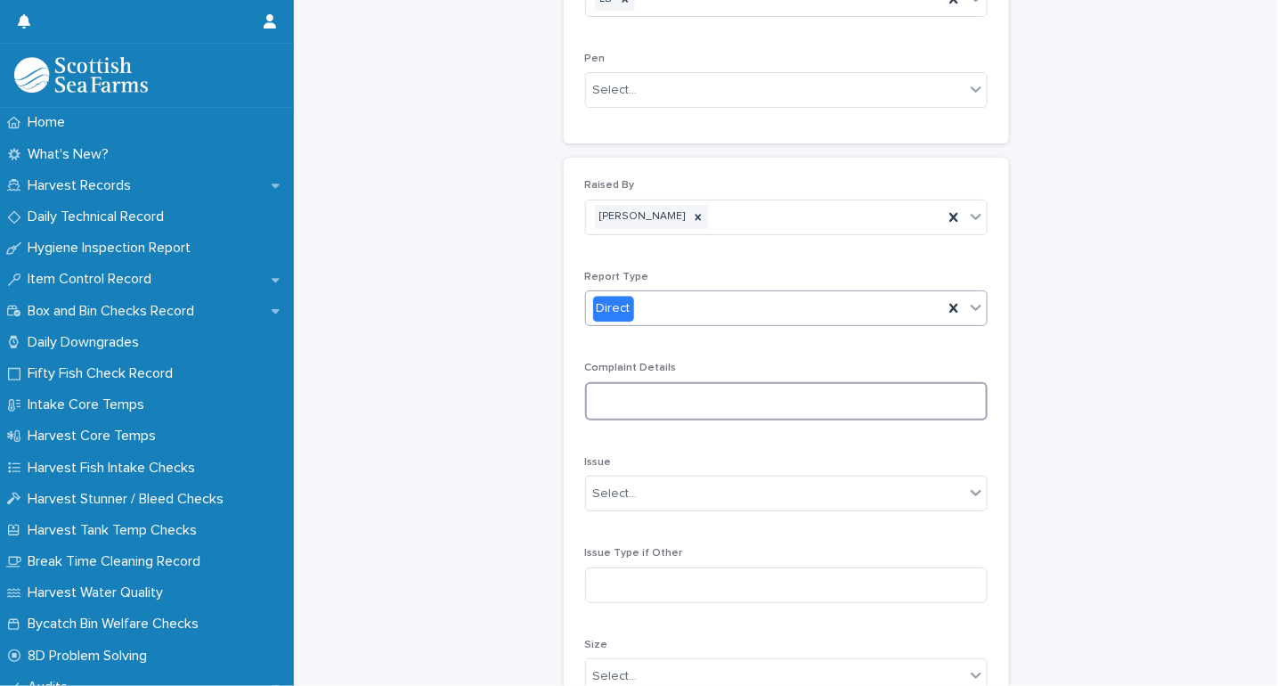
click at [629, 403] on textarea at bounding box center [786, 401] width 403 height 38
click at [608, 404] on textarea at bounding box center [786, 401] width 403 height 38
paste textarea "**********"
type textarea "**********"
click at [671, 508] on div "Select..." at bounding box center [775, 508] width 378 height 29
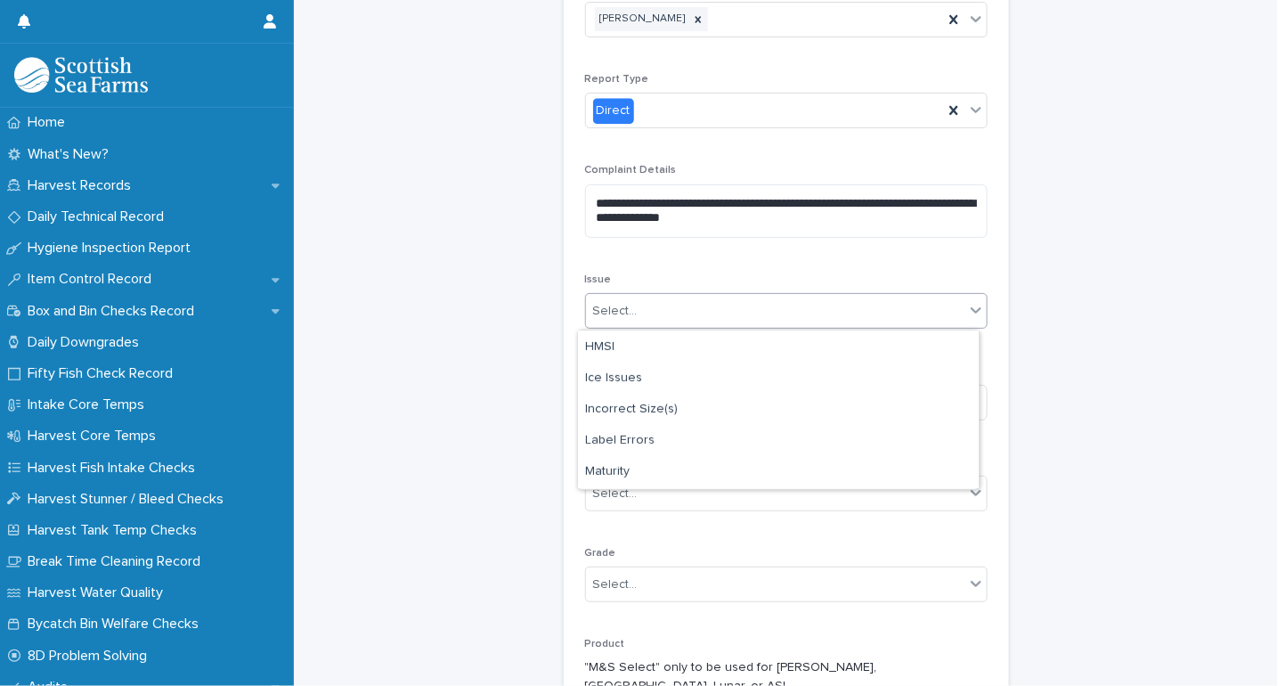
scroll to position [328, 0]
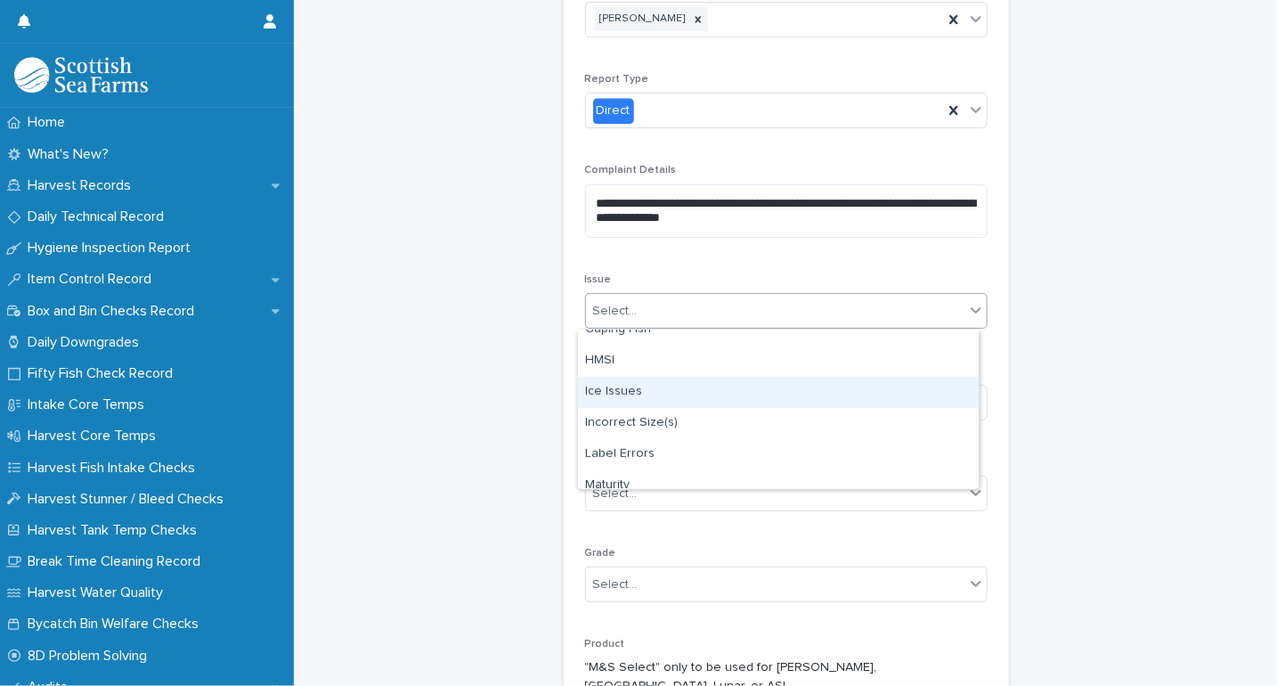
click at [682, 395] on div "Ice Issues" at bounding box center [778, 392] width 401 height 31
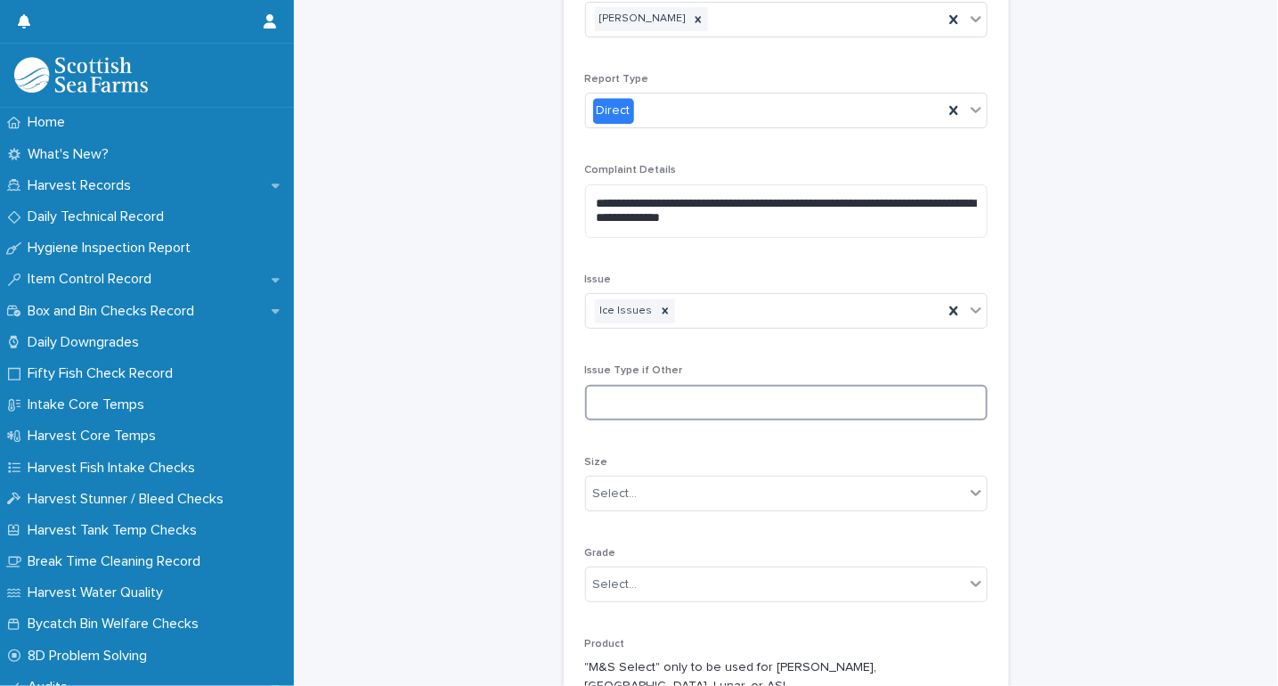
click at [672, 412] on input at bounding box center [786, 403] width 403 height 36
click at [674, 463] on p "Size" at bounding box center [786, 462] width 403 height 12
click at [671, 491] on div "Select..." at bounding box center [775, 493] width 378 height 29
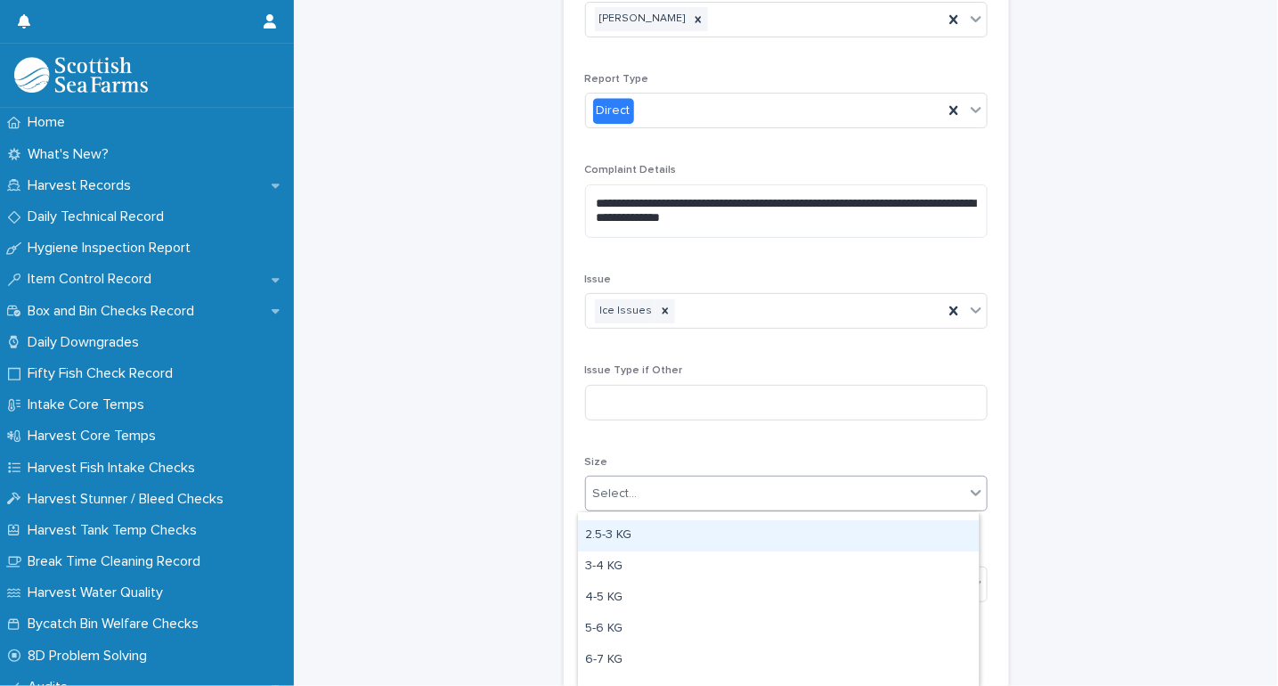
scroll to position [99, 0]
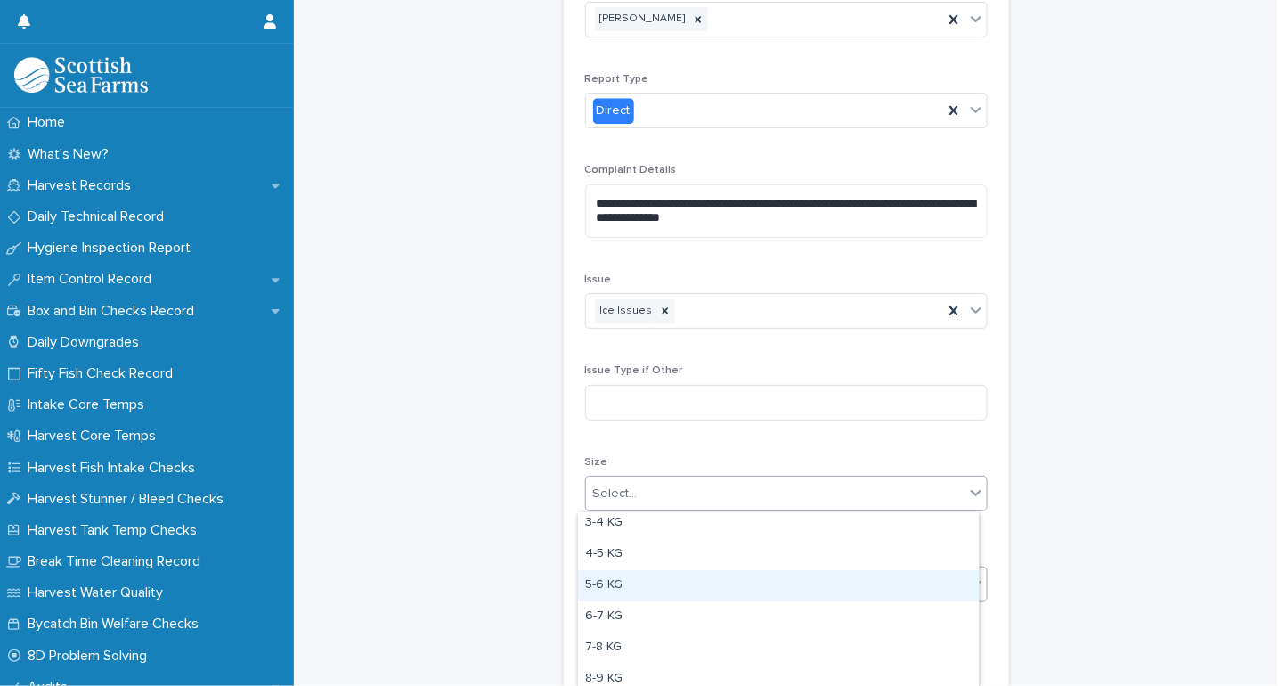
click at [630, 586] on div "5-6 KG" at bounding box center [778, 585] width 401 height 31
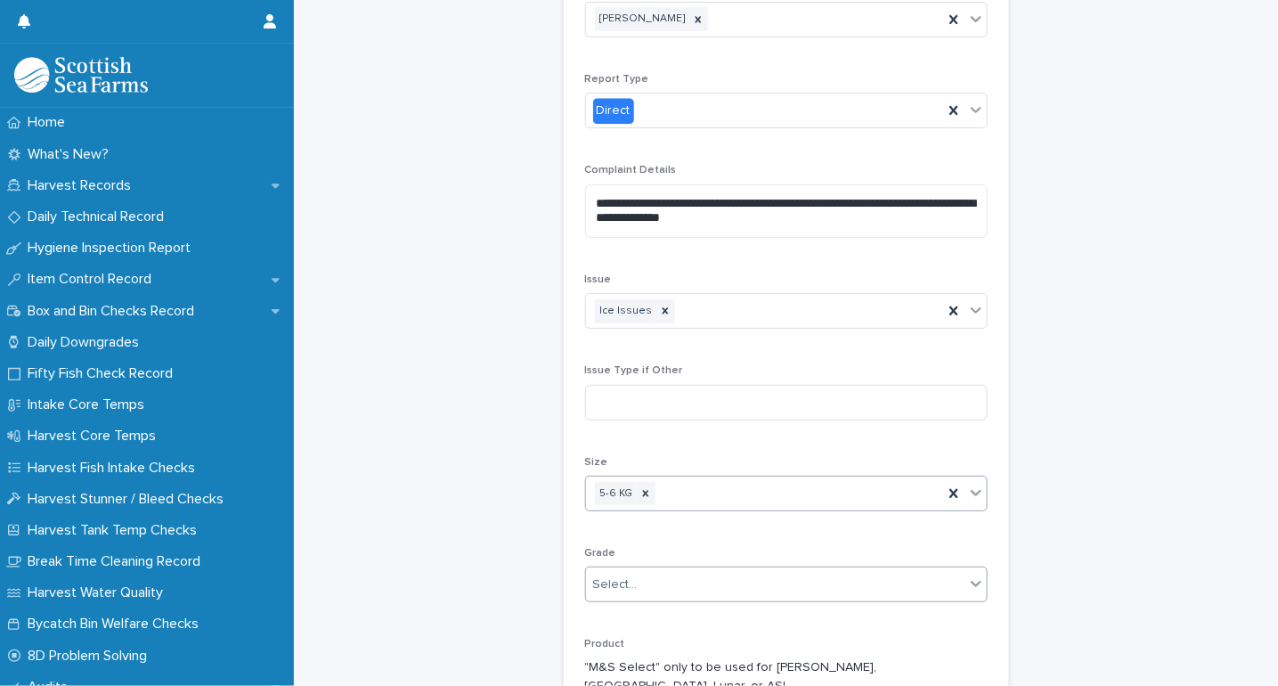
click at [602, 579] on div "Select..." at bounding box center [775, 584] width 378 height 29
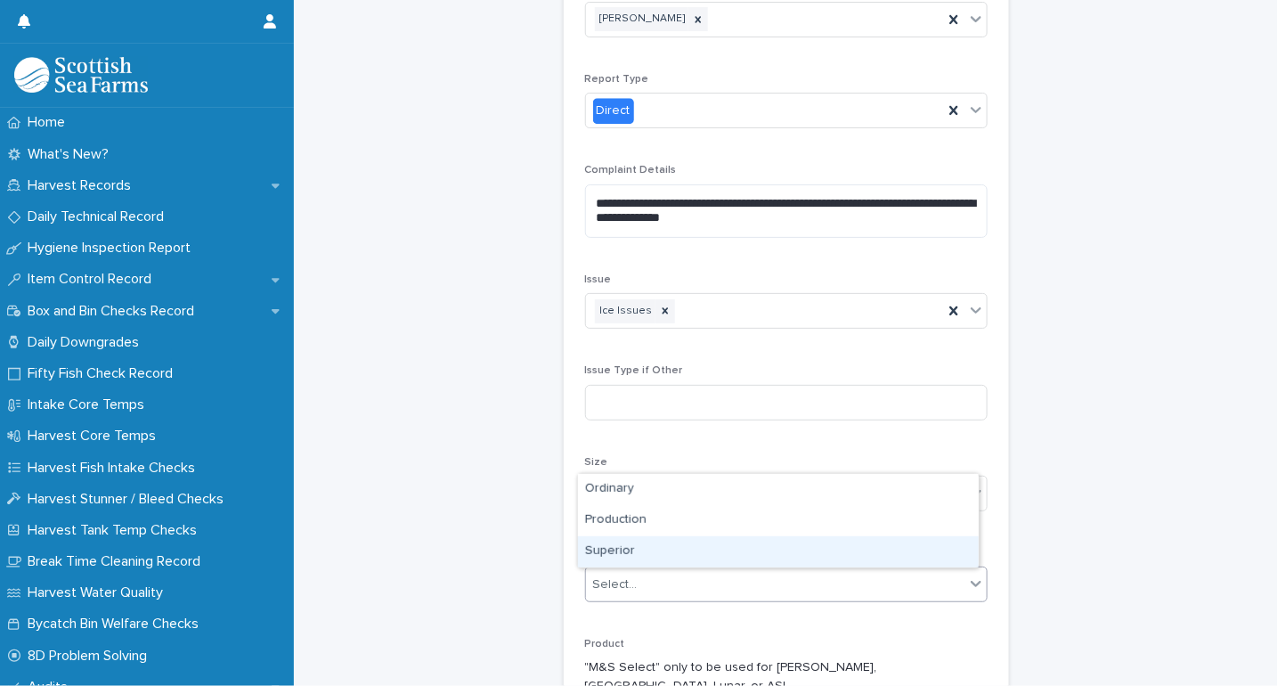
click at [638, 546] on div "Superior" at bounding box center [778, 551] width 401 height 31
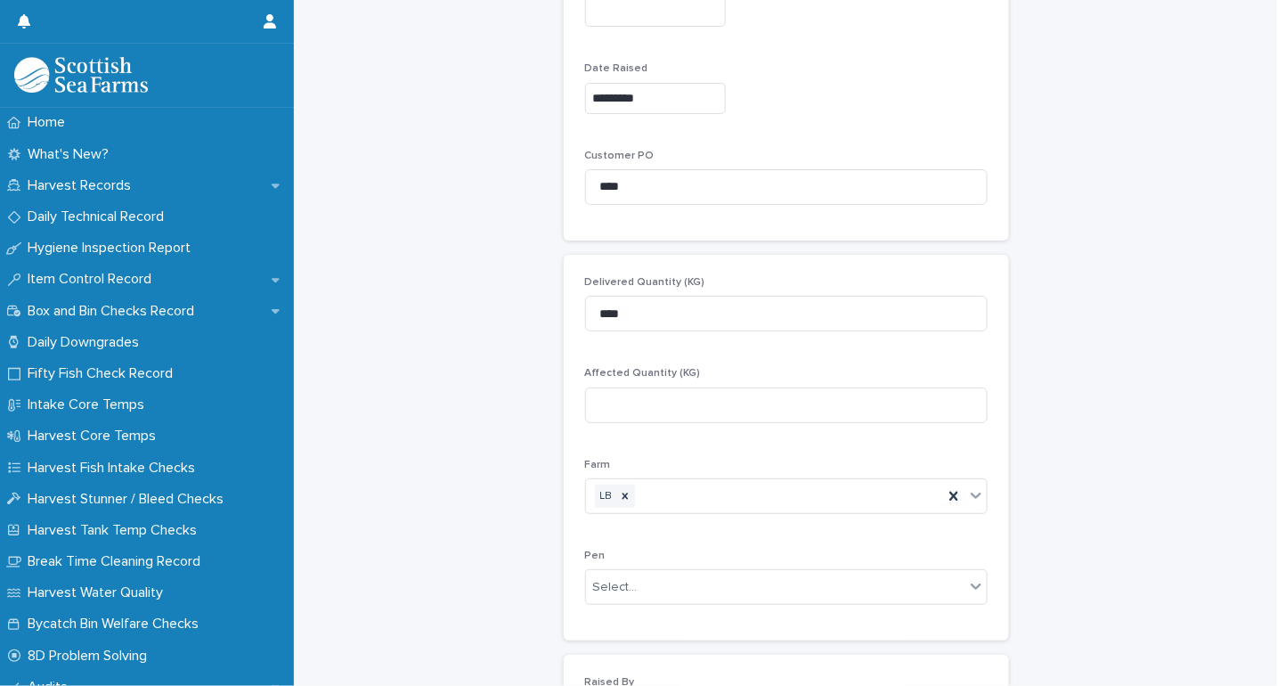
scroll to position [791, 0]
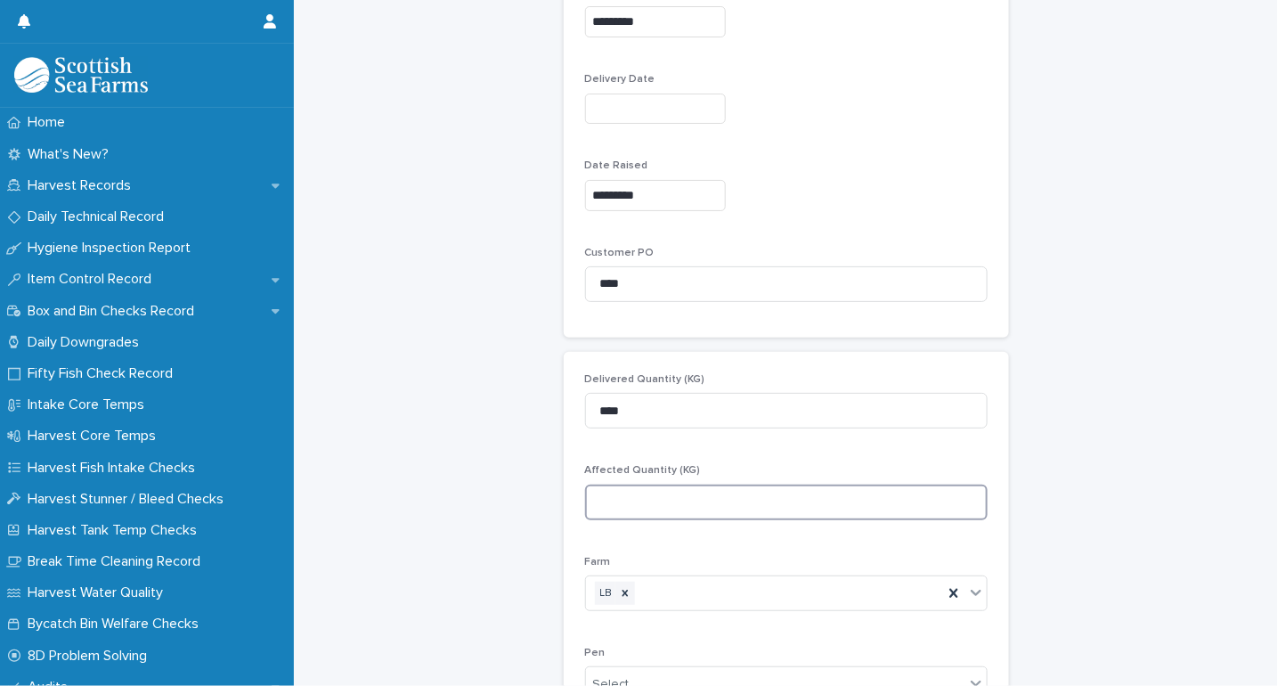
click at [628, 496] on input at bounding box center [786, 502] width 403 height 36
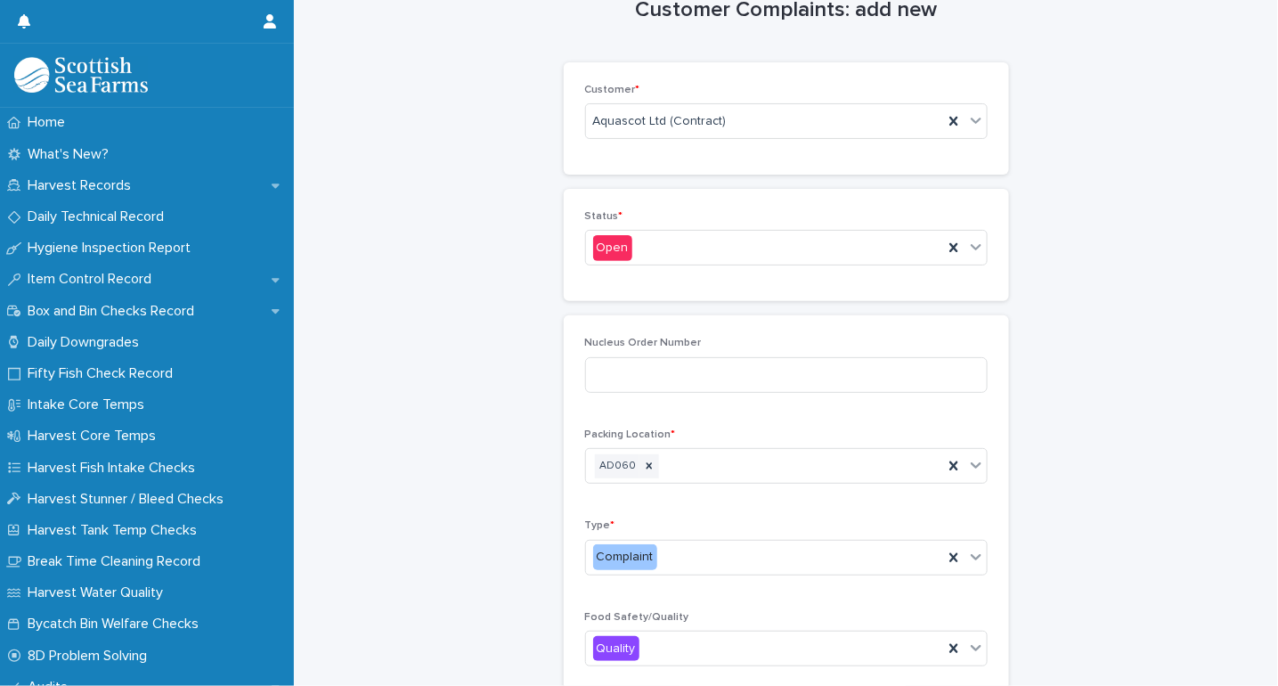
scroll to position [0, 0]
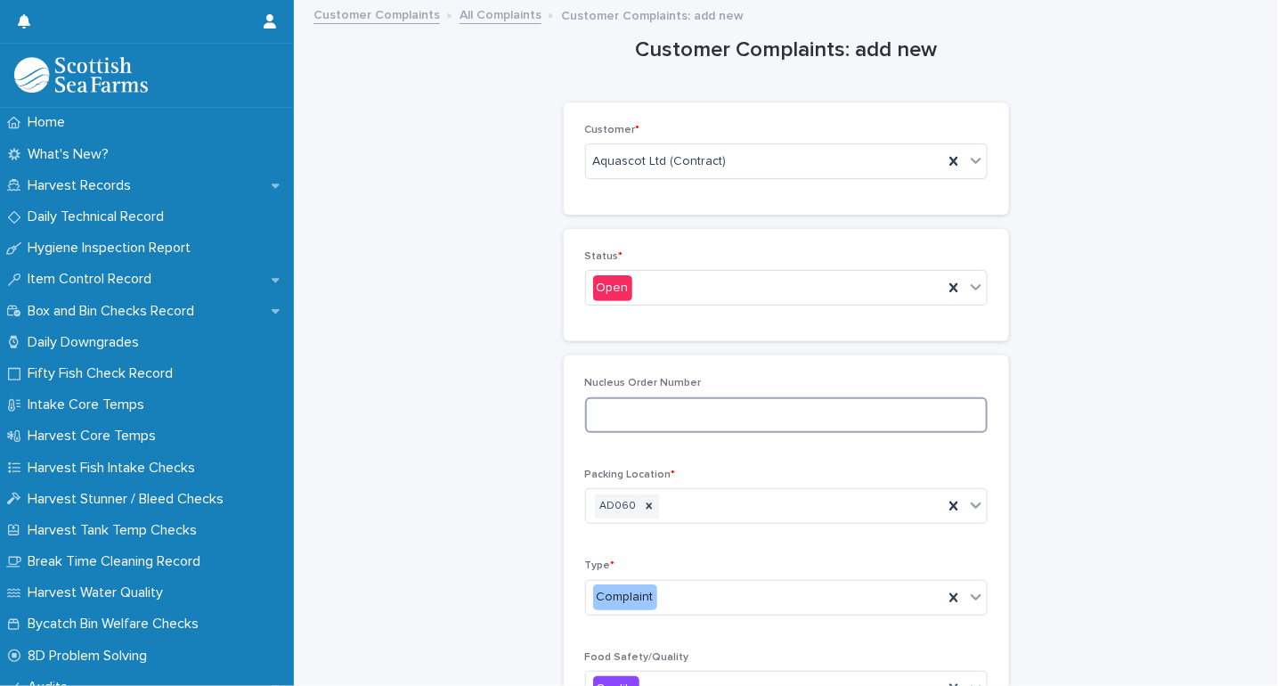
click at [613, 416] on input at bounding box center [786, 415] width 403 height 36
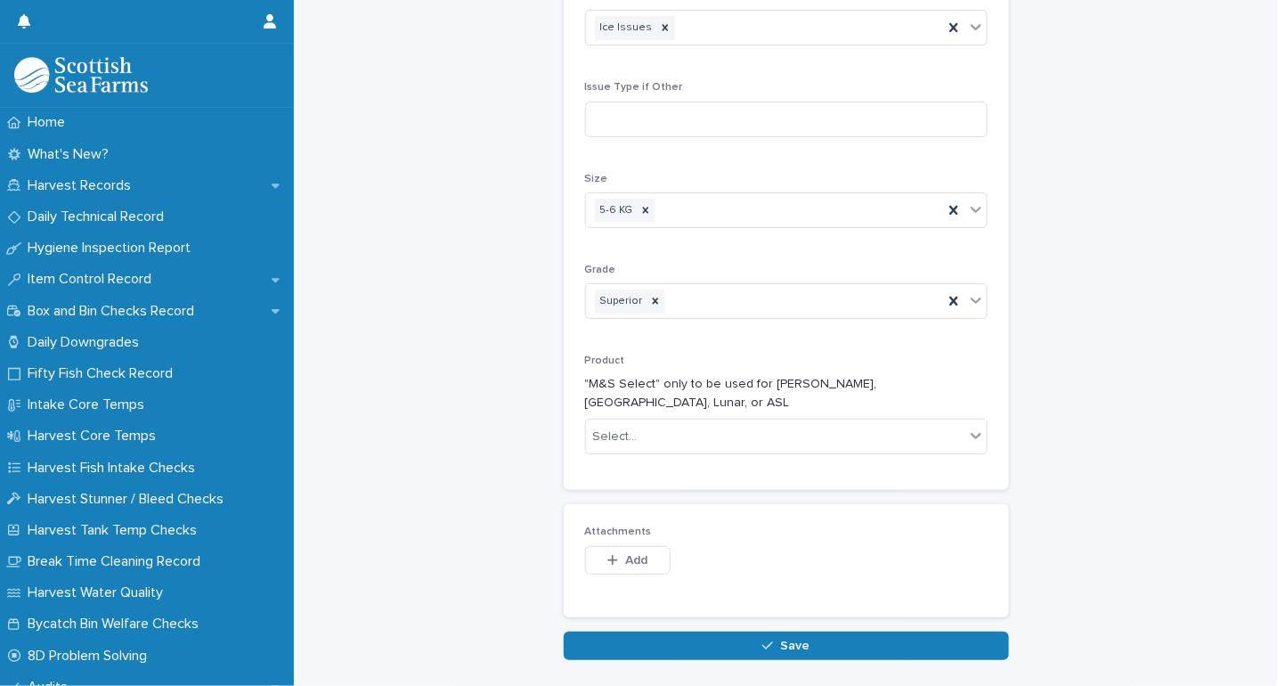
scroll to position [1880, 0]
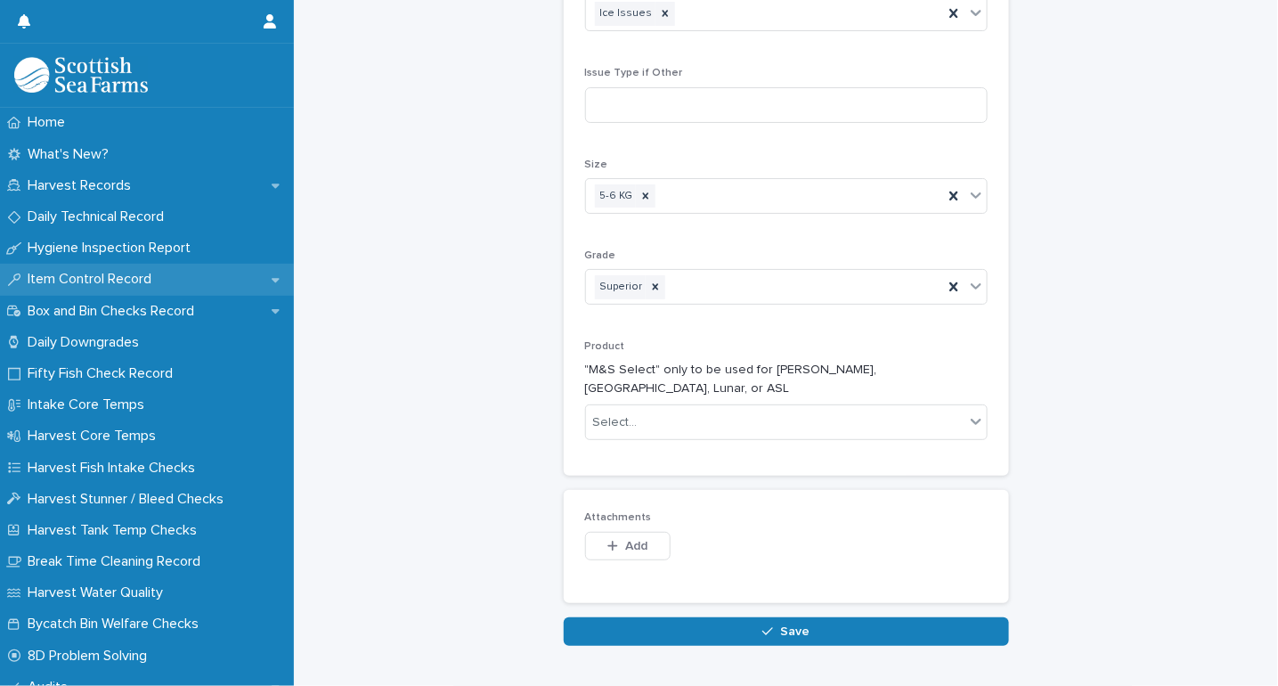
type input "*******"
click at [653, 532] on button "Add" at bounding box center [627, 546] width 85 height 28
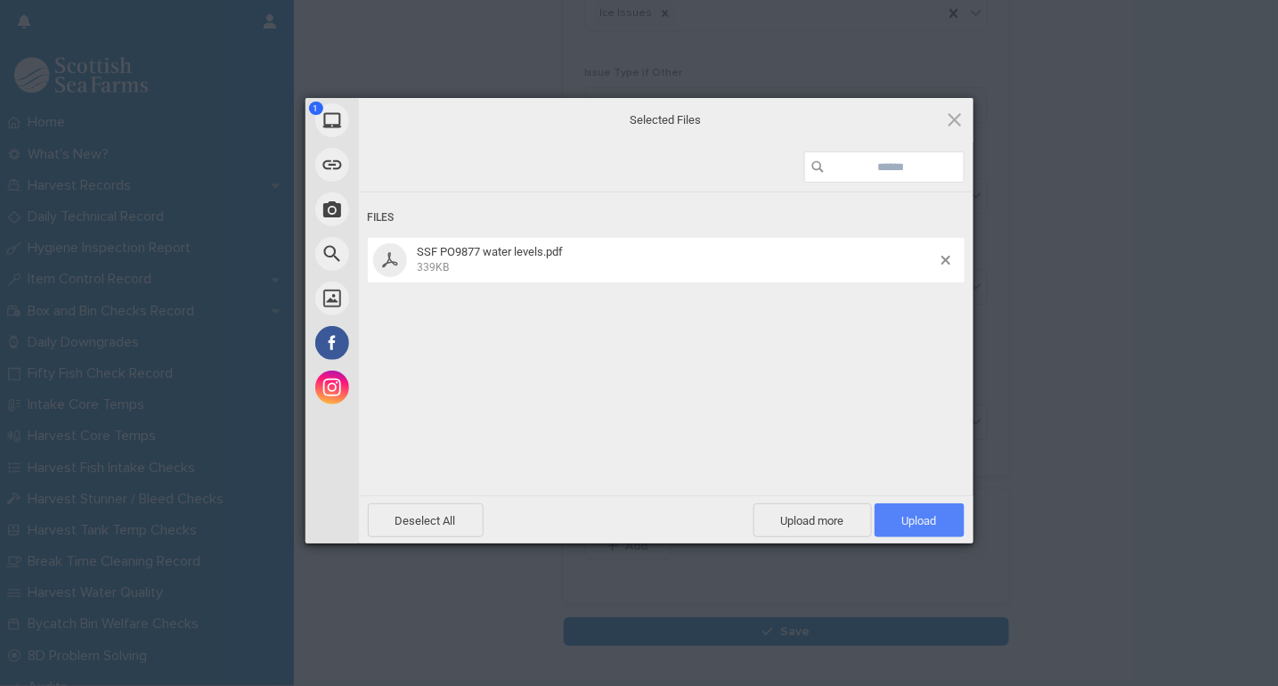
click at [915, 517] on span "Upload 1" at bounding box center [919, 520] width 35 height 13
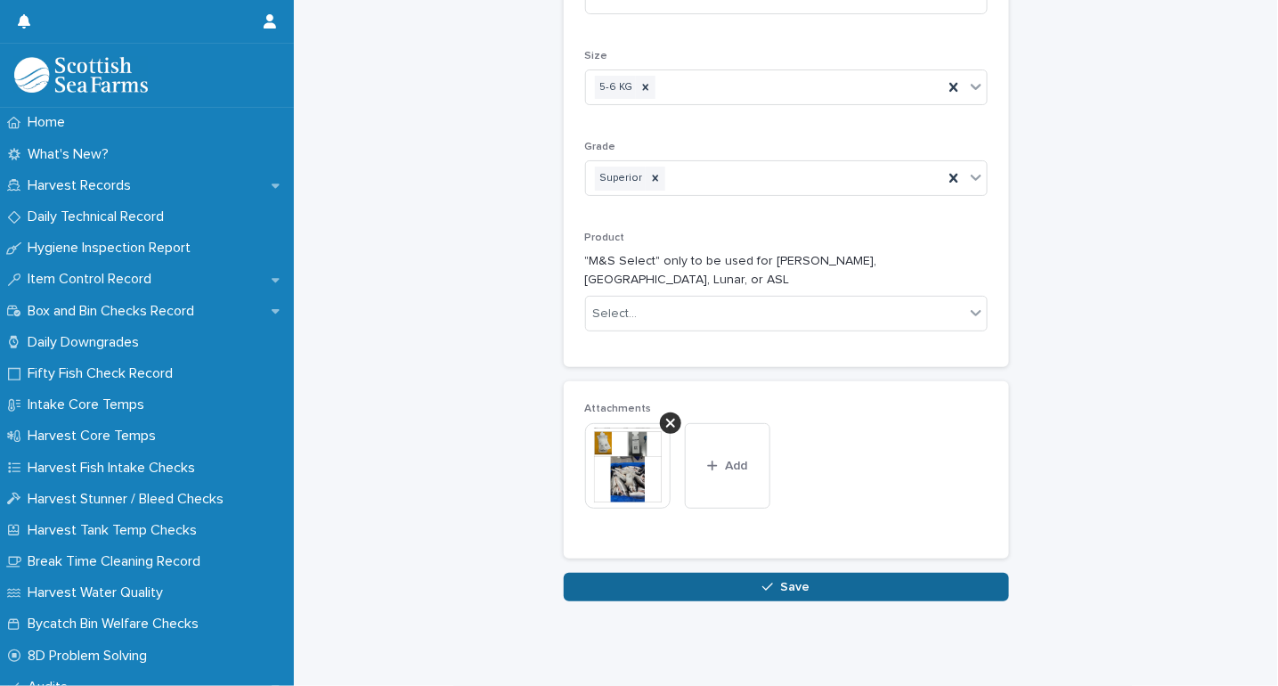
scroll to position [1990, 0]
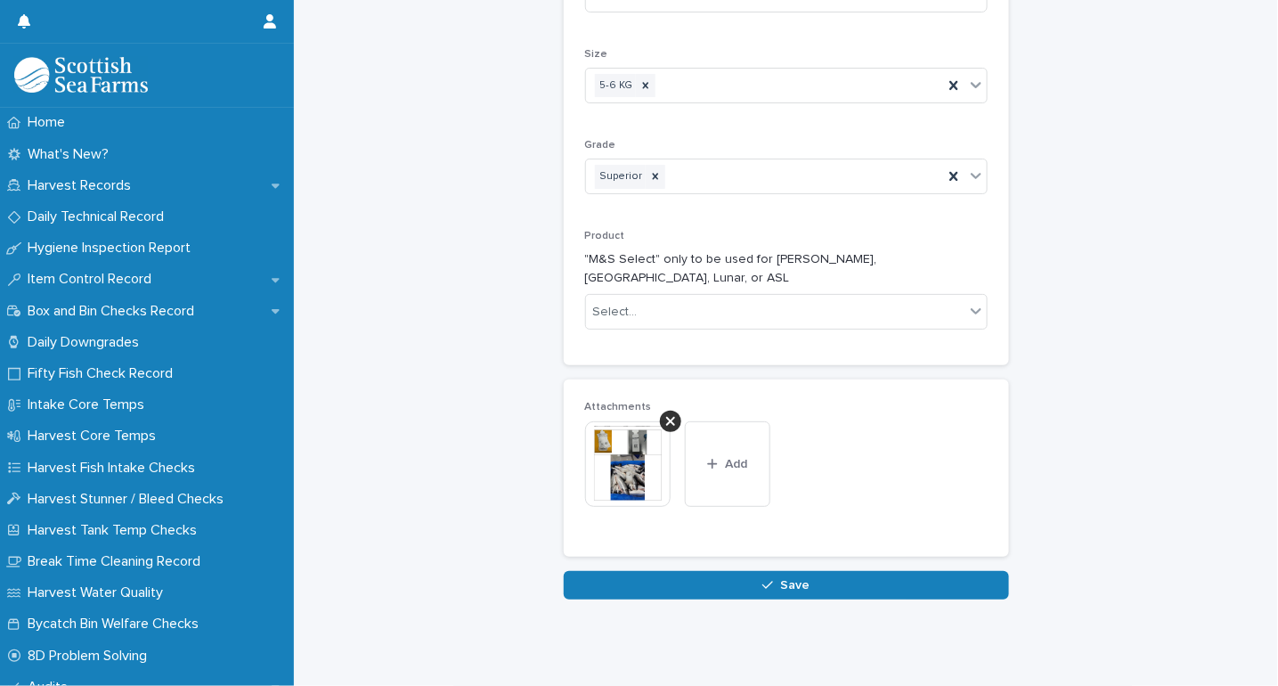
click at [813, 571] on button "Save" at bounding box center [786, 585] width 445 height 28
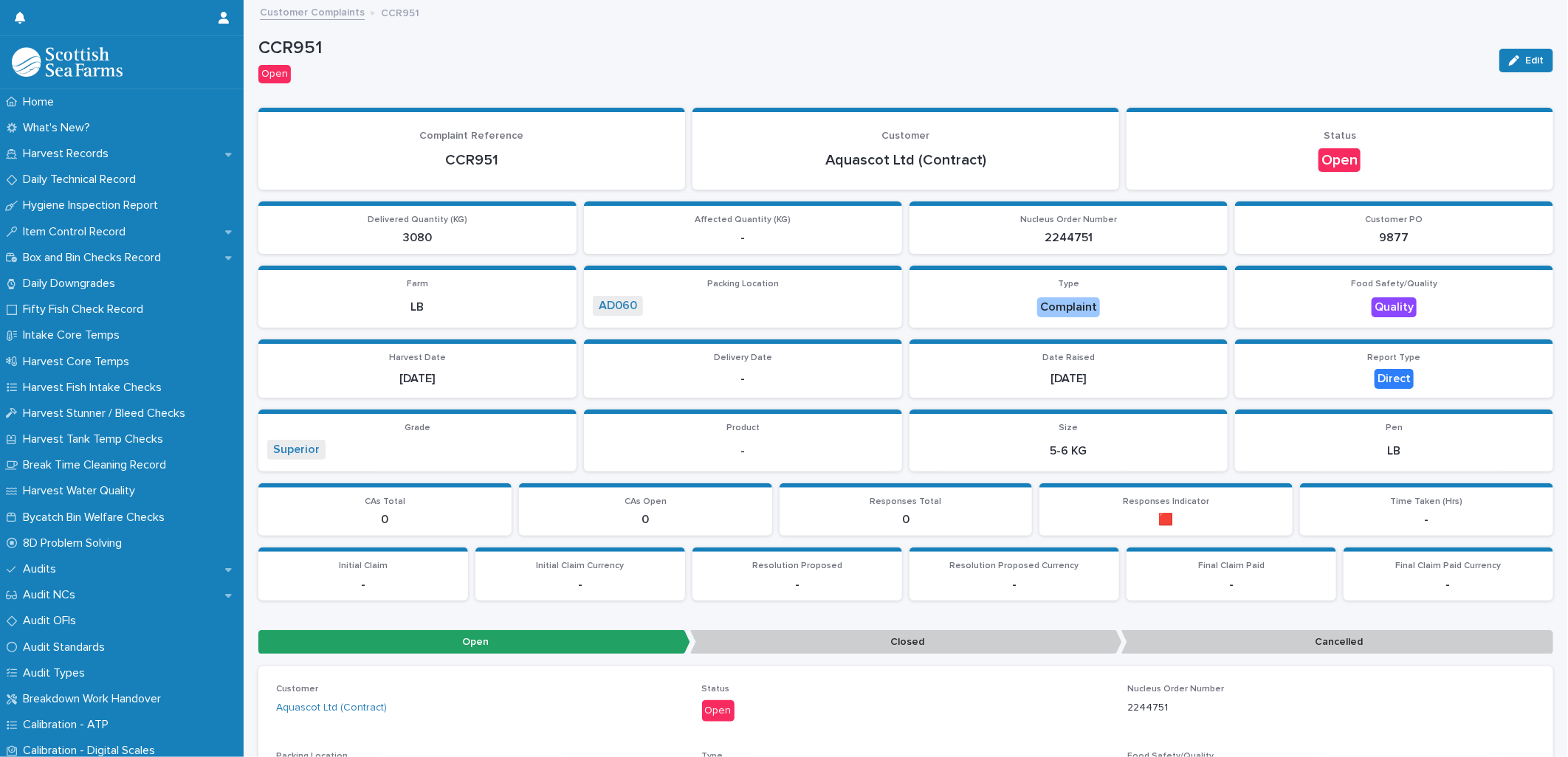
click at [1503, 47] on div "Edit" at bounding box center [1523, 60] width 60 height 59
click at [1508, 57] on div "button" at bounding box center [1517, 60] width 17 height 10
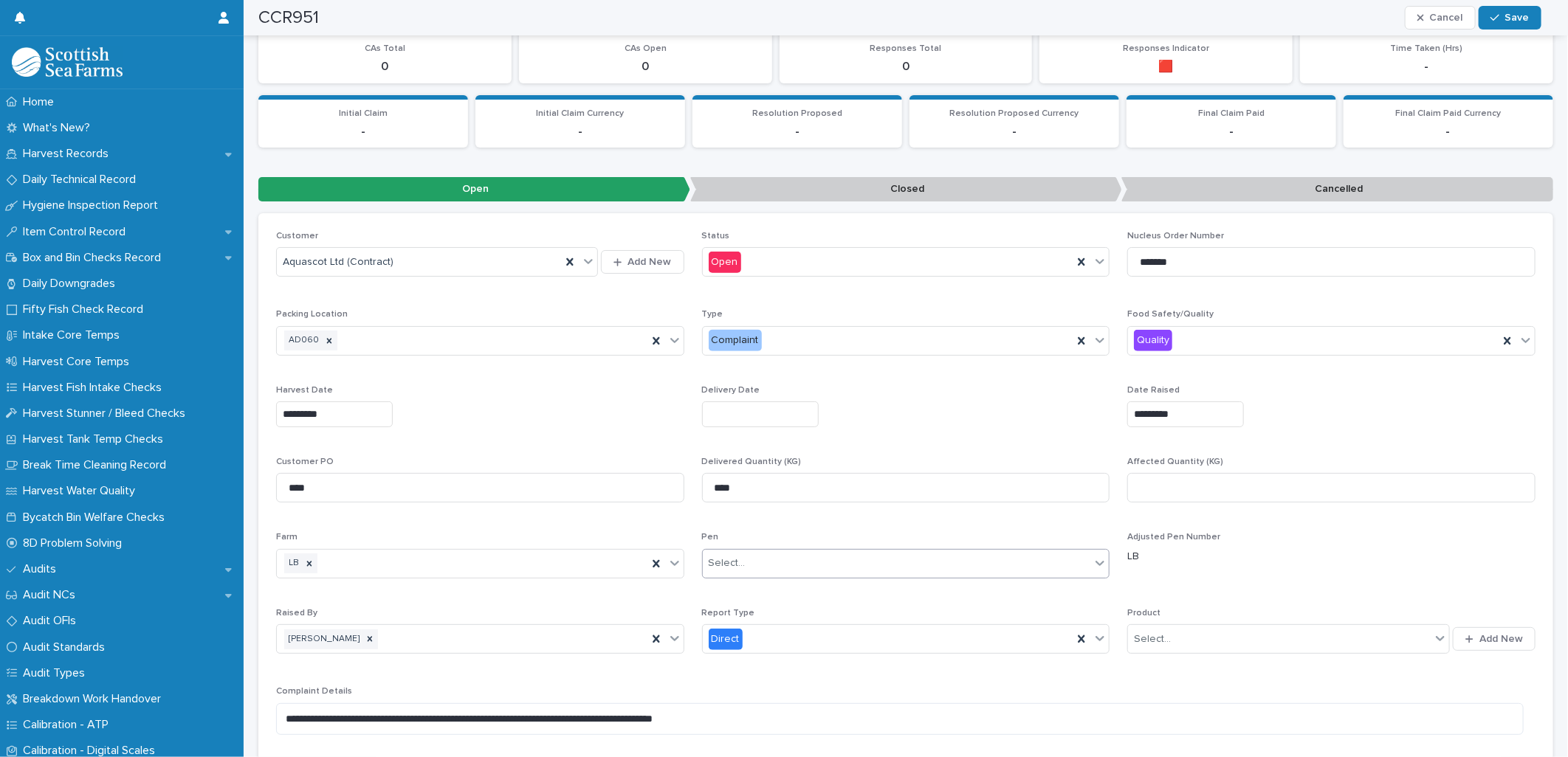
scroll to position [573, 0]
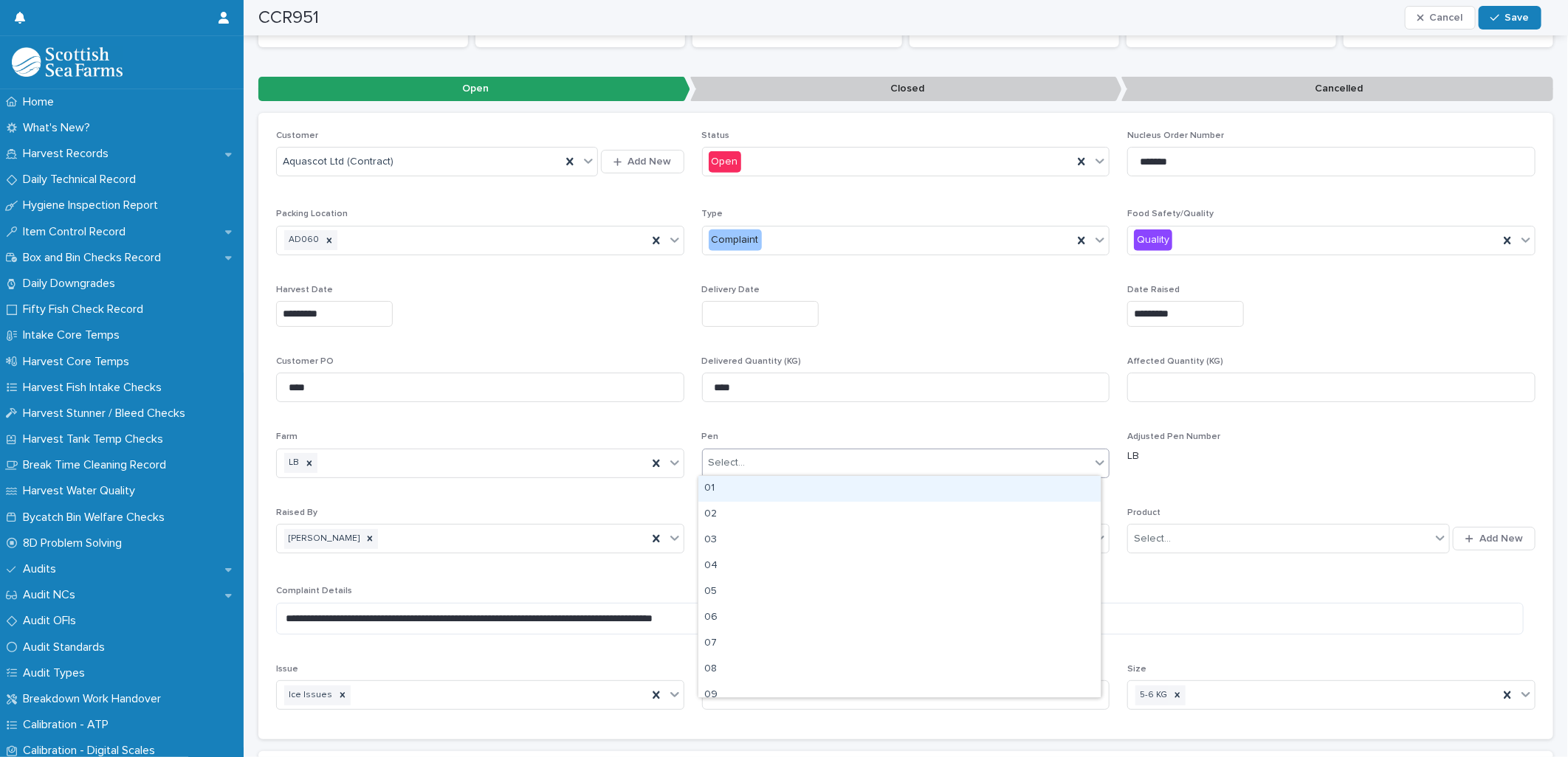
click at [736, 460] on div "Select..." at bounding box center [727, 462] width 37 height 16
click at [725, 518] on div "02" at bounding box center [898, 514] width 402 height 26
click at [746, 315] on input "text" at bounding box center [760, 313] width 117 height 26
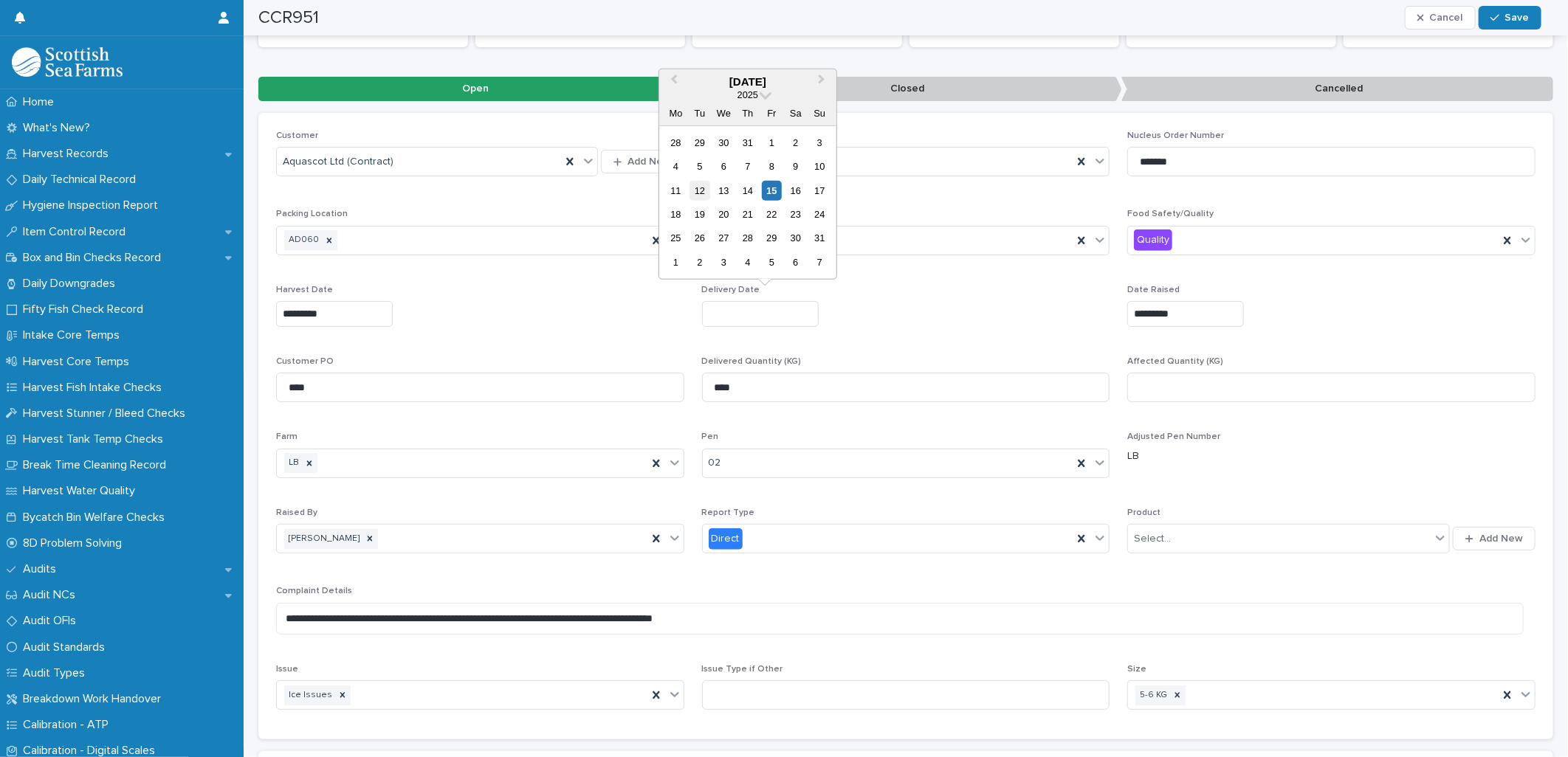
click at [702, 189] on div "12" at bounding box center [699, 190] width 20 height 20
type input "*********"
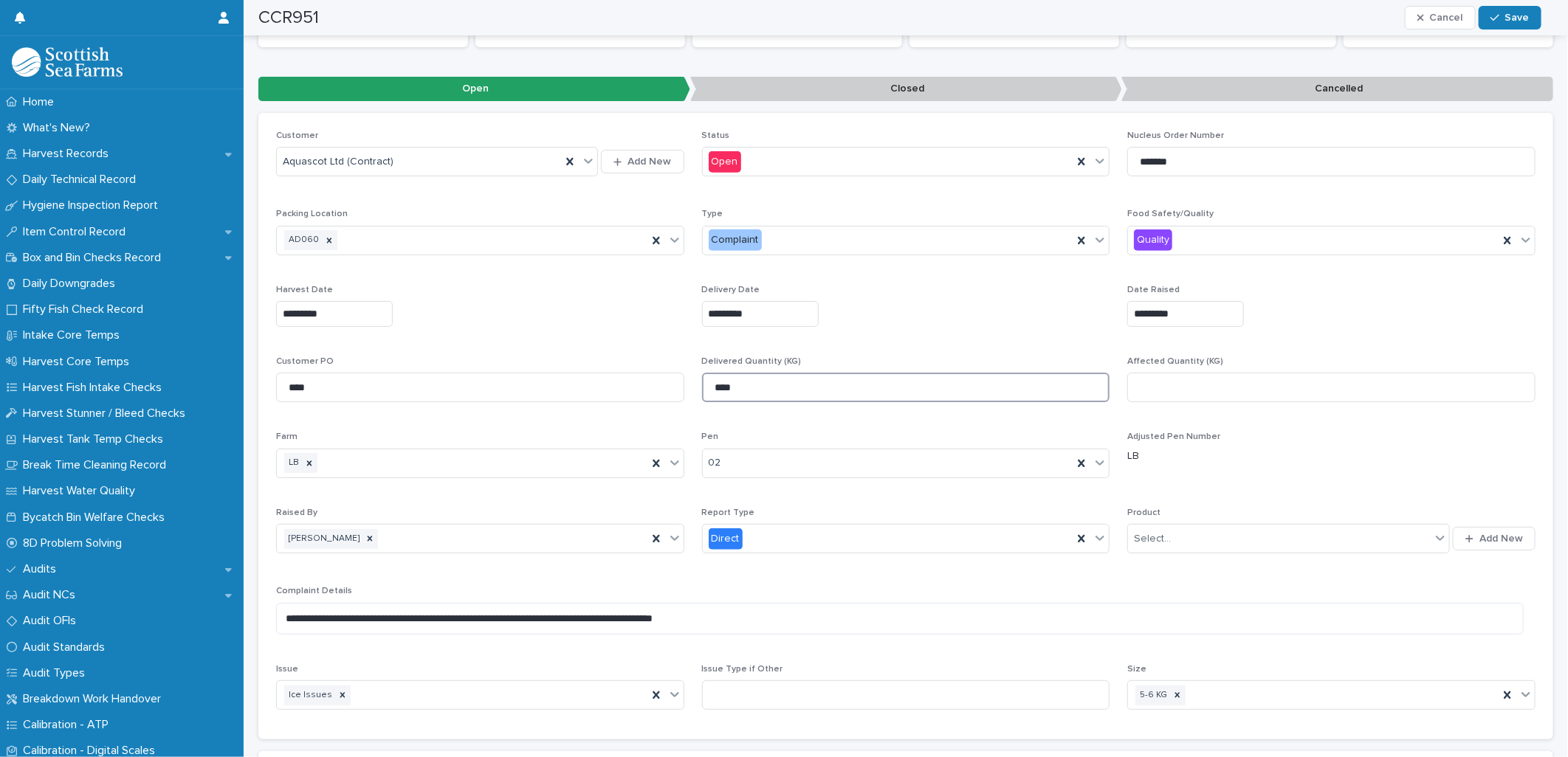
drag, startPoint x: 747, startPoint y: 388, endPoint x: 704, endPoint y: 386, distance: 43.0
click at [704, 386] on input "****" at bounding box center [906, 388] width 408 height 30
type input "*******"
click at [1502, 16] on div "button" at bounding box center [1498, 17] width 15 height 10
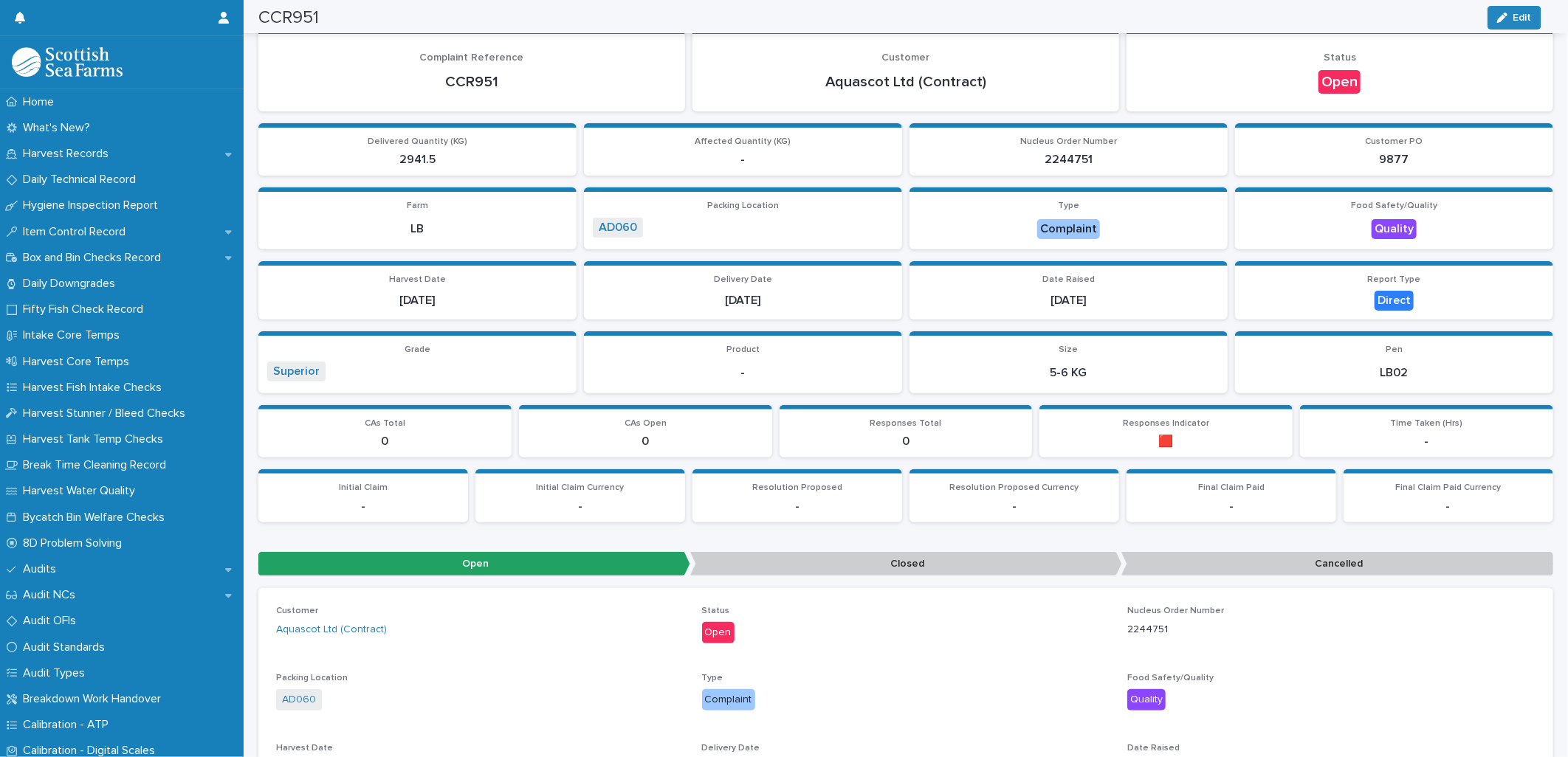
scroll to position [0, 0]
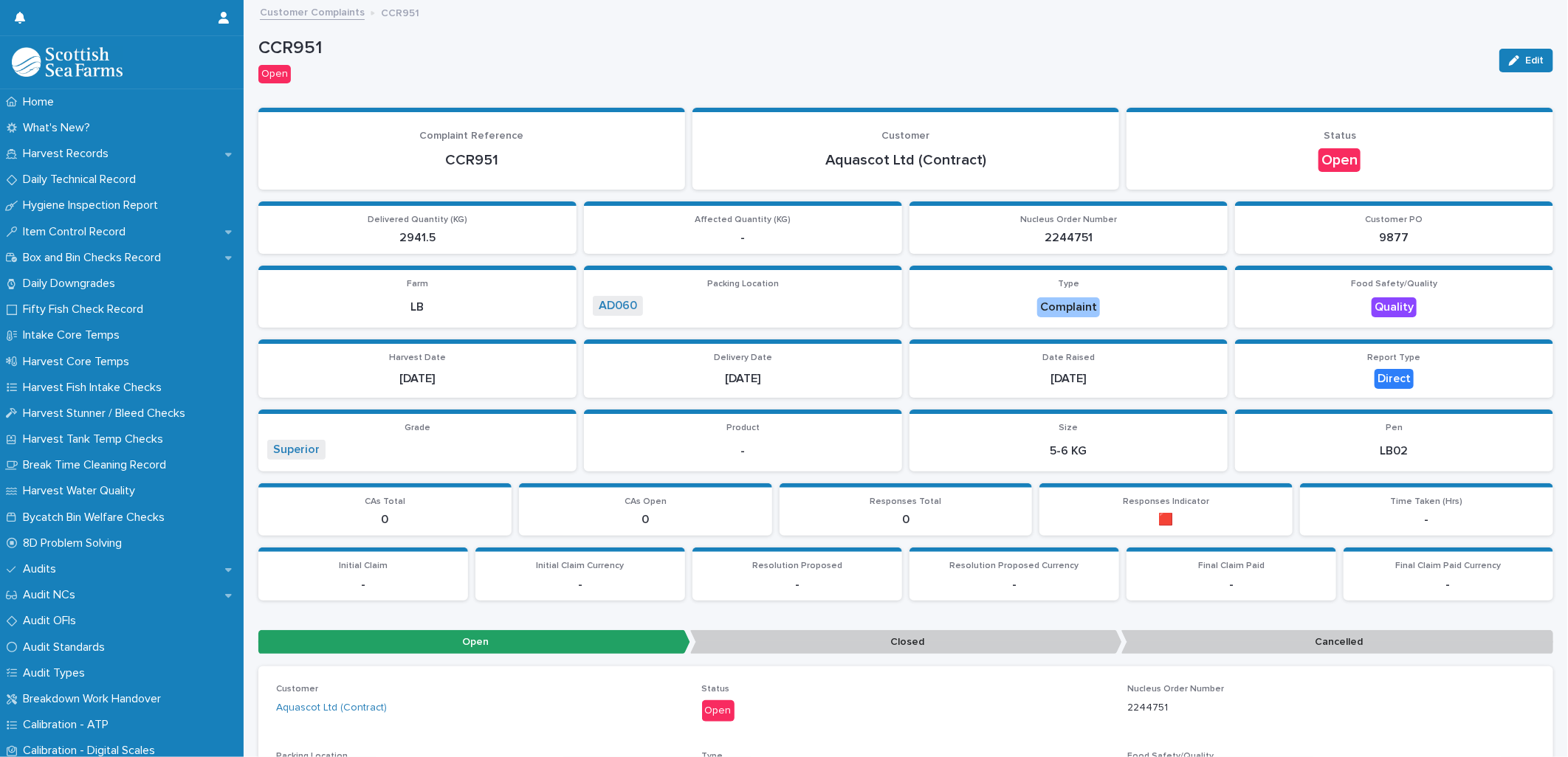
click at [300, 10] on link "Customer Complaints" at bounding box center [312, 12] width 104 height 17
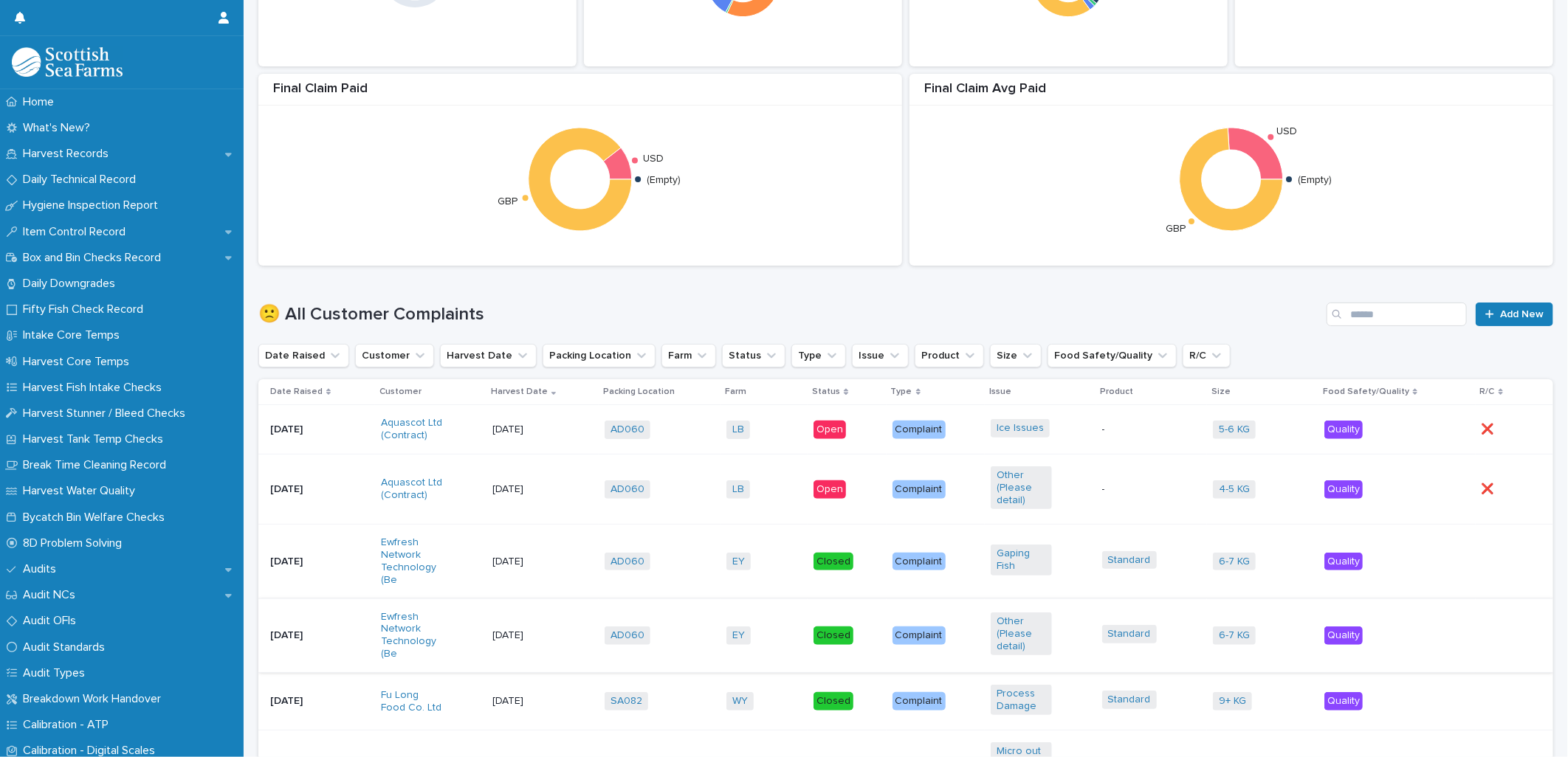
scroll to position [738, 0]
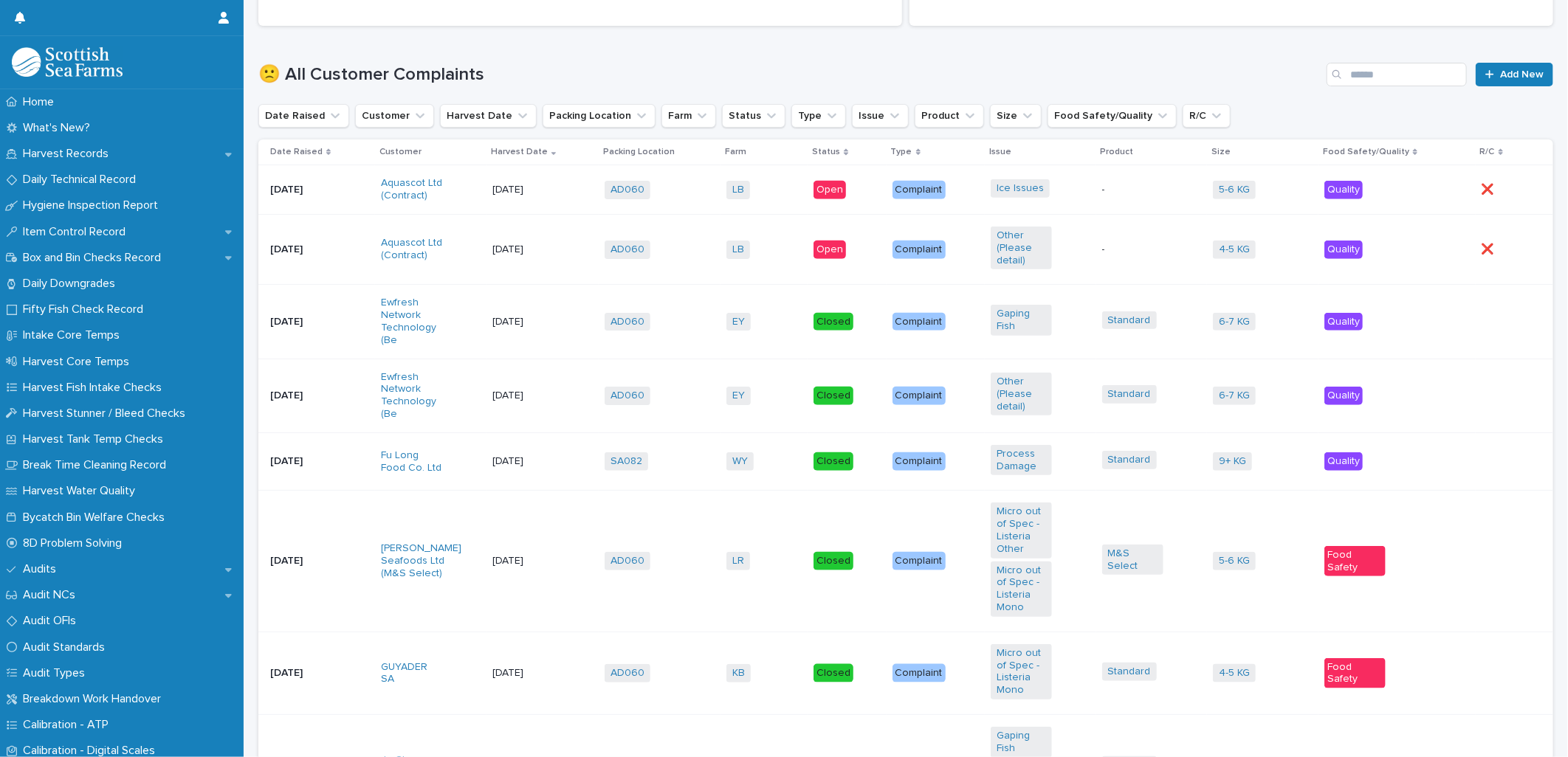
click at [760, 234] on div "LB + 0" at bounding box center [763, 249] width 75 height 31
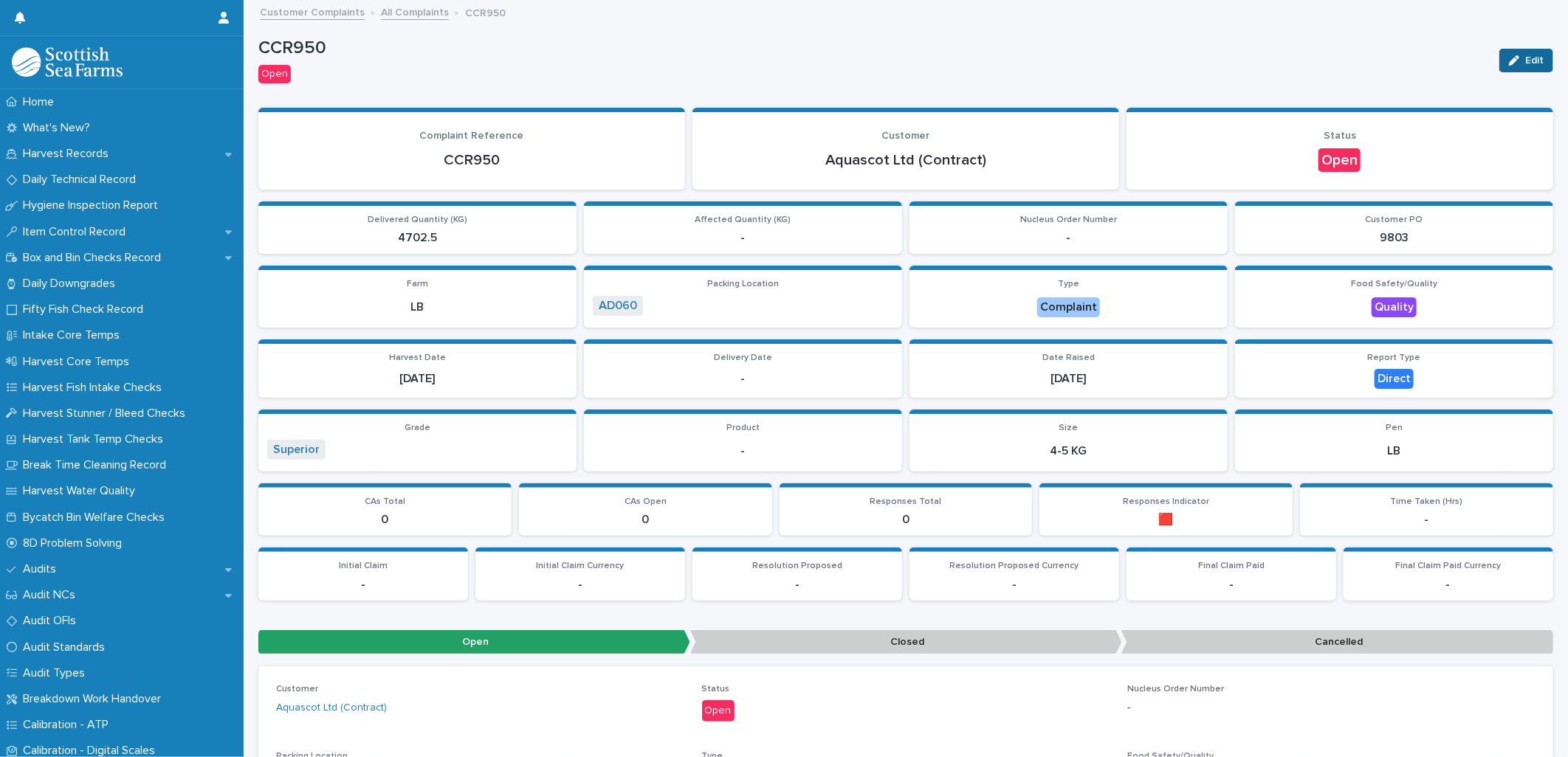
click at [1531, 59] on span "Edit" at bounding box center [1534, 60] width 18 height 10
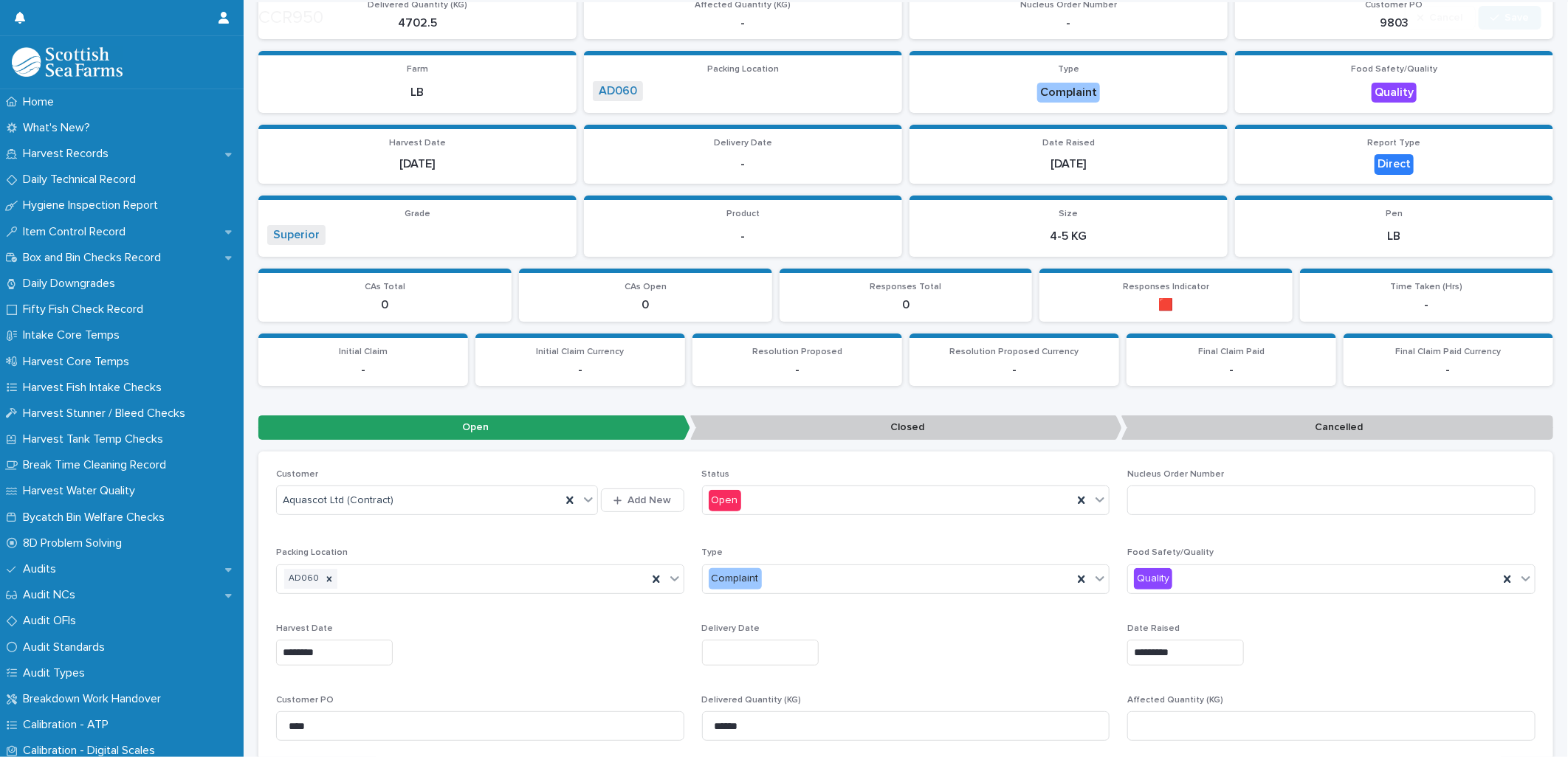
scroll to position [327, 0]
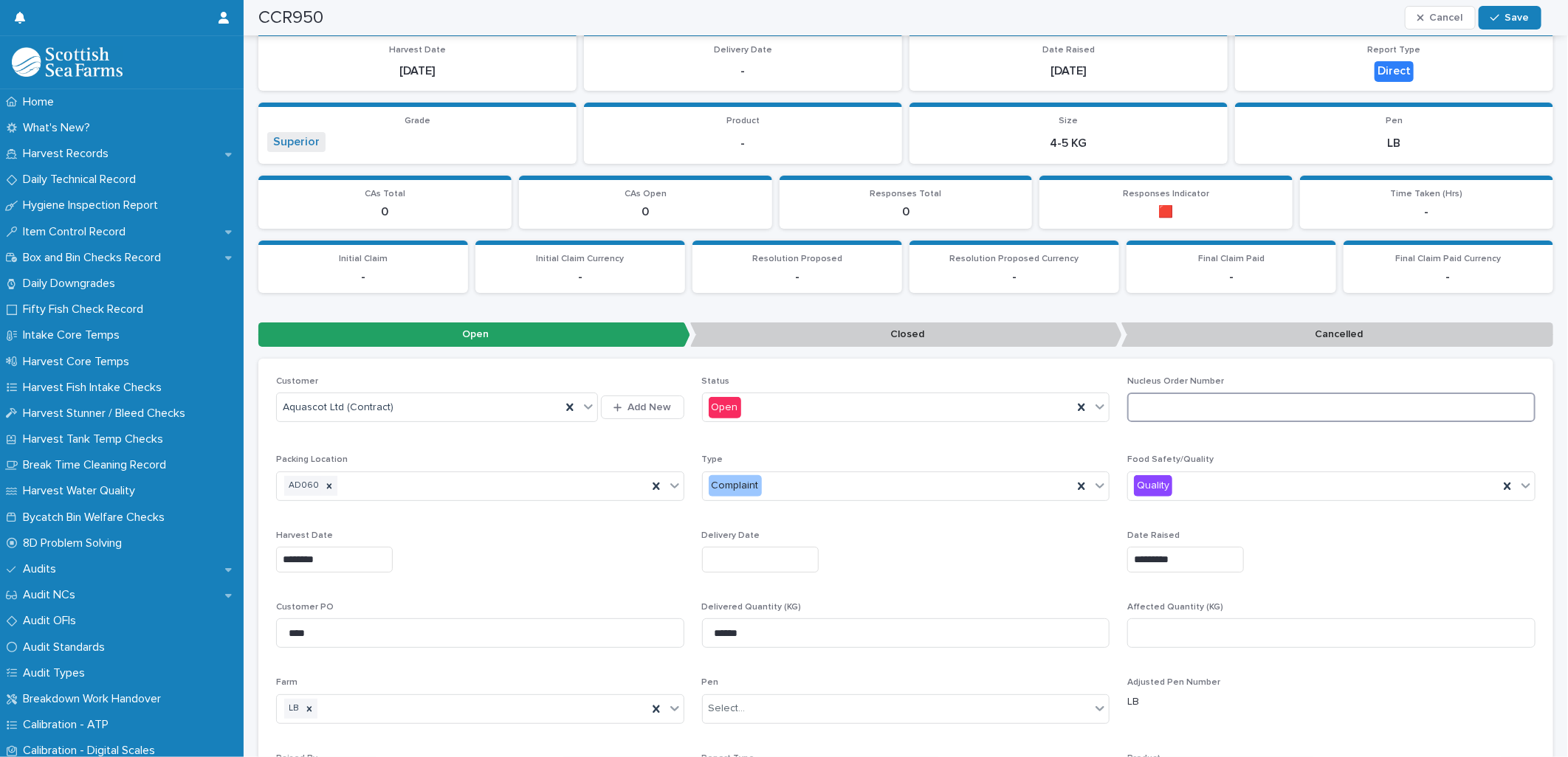
click at [1140, 401] on input at bounding box center [1331, 407] width 408 height 30
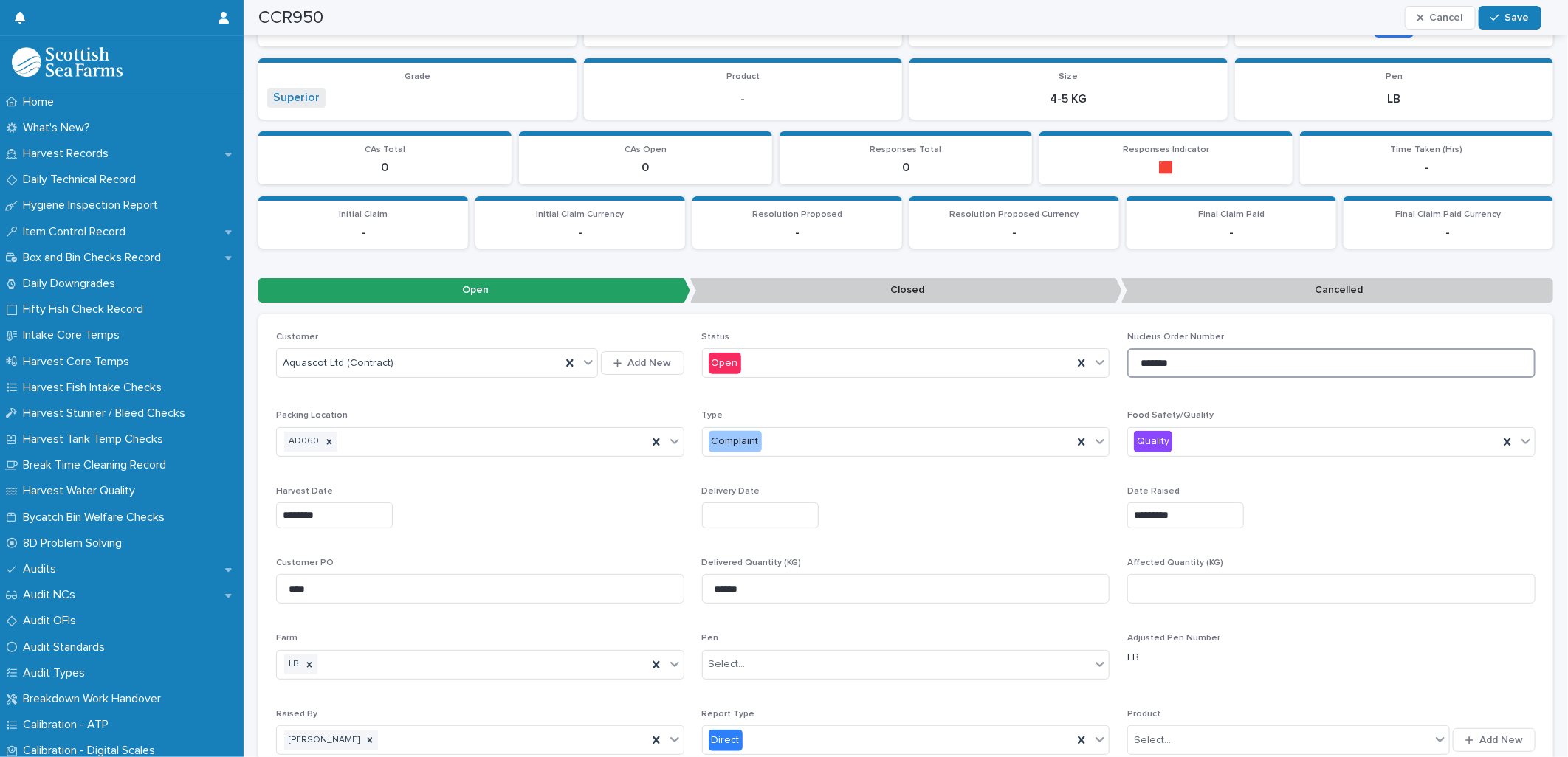
scroll to position [409, 0]
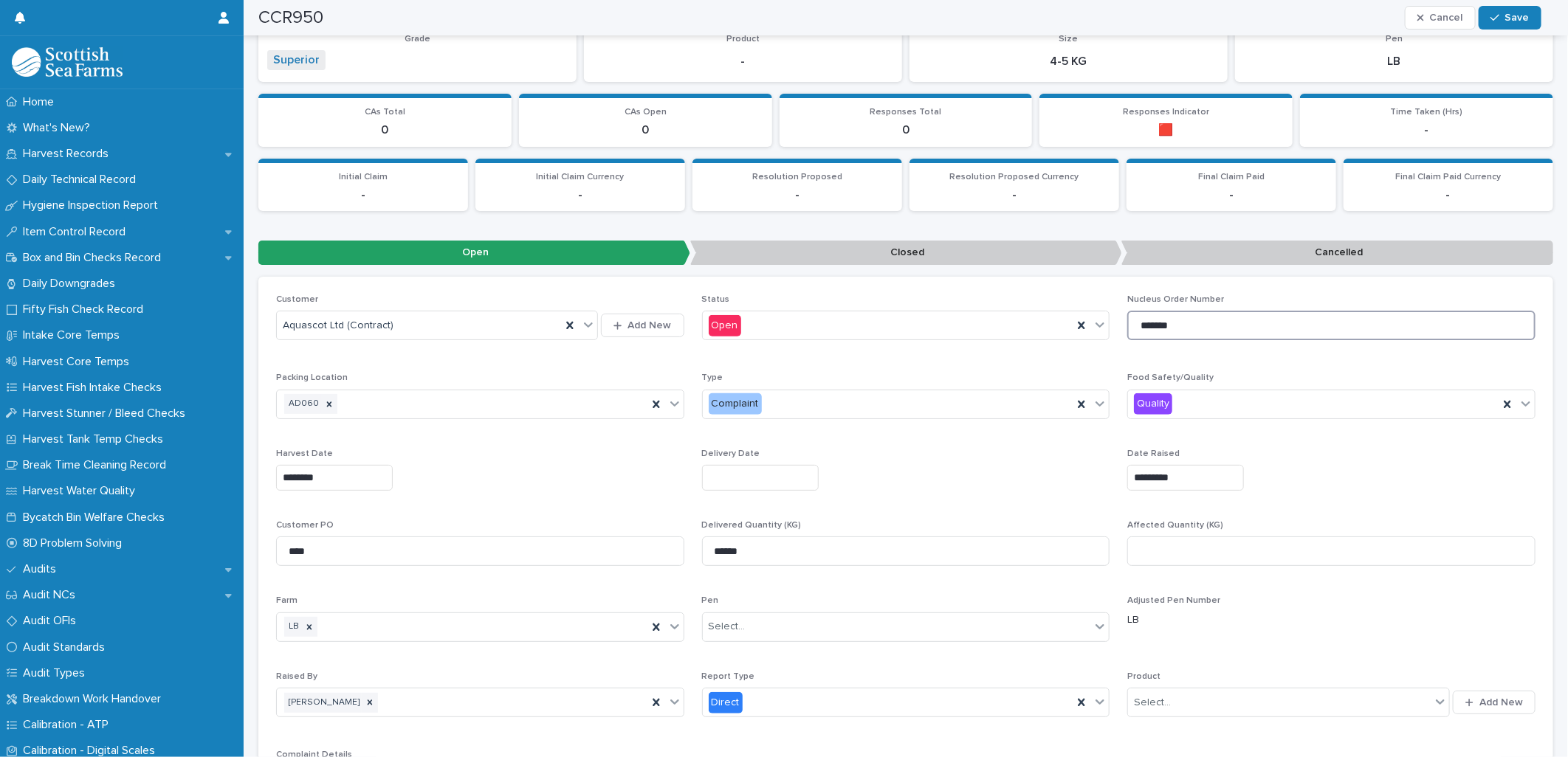
type input "*******"
click at [751, 477] on input "text" at bounding box center [760, 477] width 117 height 26
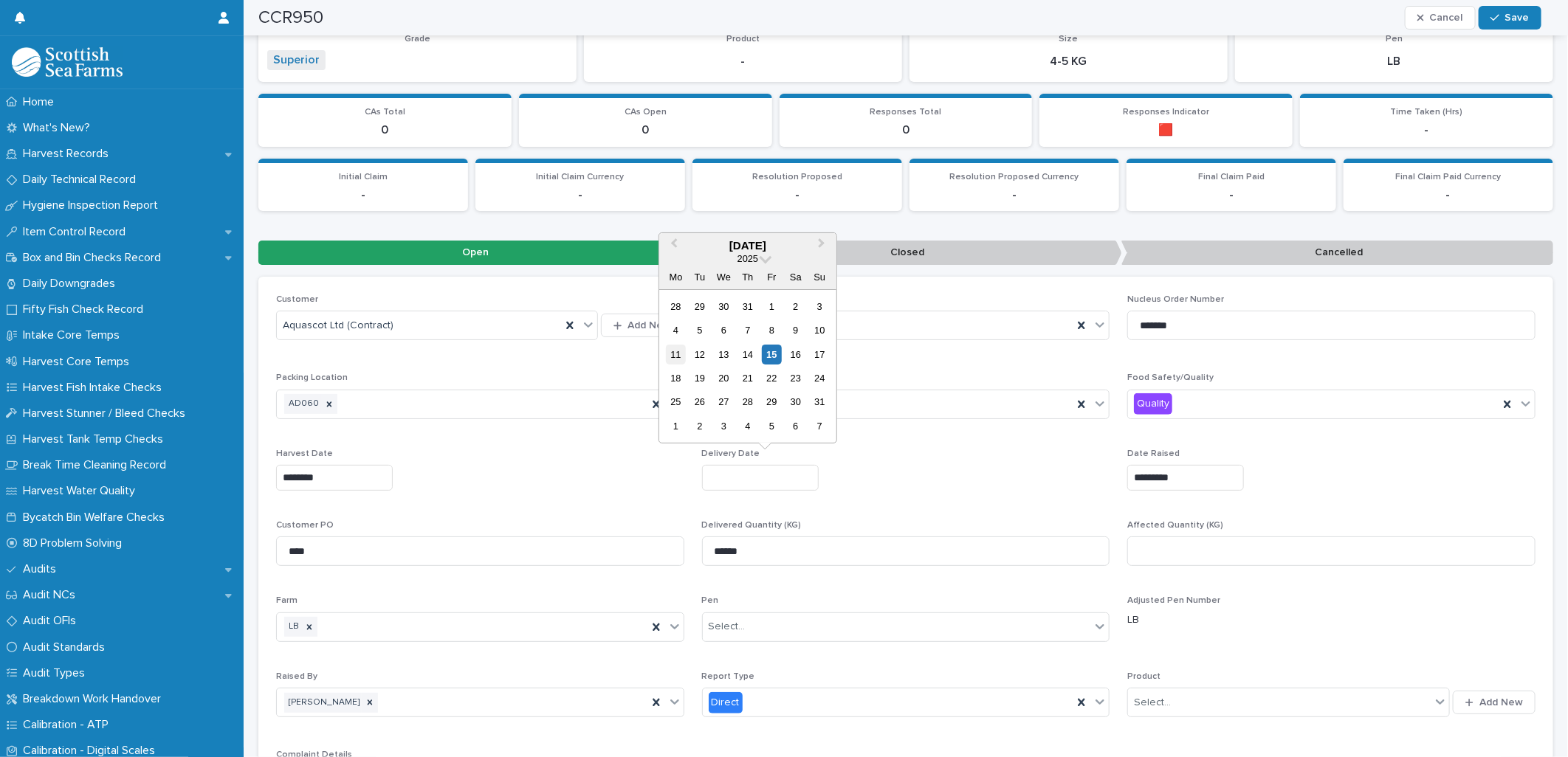
click at [672, 350] on div "11" at bounding box center [675, 354] width 20 height 20
type input "*********"
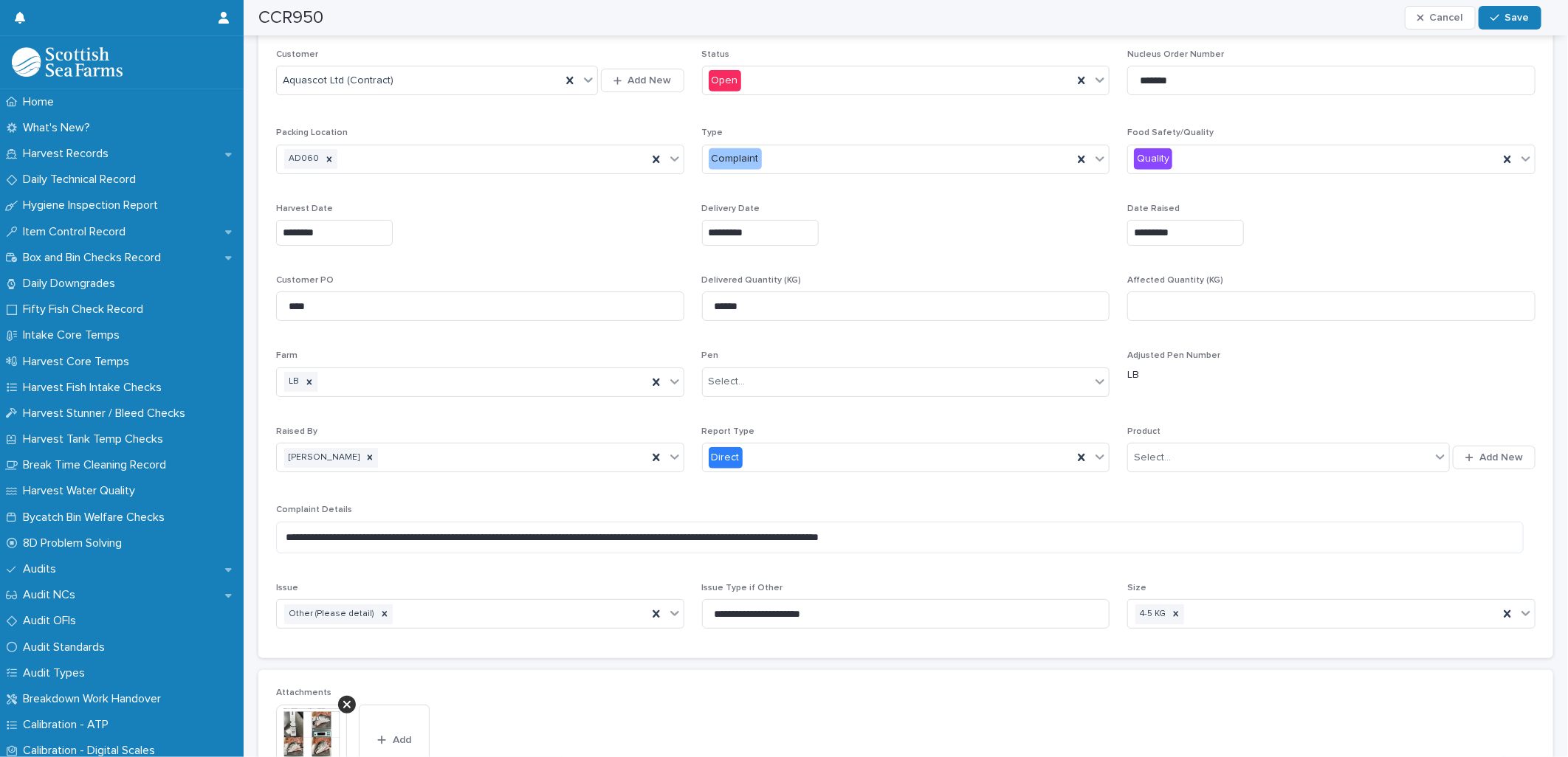
scroll to position [655, 0]
drag, startPoint x: 772, startPoint y: 307, endPoint x: 629, endPoint y: 278, distance: 145.9
click at [629, 278] on div "**********" at bounding box center [905, 344] width 1259 height 591
type input "*******"
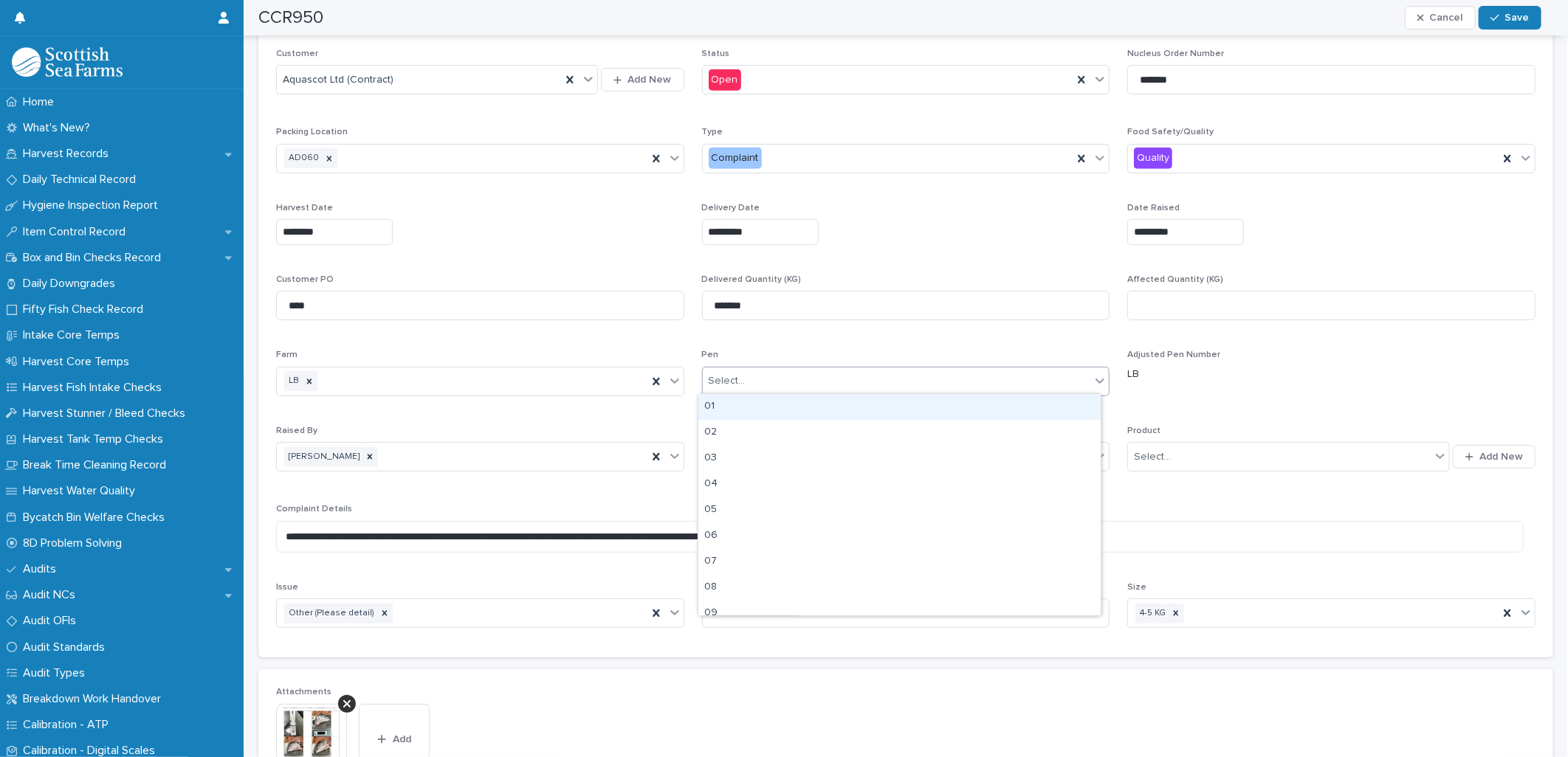
click at [943, 388] on div "Select..." at bounding box center [897, 380] width 388 height 24
click at [901, 407] on div "01" at bounding box center [898, 407] width 402 height 26
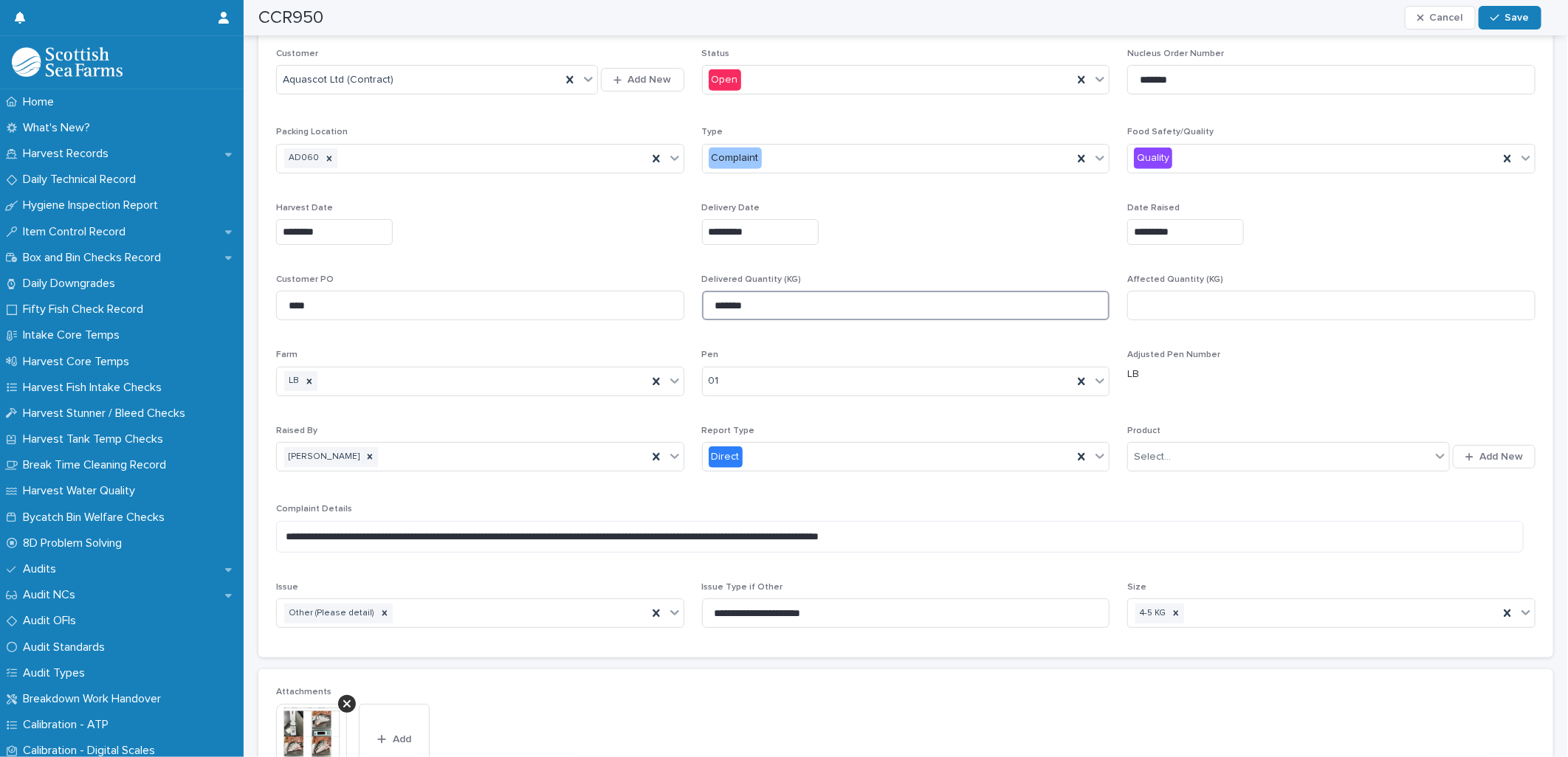
click at [946, 314] on input "*******" at bounding box center [906, 306] width 408 height 30
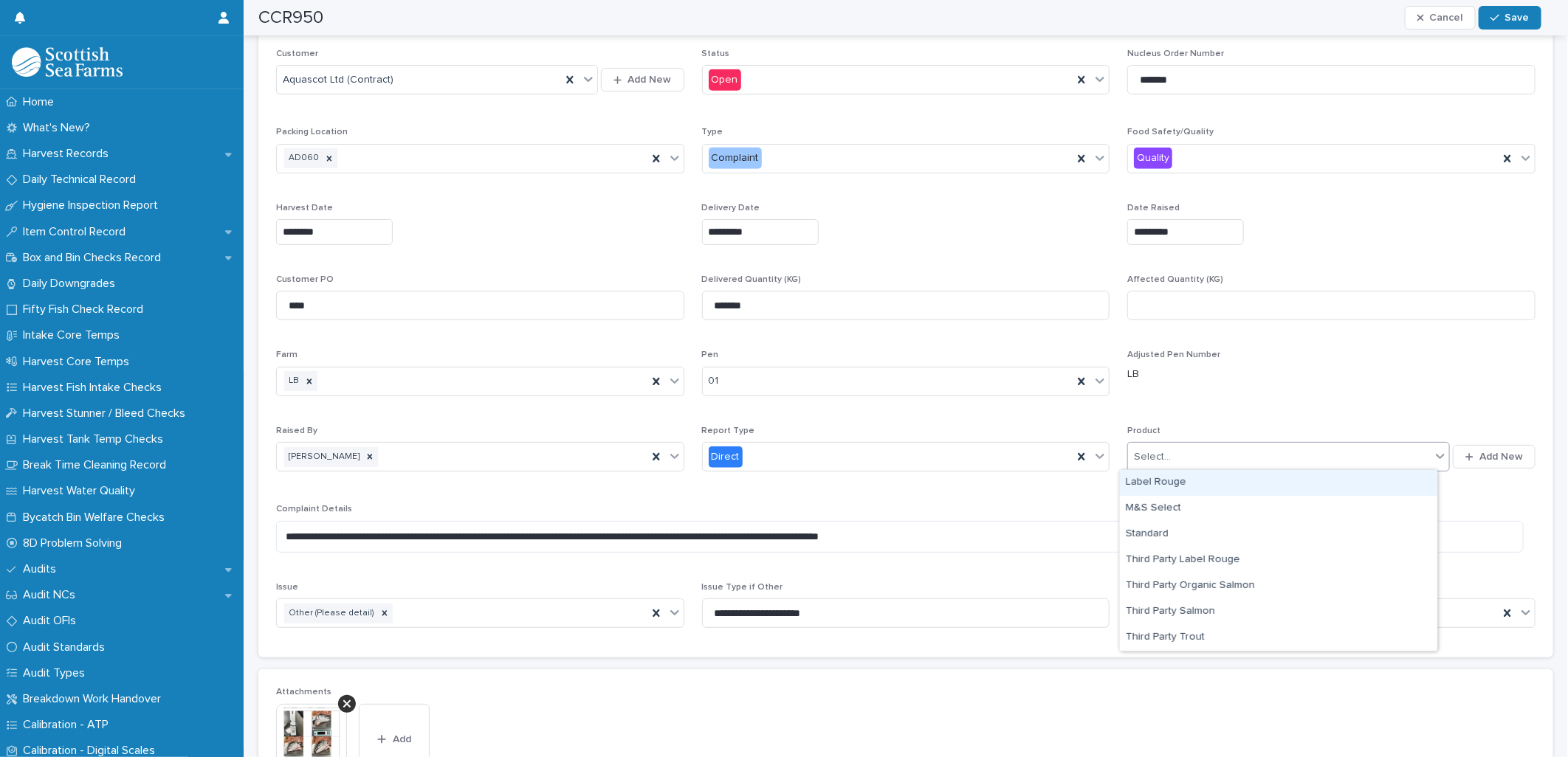
click at [1236, 456] on div "Select..." at bounding box center [1279, 456] width 302 height 24
click at [1222, 493] on div "Label Rouge" at bounding box center [1278, 482] width 317 height 26
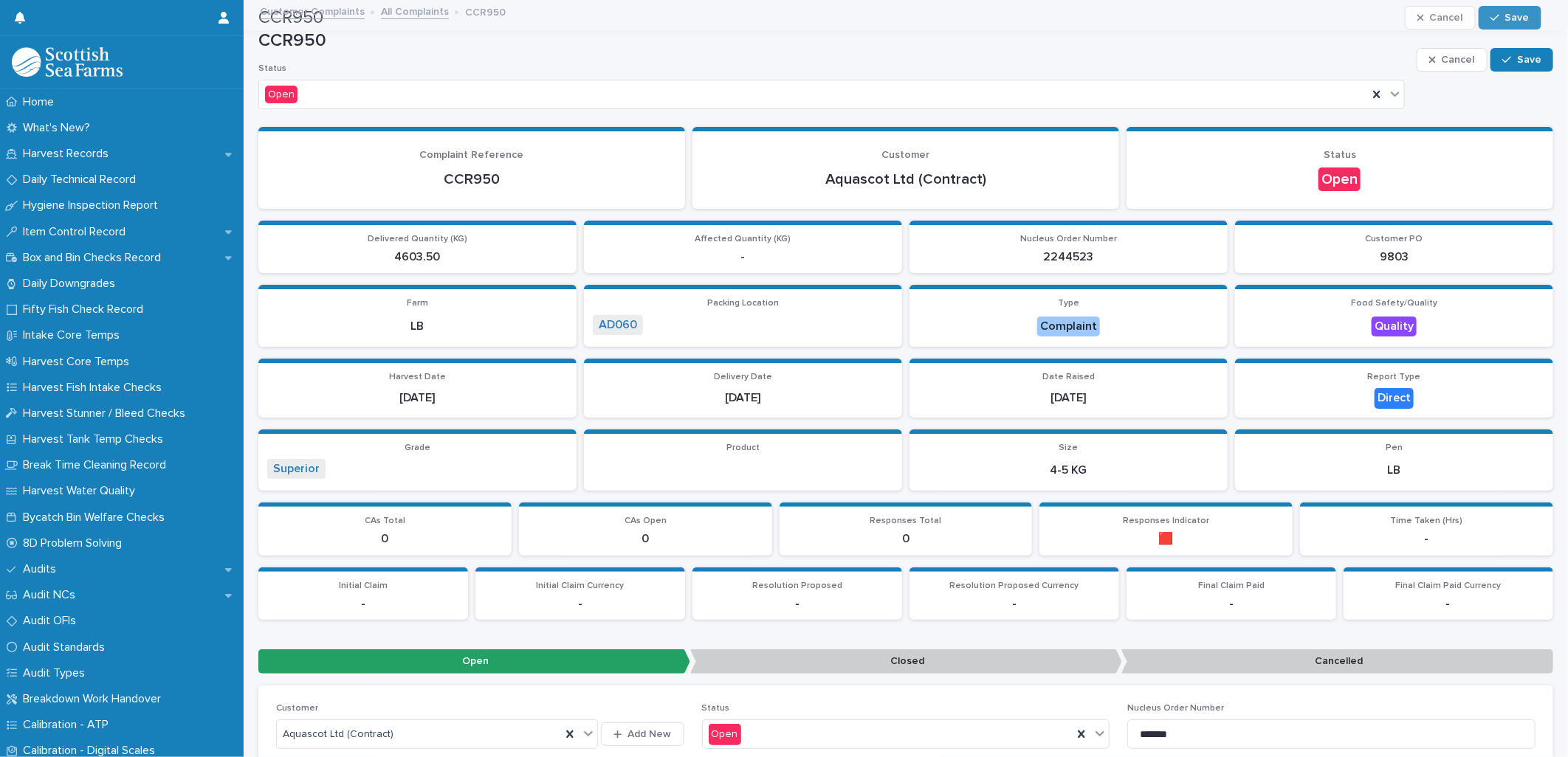
scroll to position [0, 0]
click at [1508, 66] on button "Save" at bounding box center [1522, 60] width 63 height 23
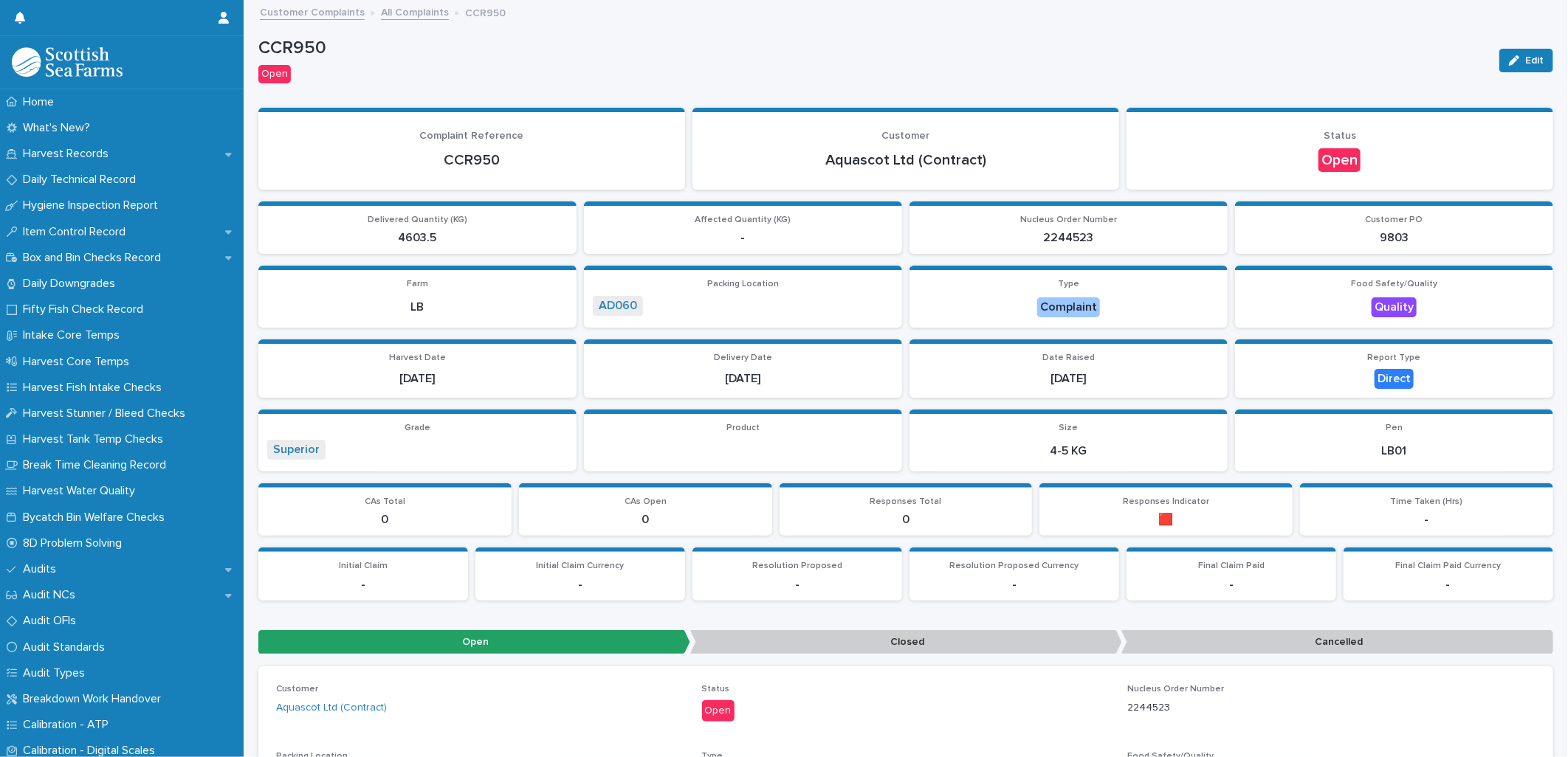
click at [381, 15] on link "All Complaints" at bounding box center [415, 12] width 68 height 17
